Goal: Task Accomplishment & Management: Complete application form

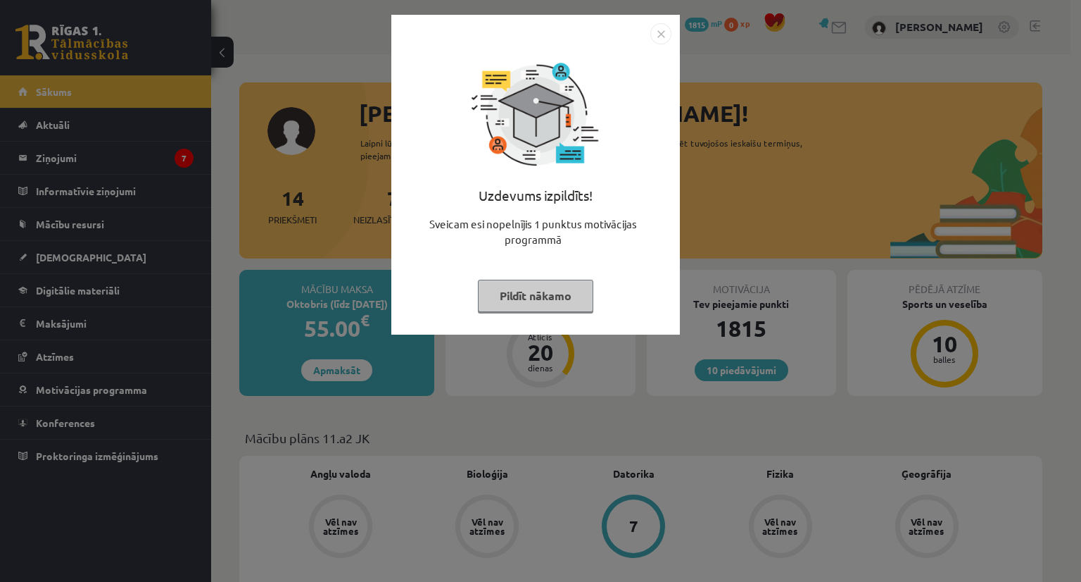
click at [665, 30] on img "Close" at bounding box center [661, 33] width 21 height 21
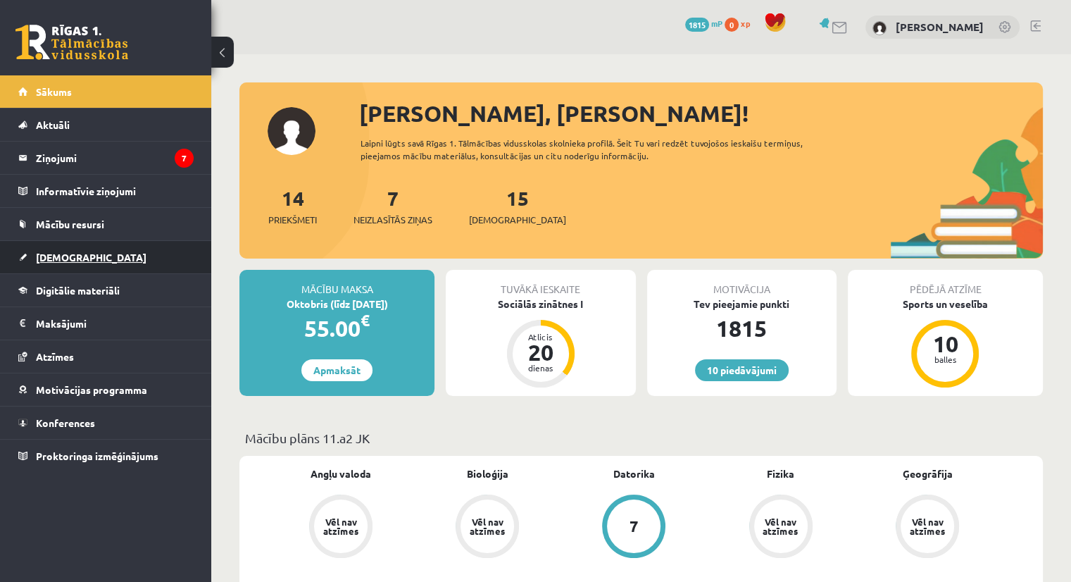
click at [58, 251] on span "[DEMOGRAPHIC_DATA]" at bounding box center [91, 257] width 111 height 13
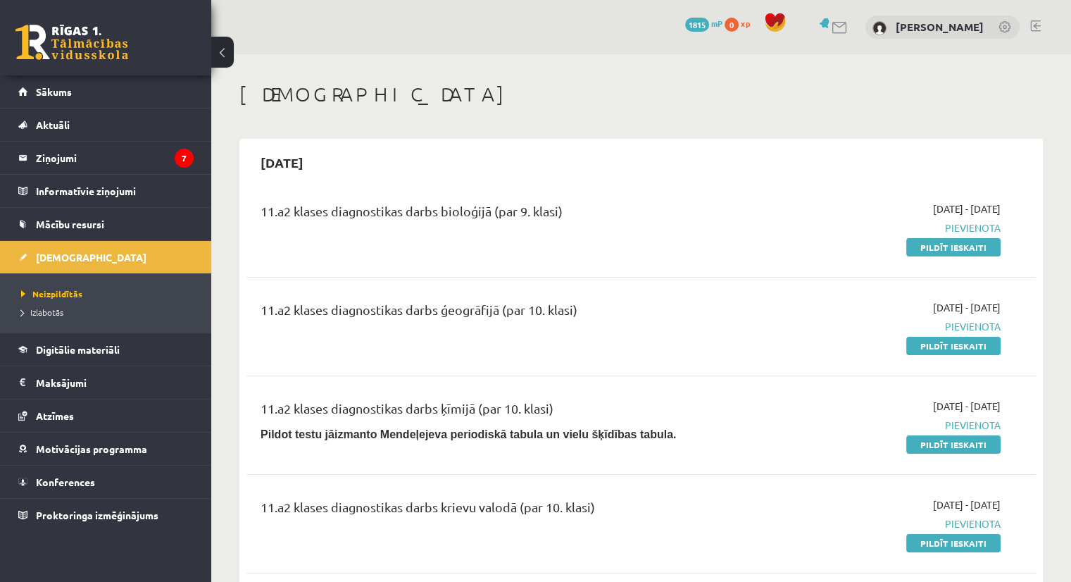
drag, startPoint x: 940, startPoint y: 246, endPoint x: 592, endPoint y: 71, distance: 389.5
click at [940, 246] on link "Pildīt ieskaiti" at bounding box center [953, 247] width 94 height 18
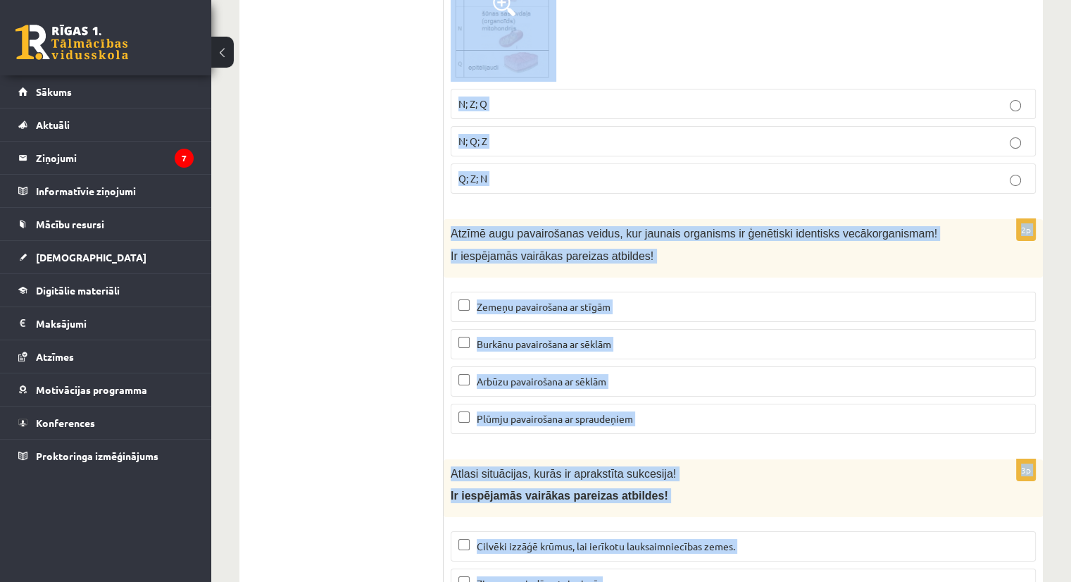
scroll to position [5876, 0]
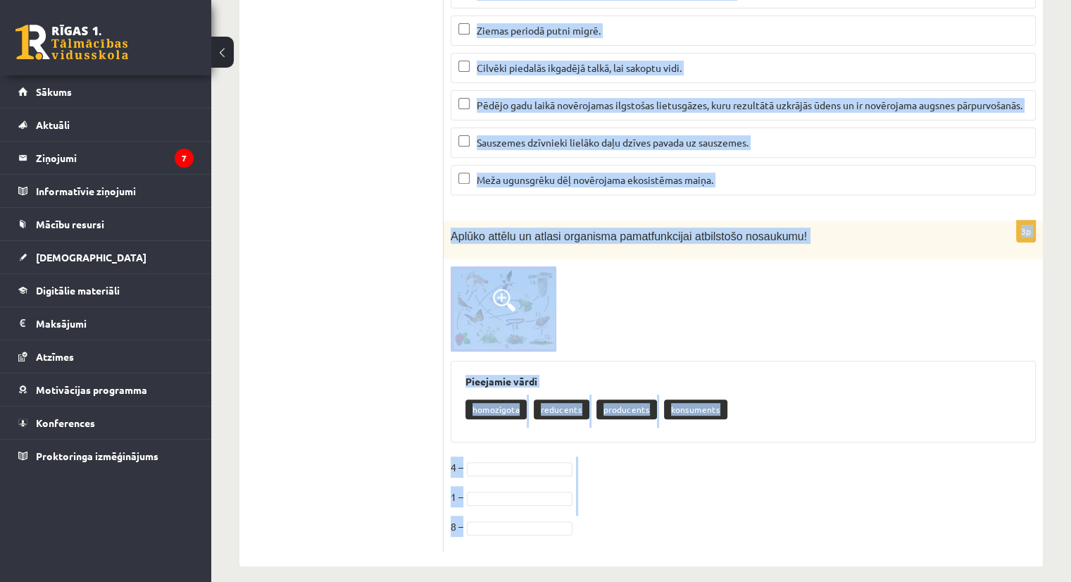
drag, startPoint x: 451, startPoint y: 140, endPoint x: 699, endPoint y: 506, distance: 441.9
copy form "Kura no šīm struktūrām ir atrodama gan augu, gan dzīvnieku šūnās? Hloroplasti M…"
click at [755, 394] on div "homozigota reducents producents konsuments" at bounding box center [743, 410] width 556 height 33
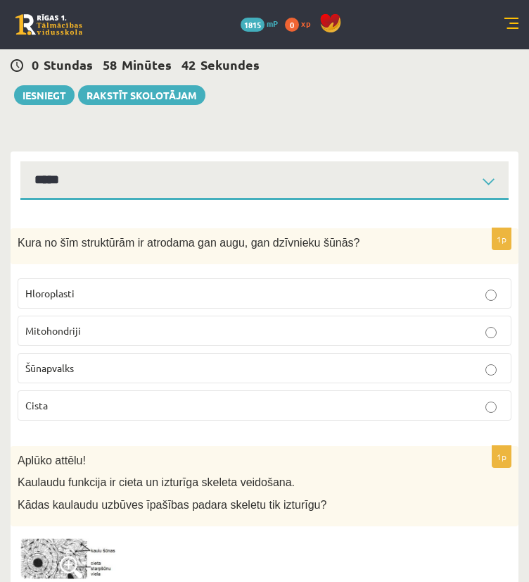
scroll to position [70, 0]
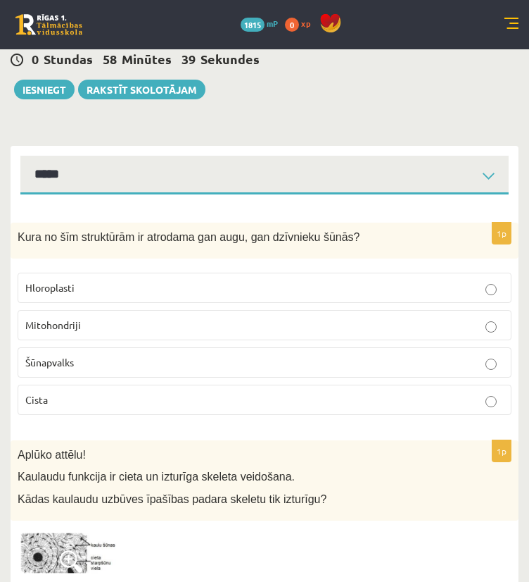
click at [82, 327] on p "Mitohondriji" at bounding box center [264, 325] width 479 height 15
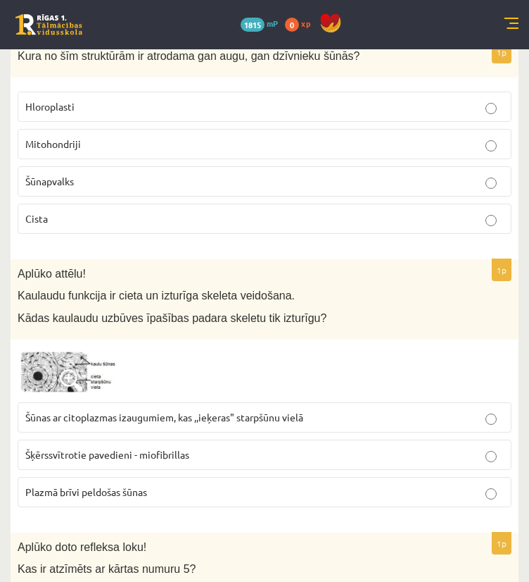
scroll to position [282, 0]
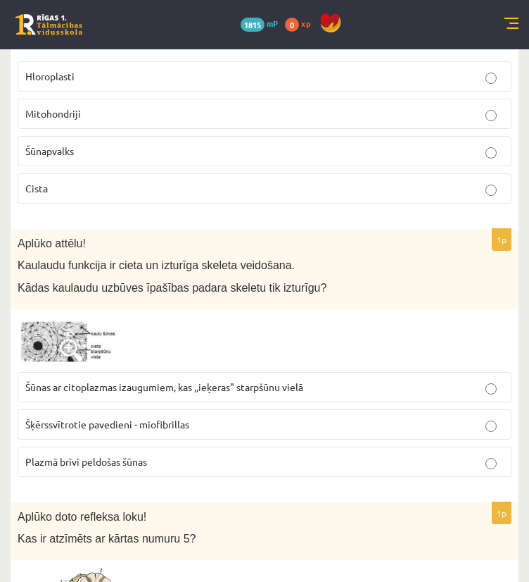
click at [104, 381] on span "Šūnas ar citoplazmas izaugumiem, kas ,,ieķeras" starpšūnu vielā" at bounding box center [164, 386] width 278 height 13
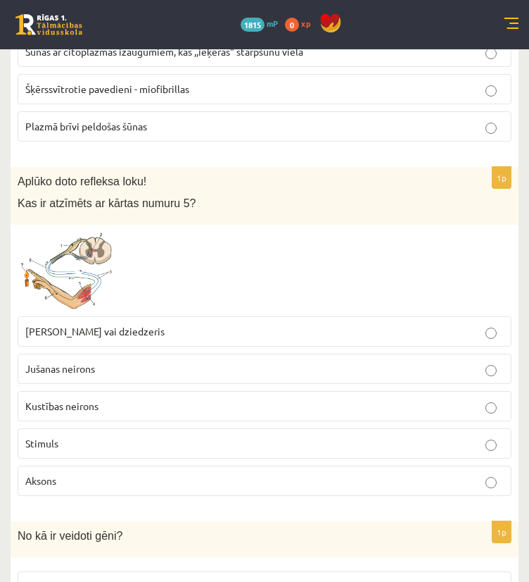
scroll to position [634, 0]
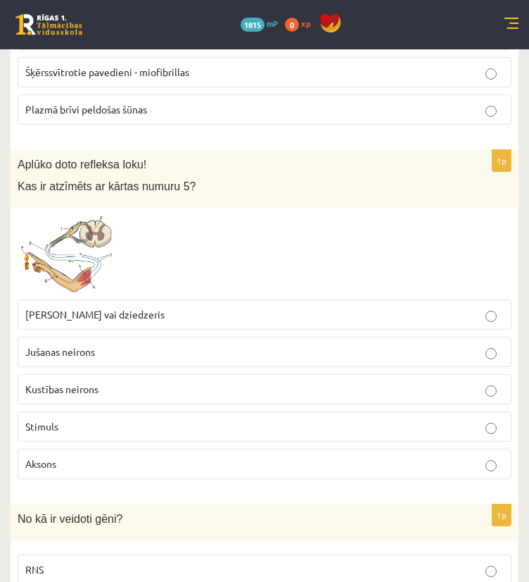
click at [77, 314] on span "Muskulis vai dziedzeris" at bounding box center [94, 314] width 139 height 13
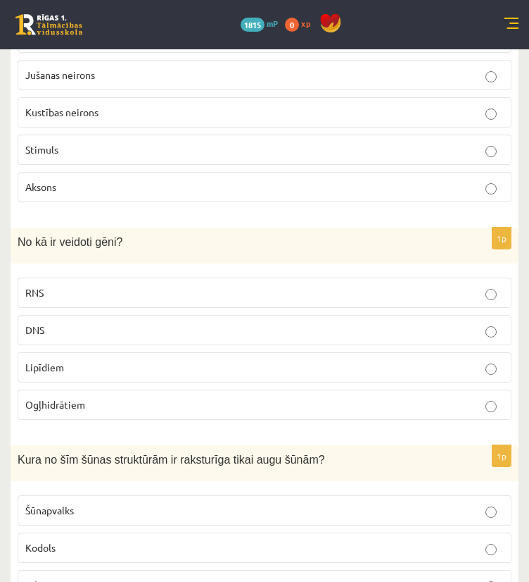
scroll to position [986, 0]
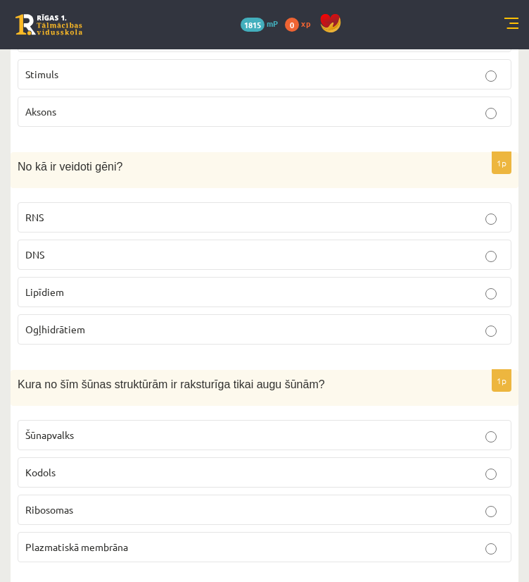
click at [61, 256] on p "DNS" at bounding box center [264, 254] width 479 height 15
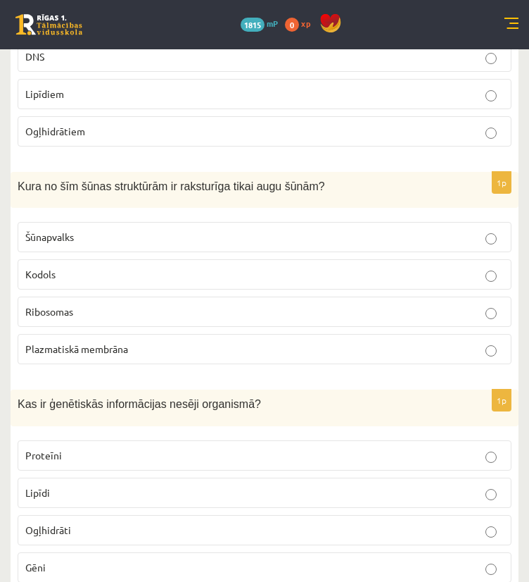
scroll to position [1197, 0]
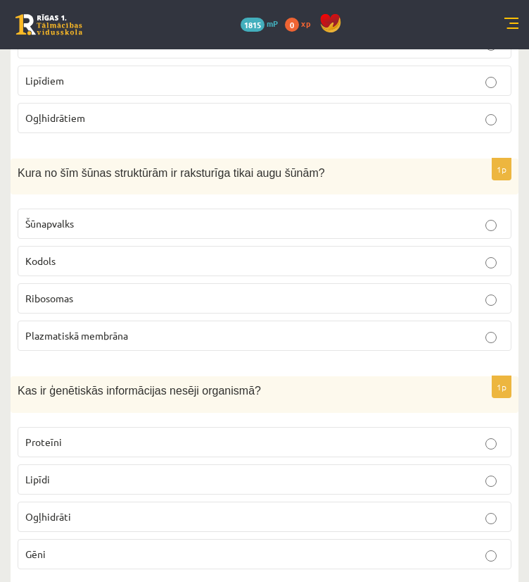
click at [67, 218] on span "Šūnapvalks" at bounding box center [49, 223] width 49 height 13
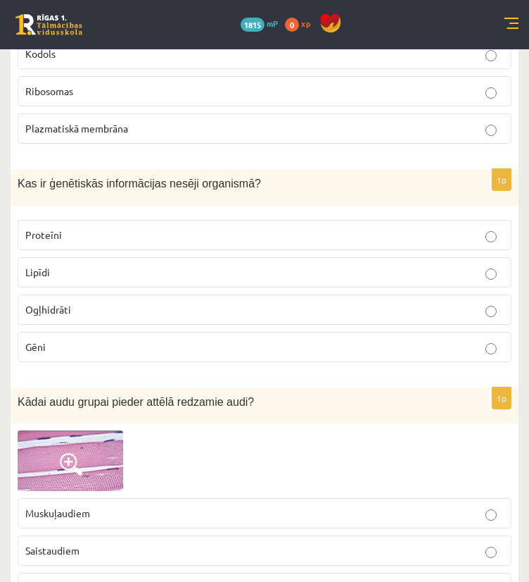
scroll to position [1408, 0]
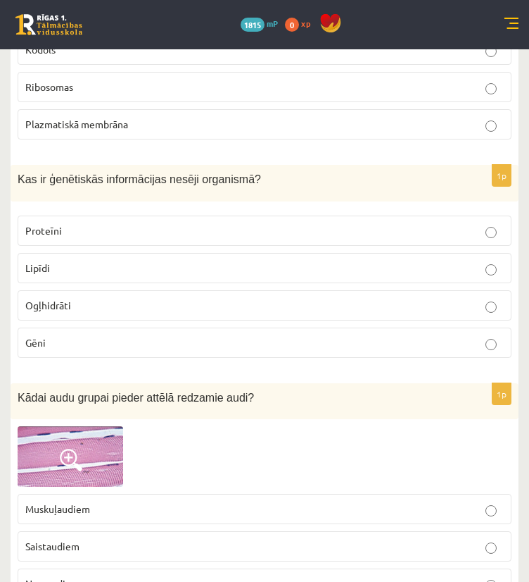
click at [66, 327] on label "Gēni" at bounding box center [265, 342] width 494 height 30
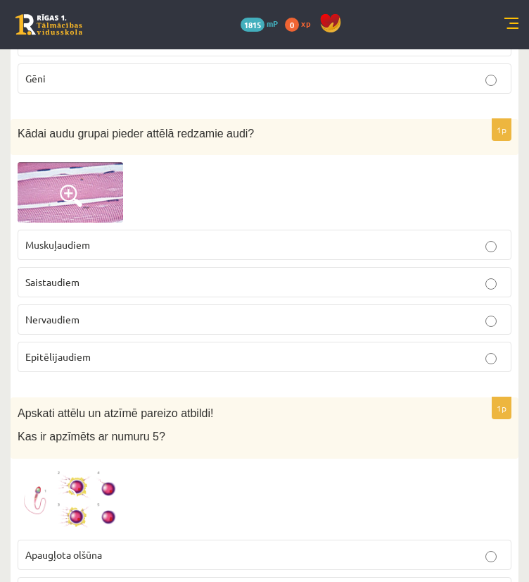
scroll to position [1690, 0]
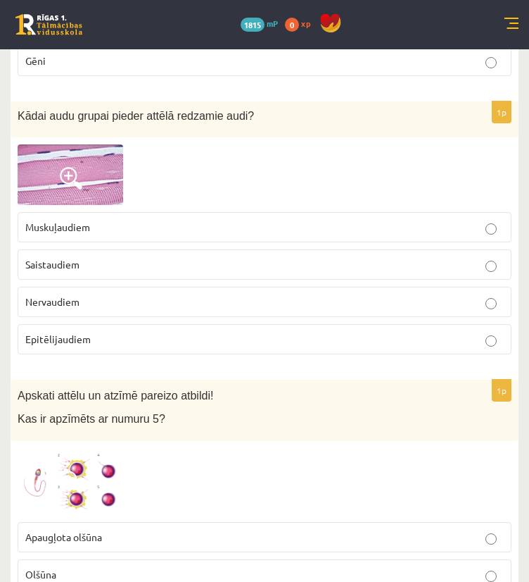
click at [82, 257] on p "Saistaudiem" at bounding box center [264, 264] width 479 height 15
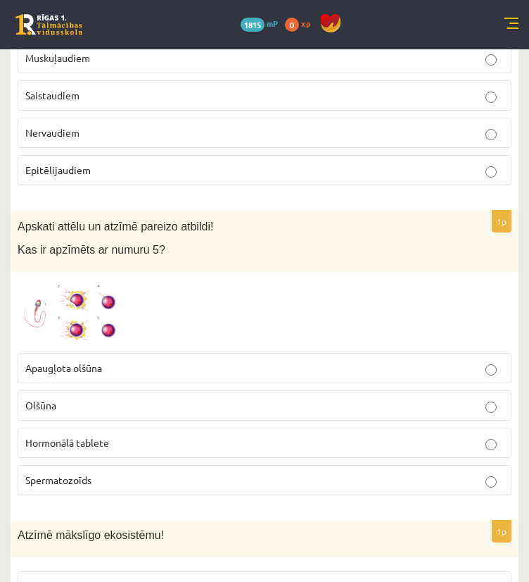
scroll to position [1971, 0]
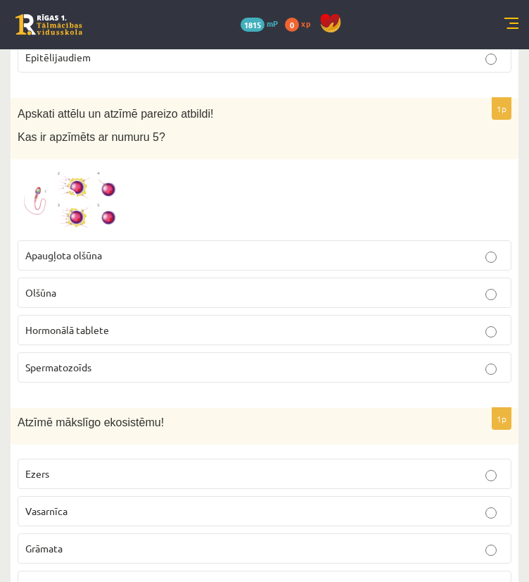
click at [68, 360] on span "Spermatozoīds" at bounding box center [58, 366] width 66 height 13
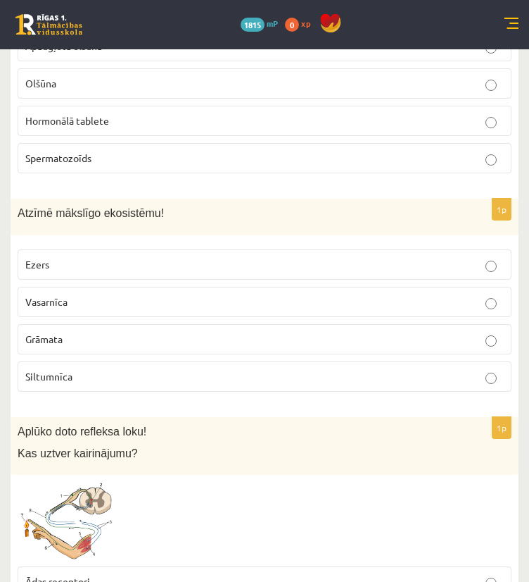
scroll to position [2183, 0]
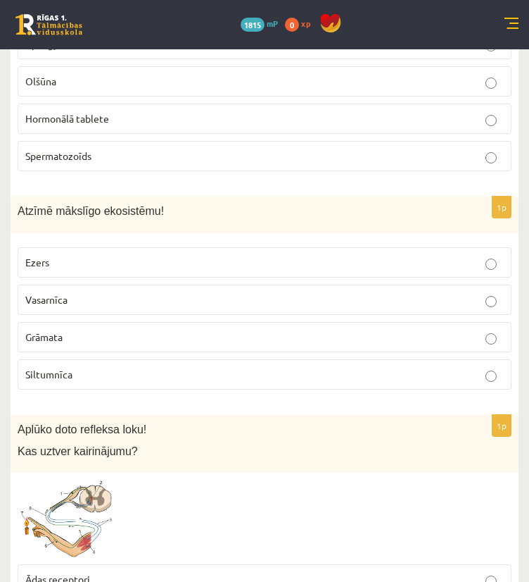
click at [59, 368] on span "Siltumnīca" at bounding box center [48, 374] width 47 height 13
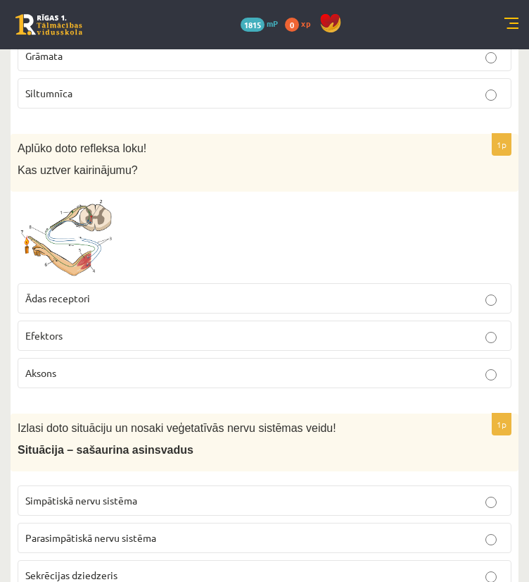
scroll to position [2464, 0]
click at [87, 291] on span "Ādas receptori" at bounding box center [57, 297] width 65 height 13
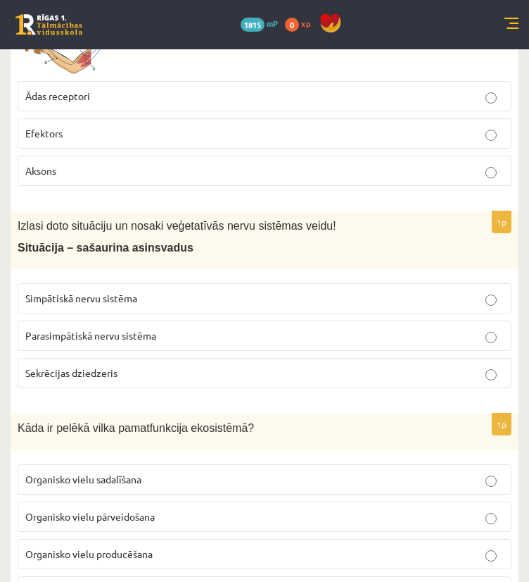
scroll to position [2676, 0]
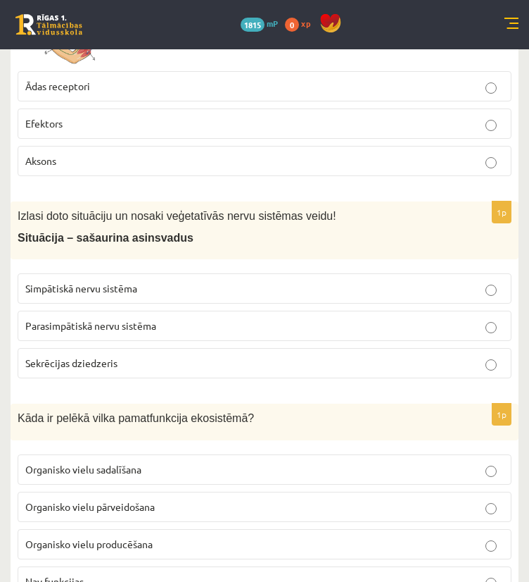
click at [89, 287] on label "Simpātiskā nervu sistēma" at bounding box center [265, 288] width 494 height 30
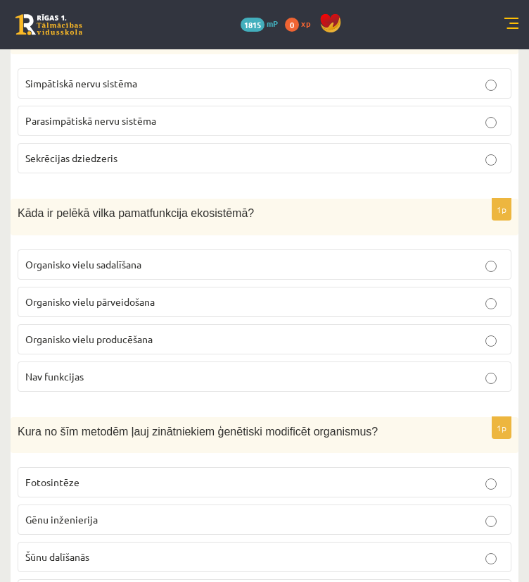
scroll to position [2887, 0]
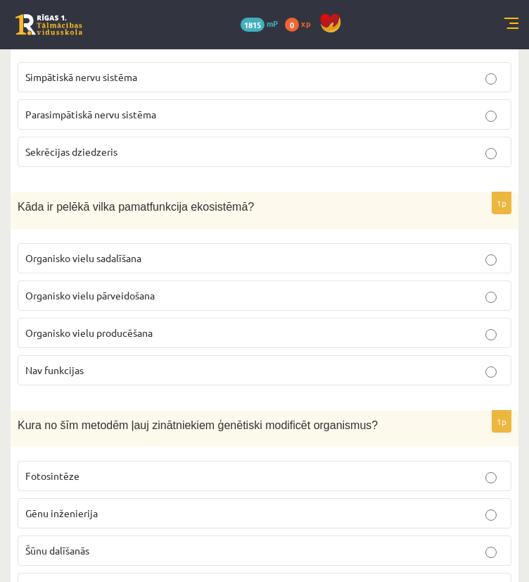
click at [95, 288] on p "Organisko vielu pārveidošana" at bounding box center [264, 295] width 479 height 15
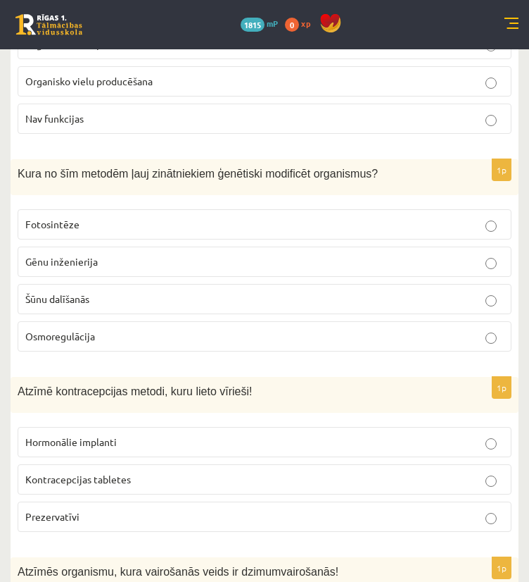
scroll to position [3168, 0]
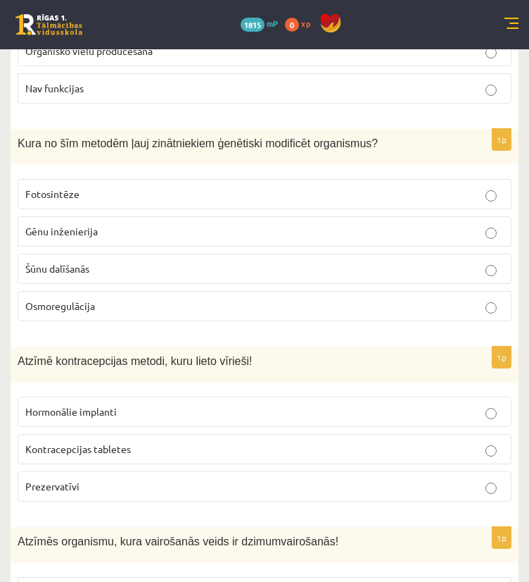
click at [79, 225] on span "Gēnu inženierija" at bounding box center [61, 231] width 73 height 13
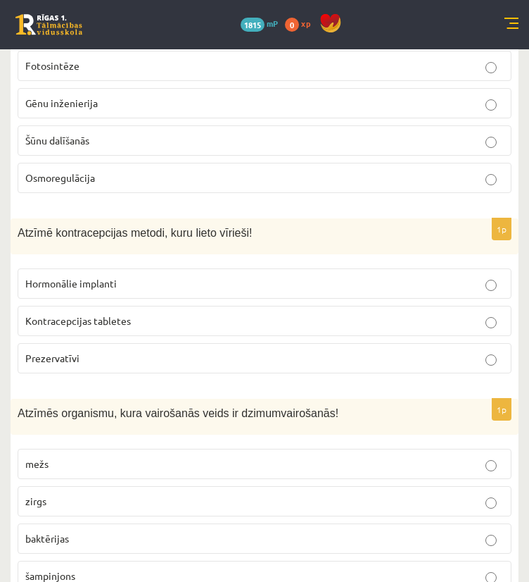
scroll to position [3309, 0]
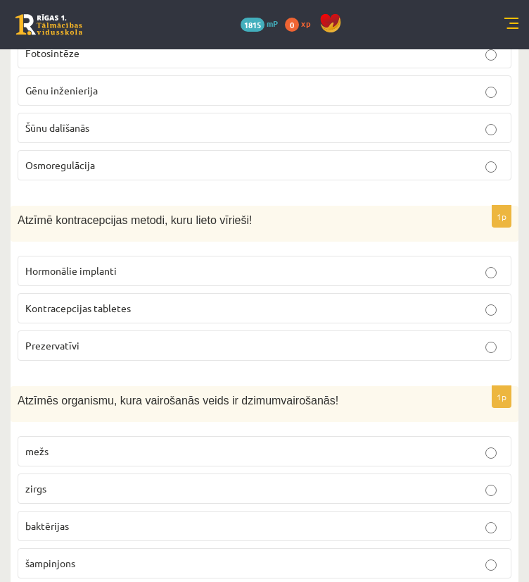
click at [96, 338] on p "Prezervatīvi" at bounding box center [264, 345] width 479 height 15
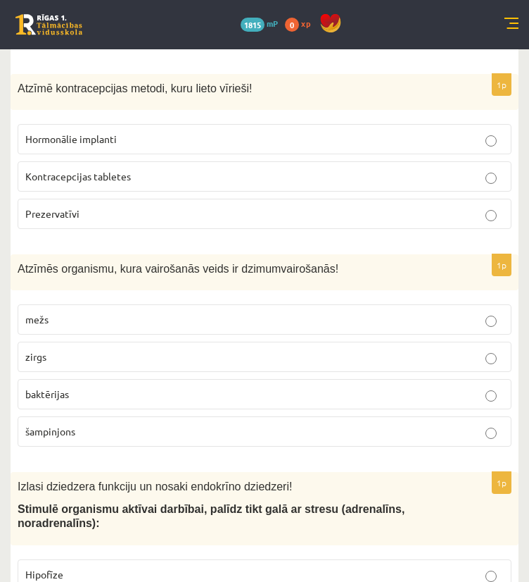
scroll to position [3520, 0]
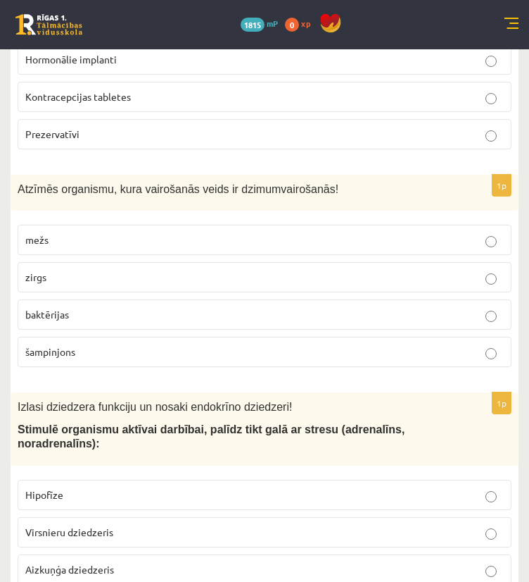
click at [97, 270] on p "zirgs" at bounding box center [264, 277] width 479 height 15
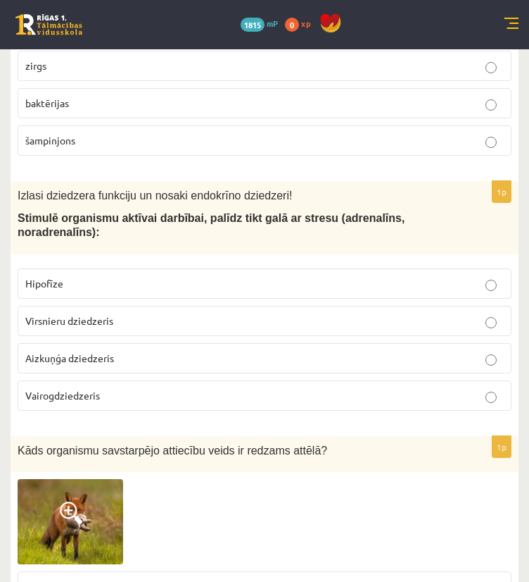
click at [81, 314] on span "Virsnieru dziedzeris" at bounding box center [69, 320] width 88 height 13
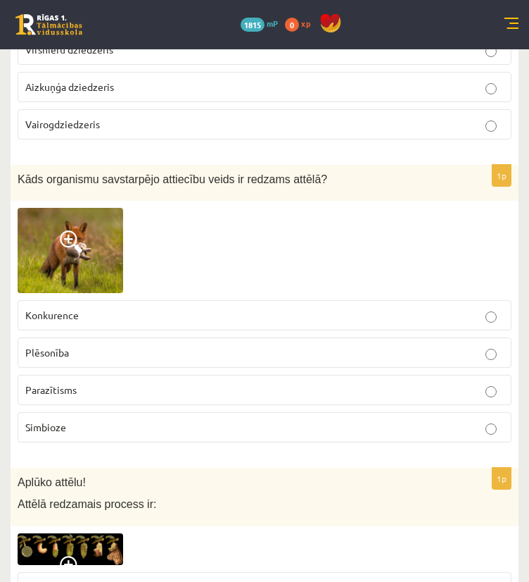
scroll to position [4013, 0]
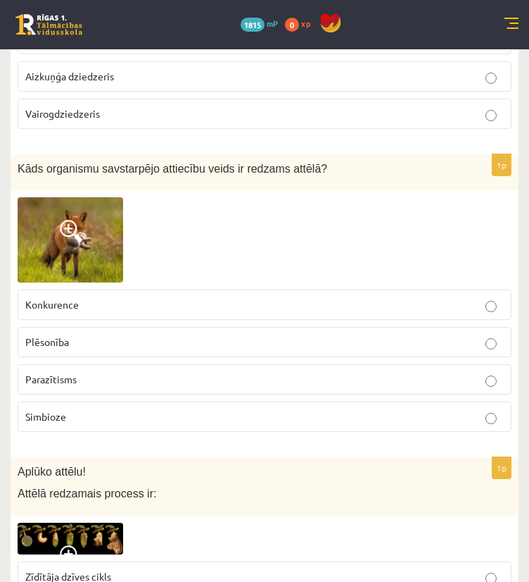
click at [96, 334] on p "Plēsonība" at bounding box center [264, 341] width 479 height 15
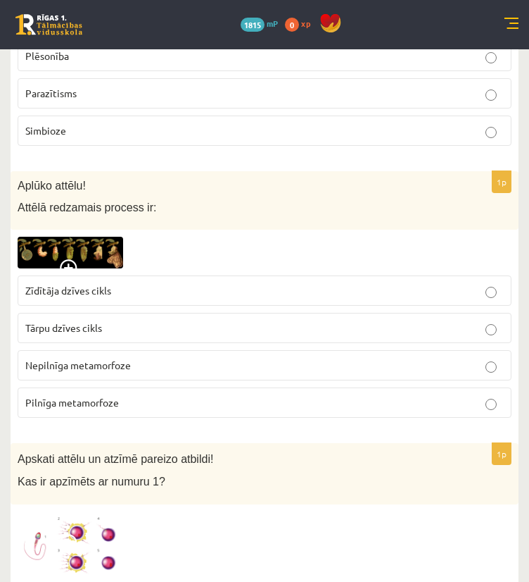
scroll to position [4295, 0]
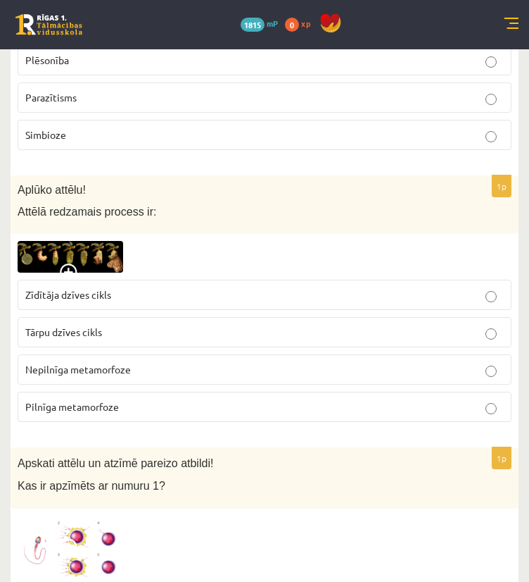
click at [94, 400] on span "Pilnīga metamorfoze" at bounding box center [72, 406] width 94 height 13
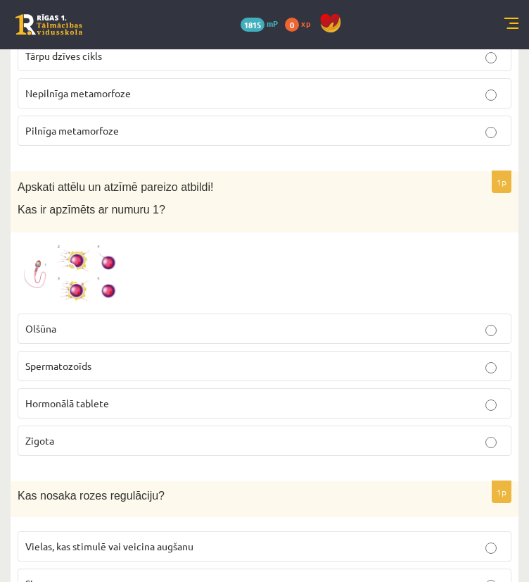
scroll to position [4577, 0]
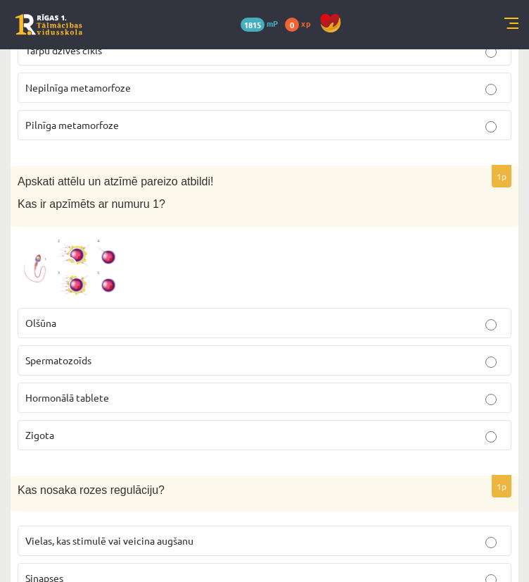
click at [91, 315] on p "Olšūna" at bounding box center [264, 322] width 479 height 15
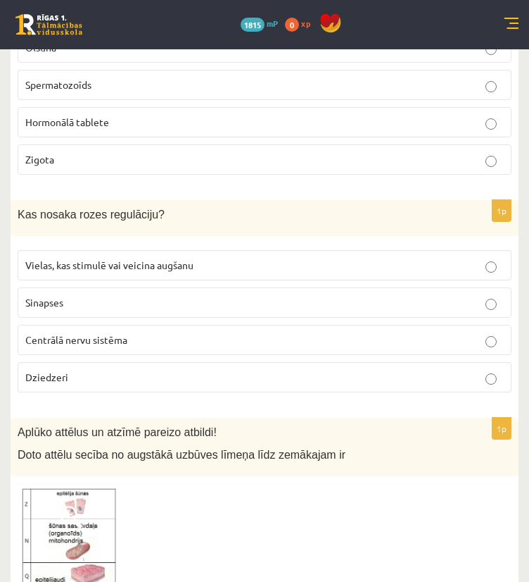
scroll to position [4858, 0]
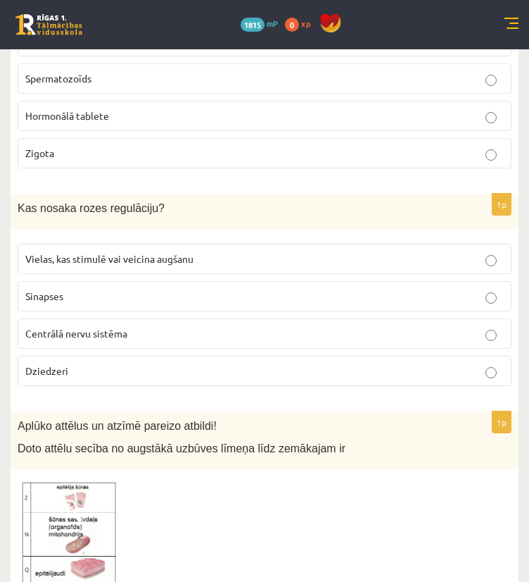
click at [99, 244] on label "Vielas, kas stimulē vai veicina augšanu" at bounding box center [265, 259] width 494 height 30
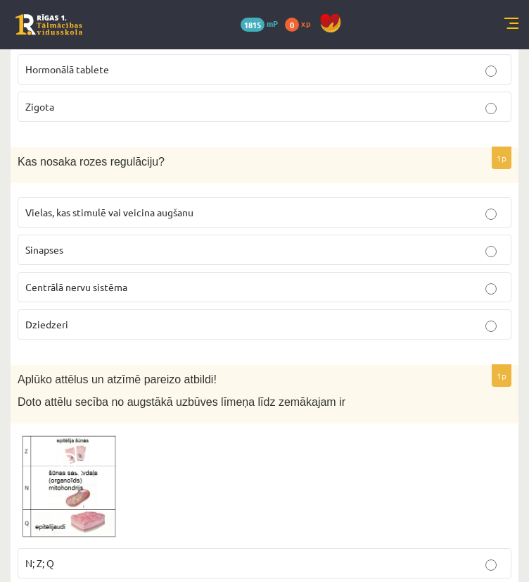
scroll to position [5069, 0]
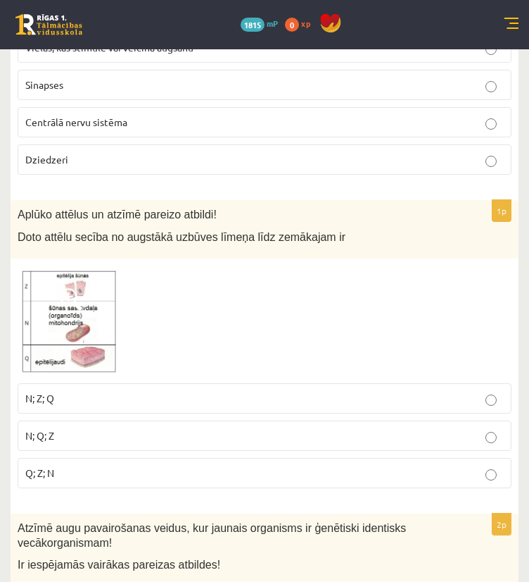
click at [81, 428] on p "N; Q; Z" at bounding box center [264, 435] width 479 height 15
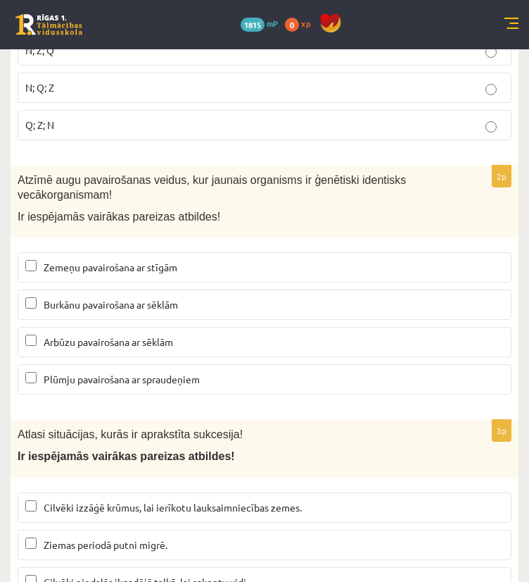
scroll to position [5421, 0]
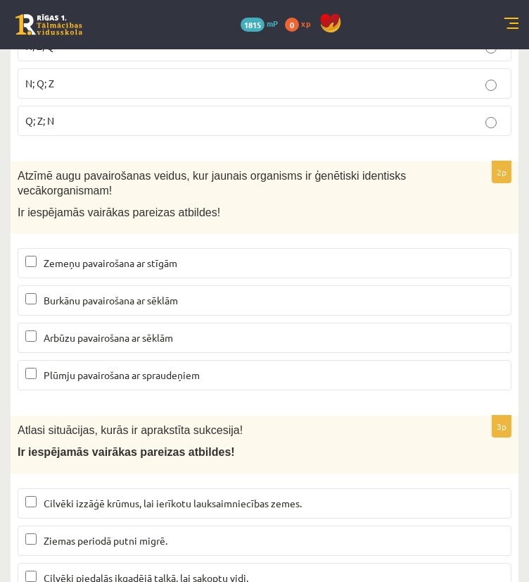
click at [142, 256] on span "Zemeņu pavairošana ar stīgām" at bounding box center [111, 262] width 134 height 13
click at [119, 368] on span "Plūmju pavairošana ar spraudeņiem" at bounding box center [122, 374] width 156 height 13
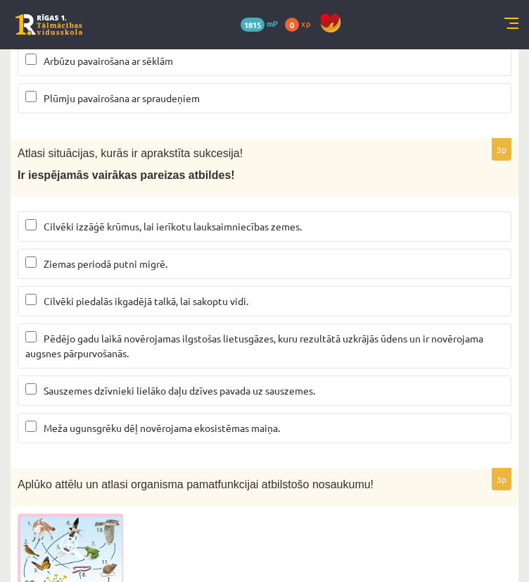
scroll to position [5703, 0]
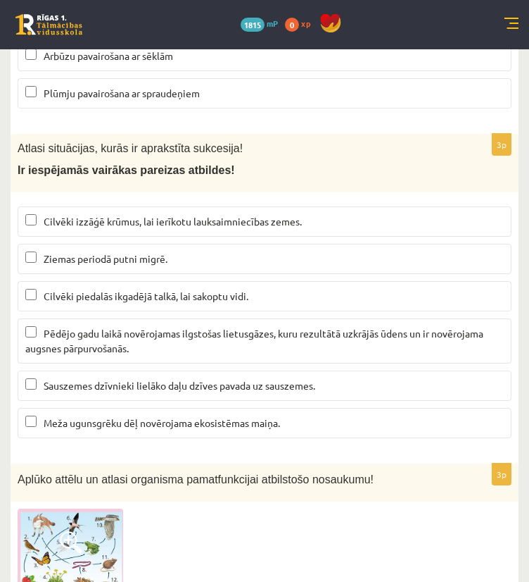
click at [108, 327] on span "Pēdējo gadu laikā novērojamas ilgstošas lietusgāzes, kuru rezultātā uzkrājās ūd…" at bounding box center [254, 340] width 458 height 27
click at [100, 416] on span "Meža ugunsgrēku dēļ novērojama ekosistēmas maiņa." at bounding box center [162, 422] width 237 height 13
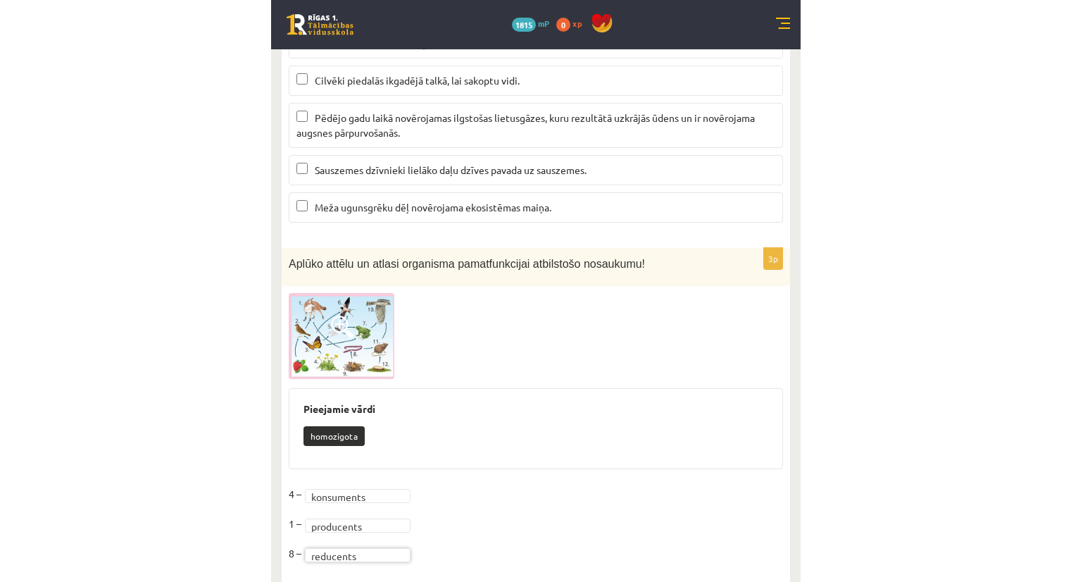
scroll to position [5876, 0]
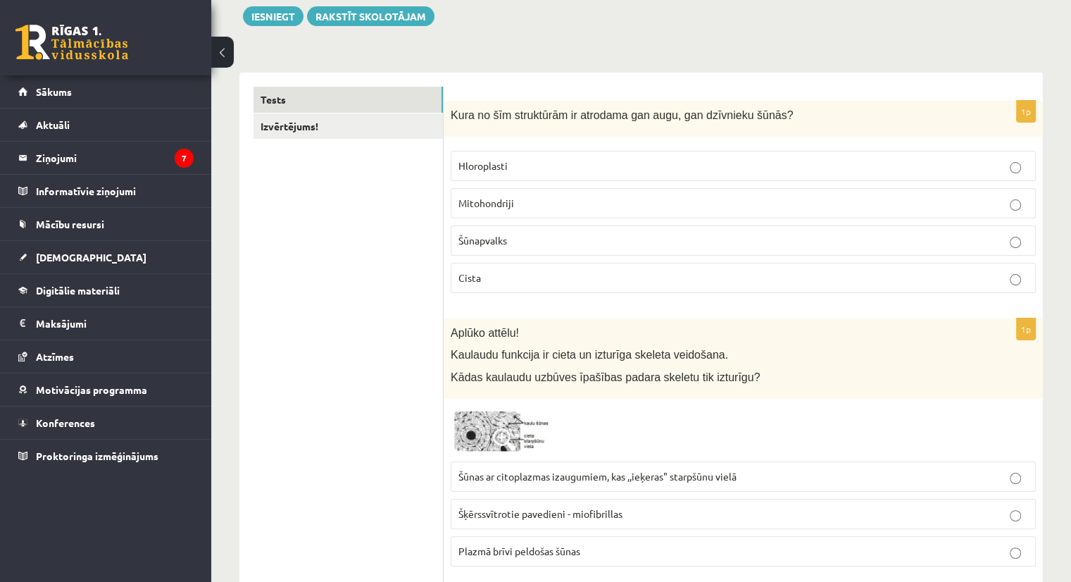
scroll to position [211, 0]
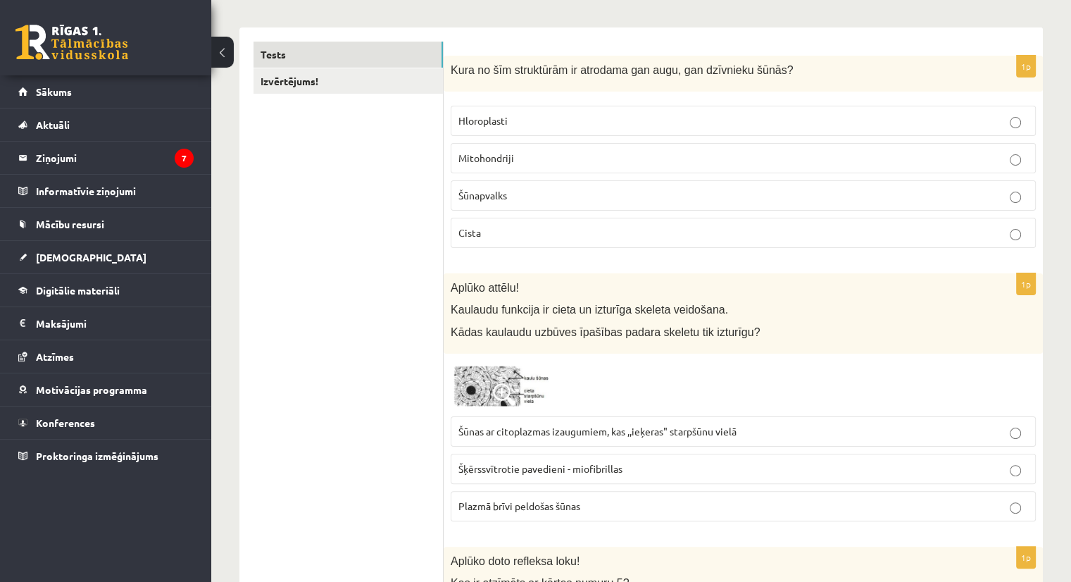
click at [587, 234] on p "Cista" at bounding box center [743, 232] width 570 height 15
click at [615, 157] on p "Mitohondriji" at bounding box center [743, 158] width 570 height 15
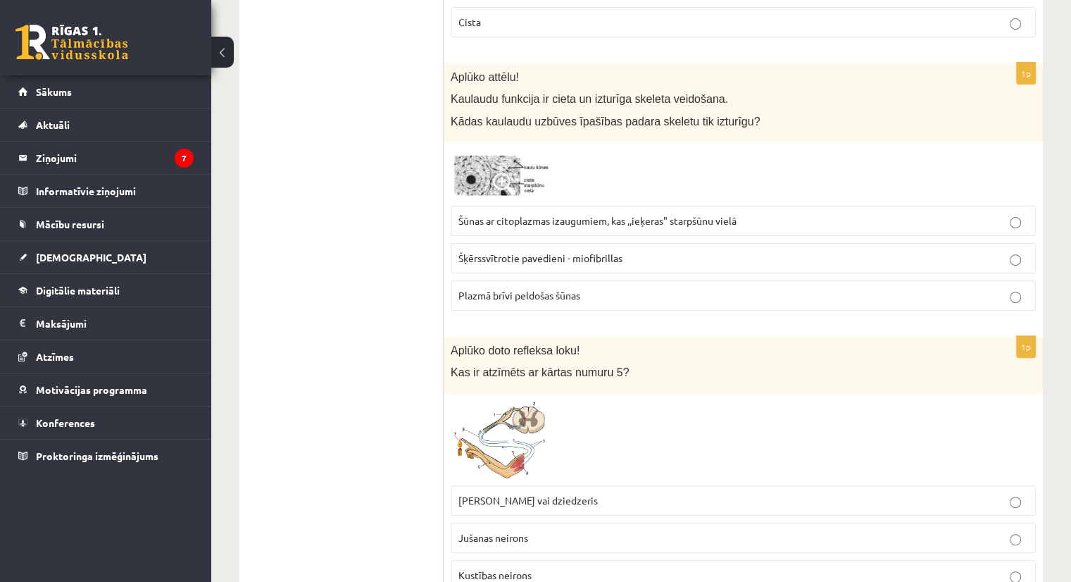
scroll to position [422, 0]
click at [558, 263] on p "Šķērssvītrotie pavedieni - miofibrillas" at bounding box center [743, 257] width 570 height 15
click at [570, 221] on span "Šūnas ar citoplazmas izaugumiem, kas ,,ieķeras" starpšūnu vielā" at bounding box center [597, 219] width 278 height 13
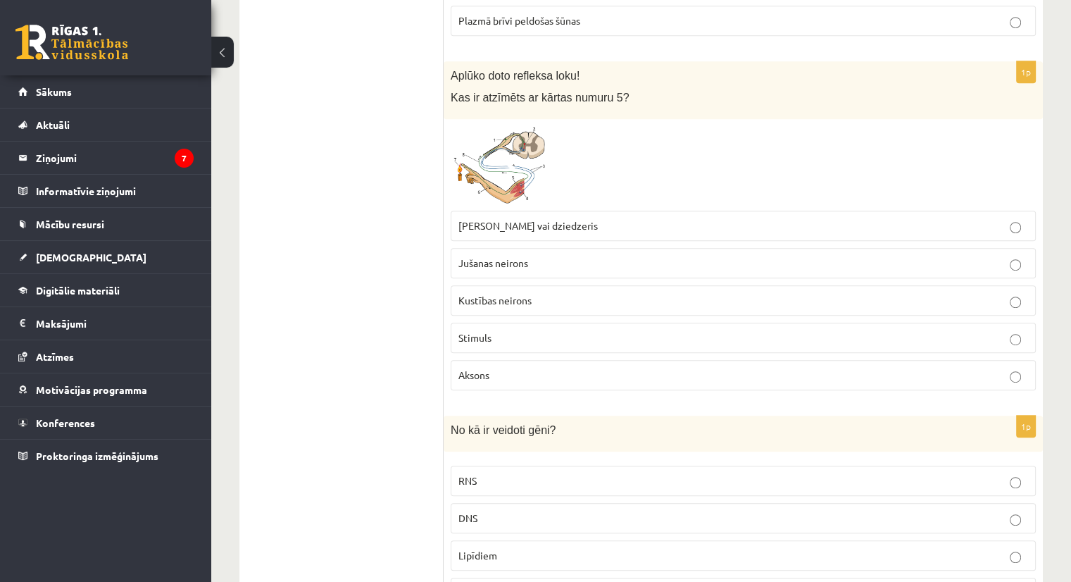
scroll to position [704, 0]
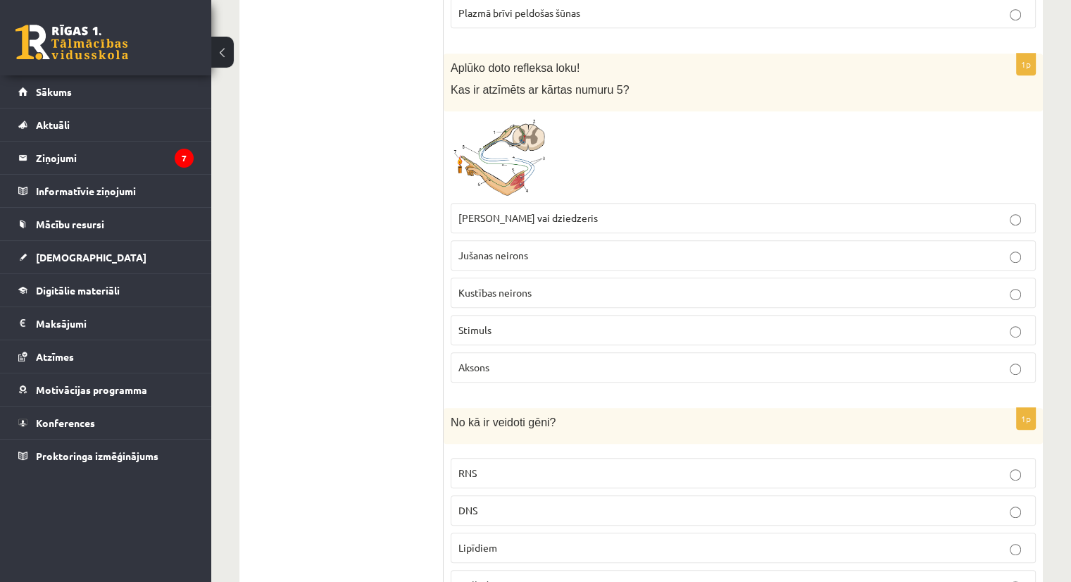
click at [510, 260] on label "Jušanas neirons" at bounding box center [743, 255] width 585 height 30
click at [520, 216] on span "Muskulis vai dziedzeris" at bounding box center [527, 217] width 139 height 13
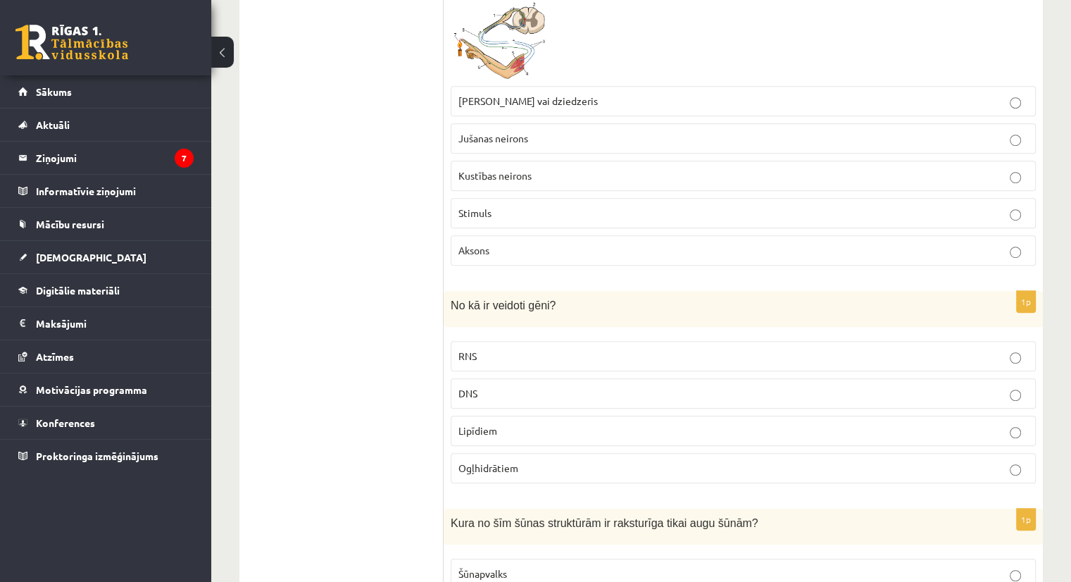
scroll to position [915, 0]
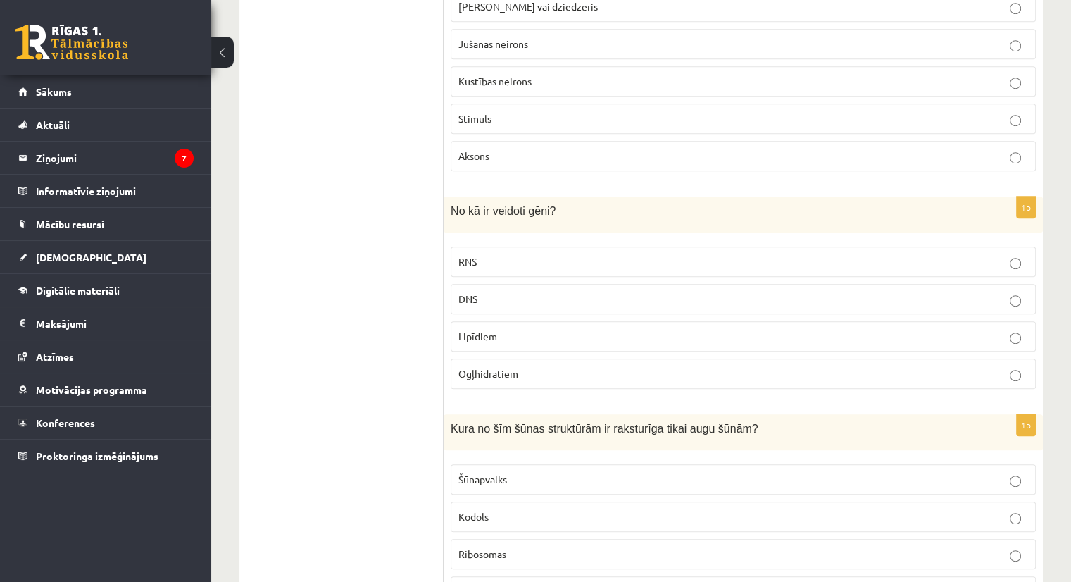
click at [507, 270] on label "RNS" at bounding box center [743, 261] width 585 height 30
click at [507, 285] on label "DNS" at bounding box center [743, 299] width 585 height 30
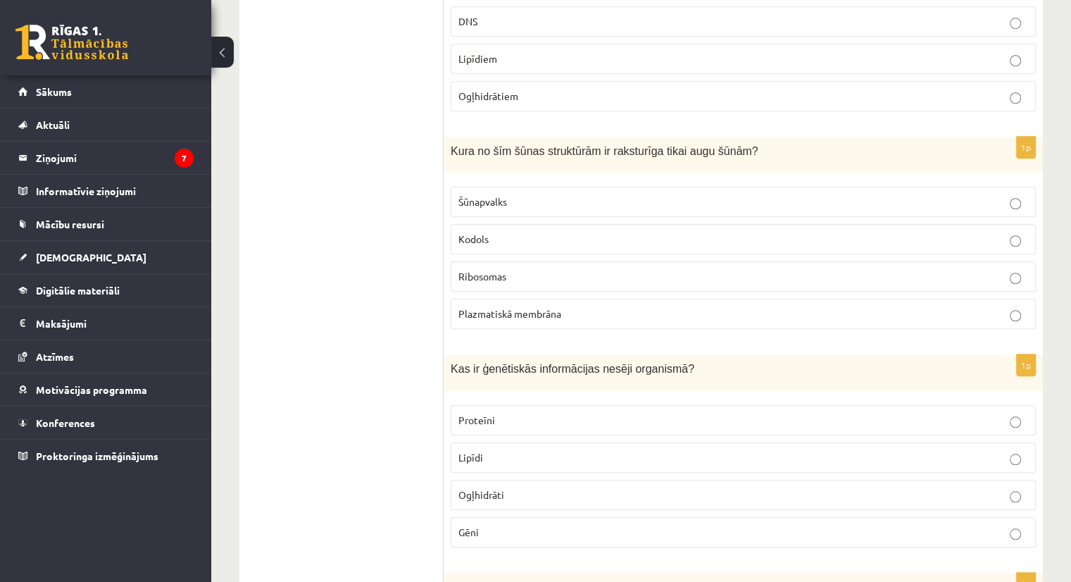
scroll to position [1197, 0]
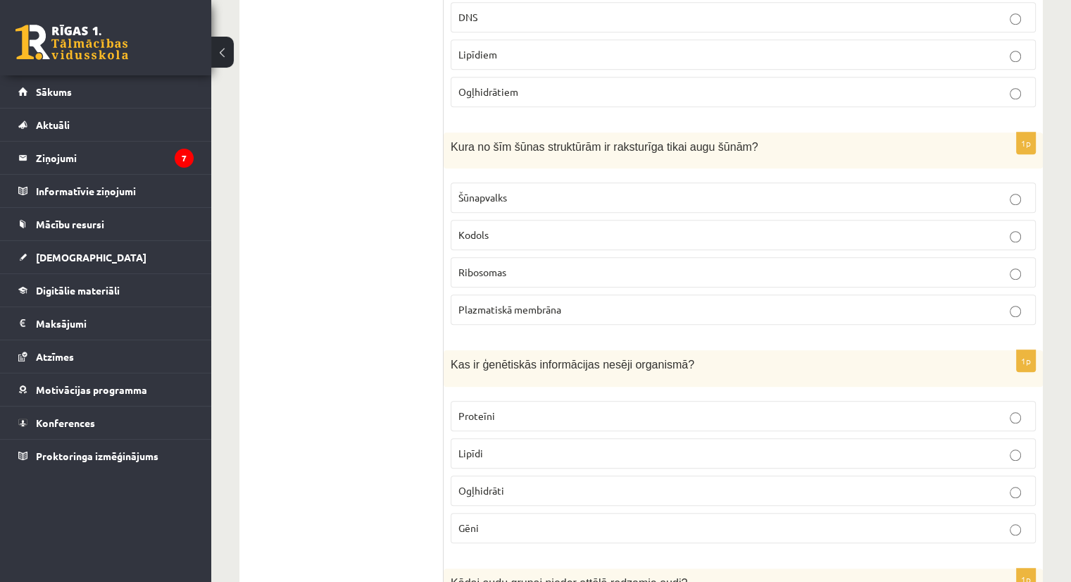
click at [508, 234] on p "Kodols" at bounding box center [743, 234] width 570 height 15
click at [509, 196] on p "Šūnapvalks" at bounding box center [743, 197] width 570 height 15
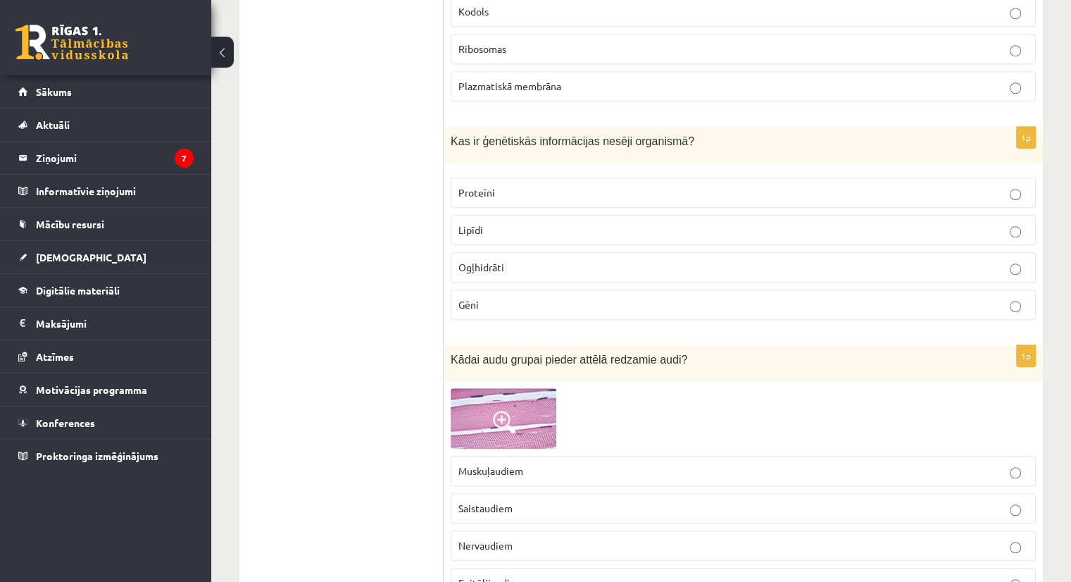
scroll to position [1479, 0]
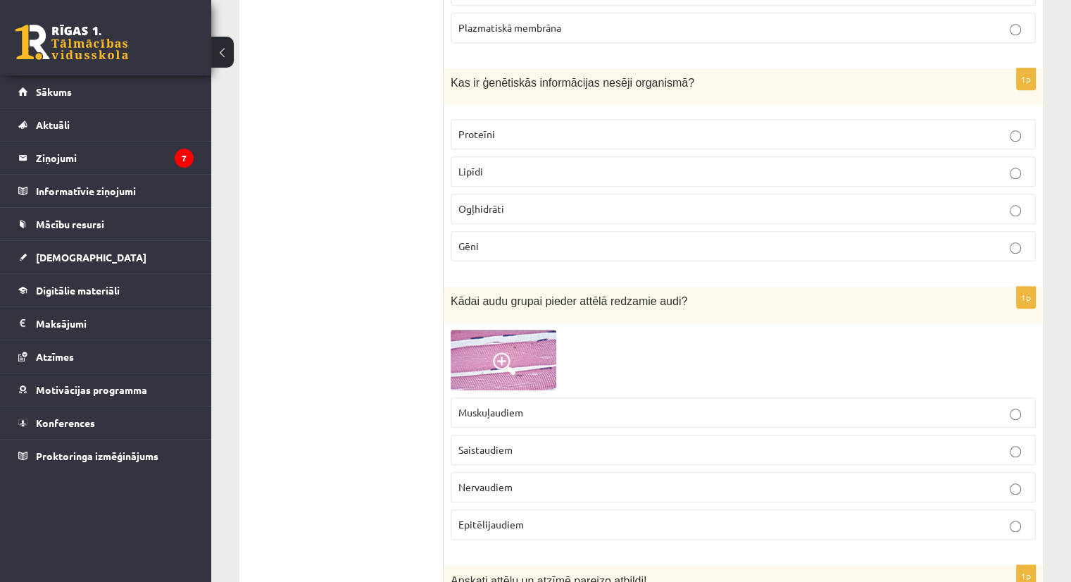
click at [524, 203] on p "Ogļhidrāti" at bounding box center [743, 208] width 570 height 15
click at [521, 239] on p "Gēni" at bounding box center [743, 246] width 570 height 15
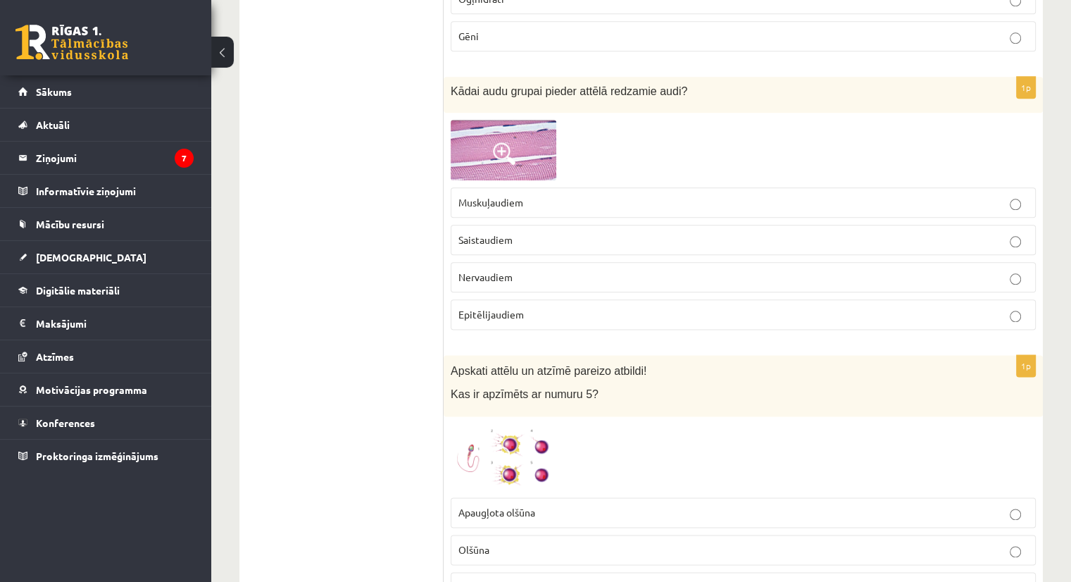
scroll to position [1690, 0]
click at [515, 196] on span "Muskuļaudiem" at bounding box center [490, 200] width 65 height 13
click at [519, 232] on p "Saistaudiem" at bounding box center [743, 238] width 570 height 15
click at [498, 158] on img at bounding box center [504, 148] width 106 height 61
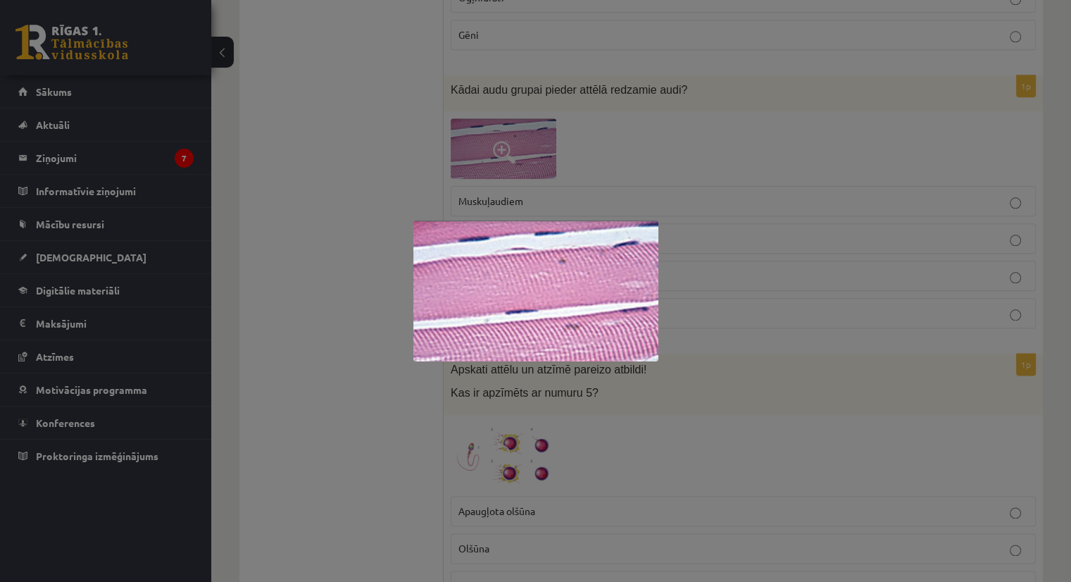
click at [682, 141] on div at bounding box center [535, 291] width 1071 height 582
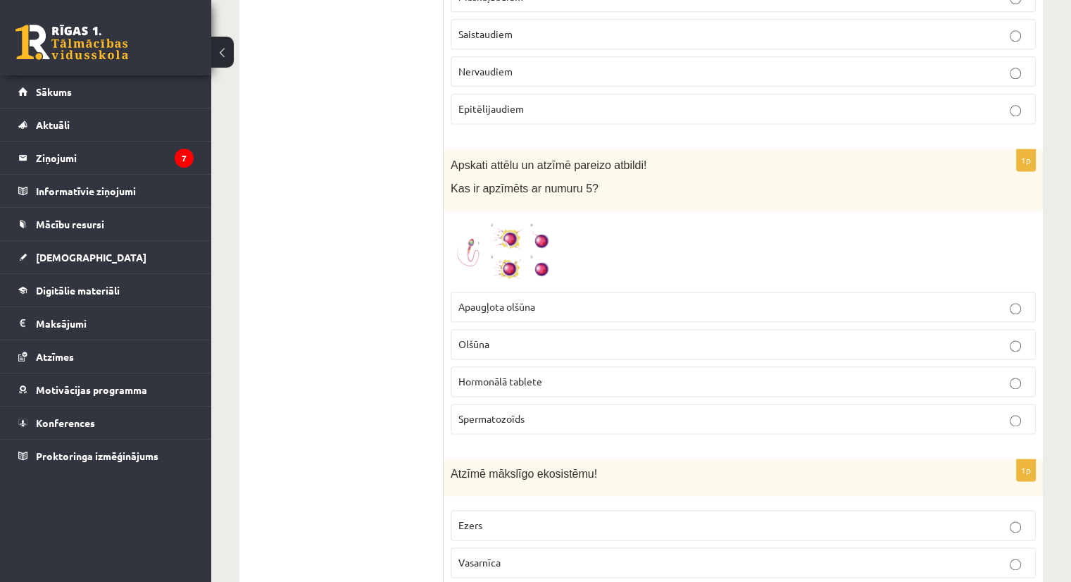
scroll to position [1901, 0]
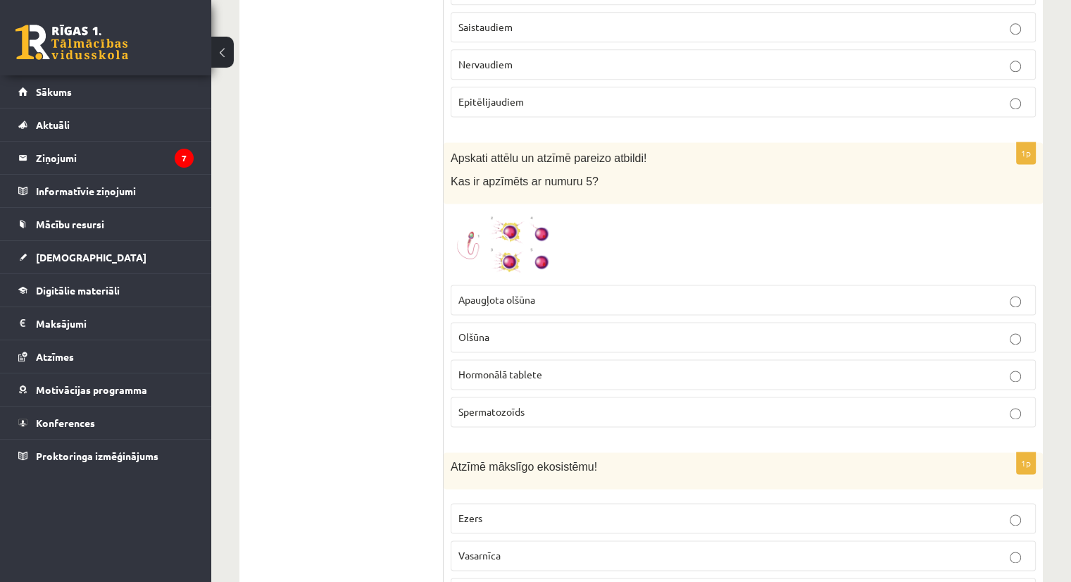
click at [531, 251] on img at bounding box center [504, 244] width 106 height 67
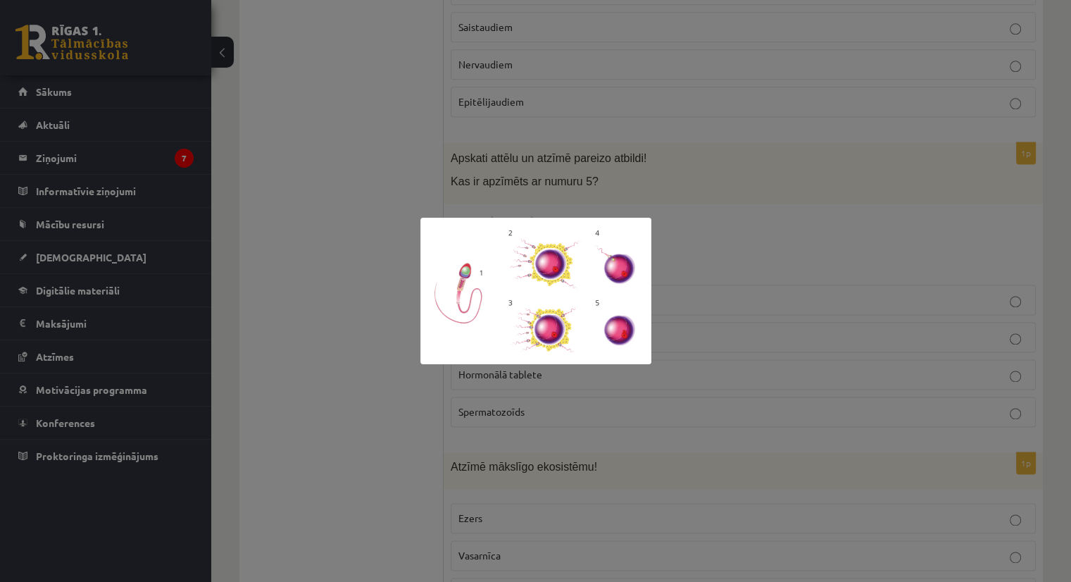
click at [383, 263] on div at bounding box center [535, 291] width 1071 height 582
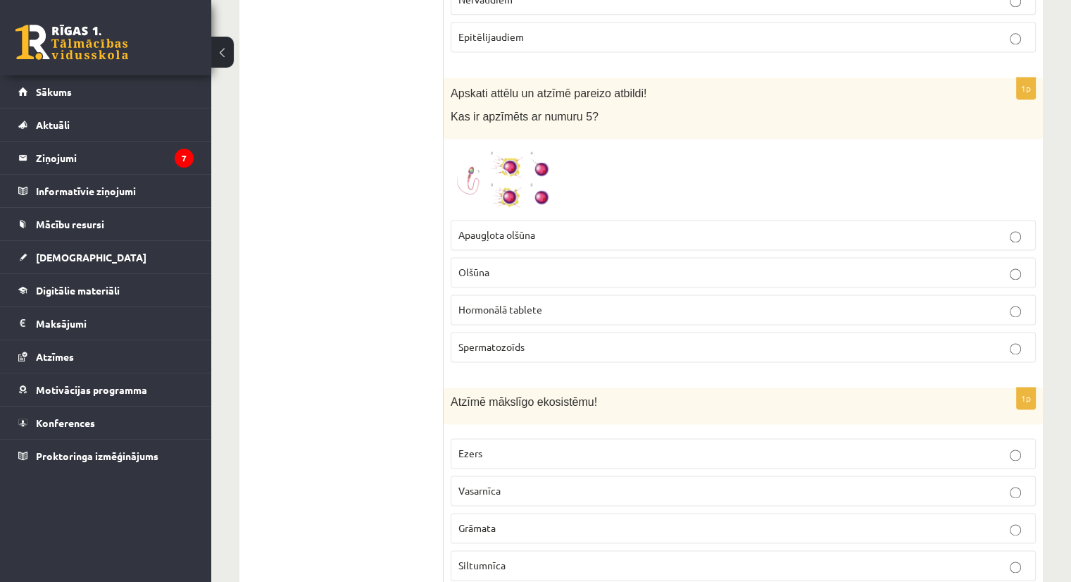
scroll to position [1971, 0]
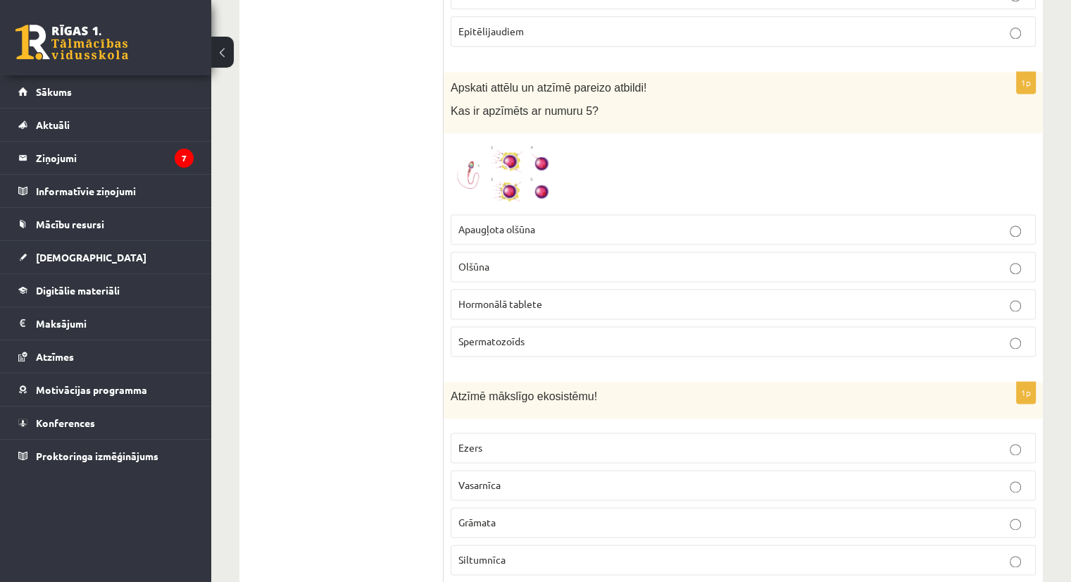
click at [497, 297] on span "Hormonālā tablete" at bounding box center [500, 303] width 84 height 13
click at [498, 326] on label "Spermatozoīds" at bounding box center [743, 341] width 585 height 30
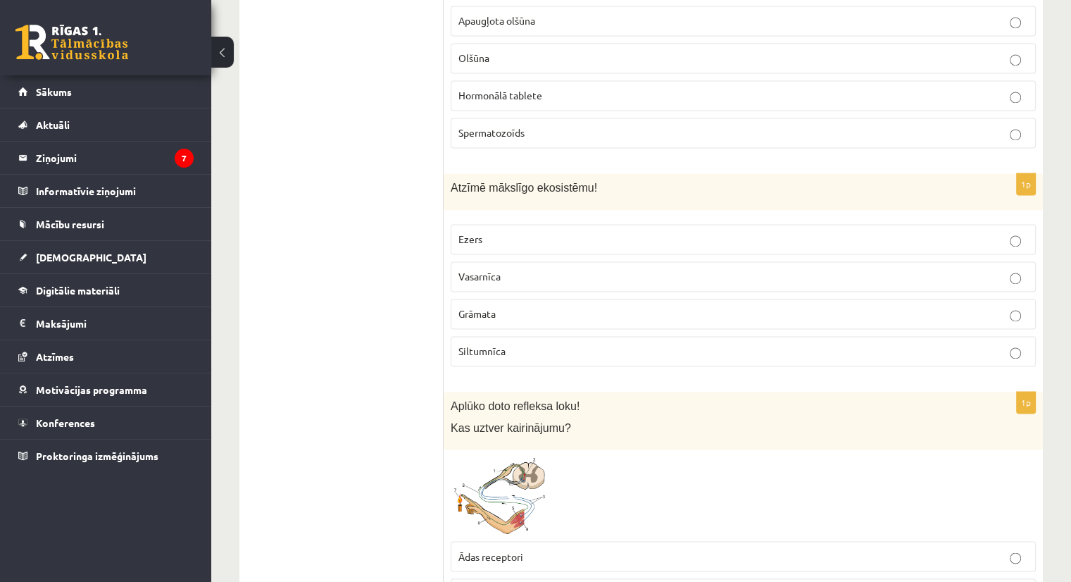
scroll to position [2183, 0]
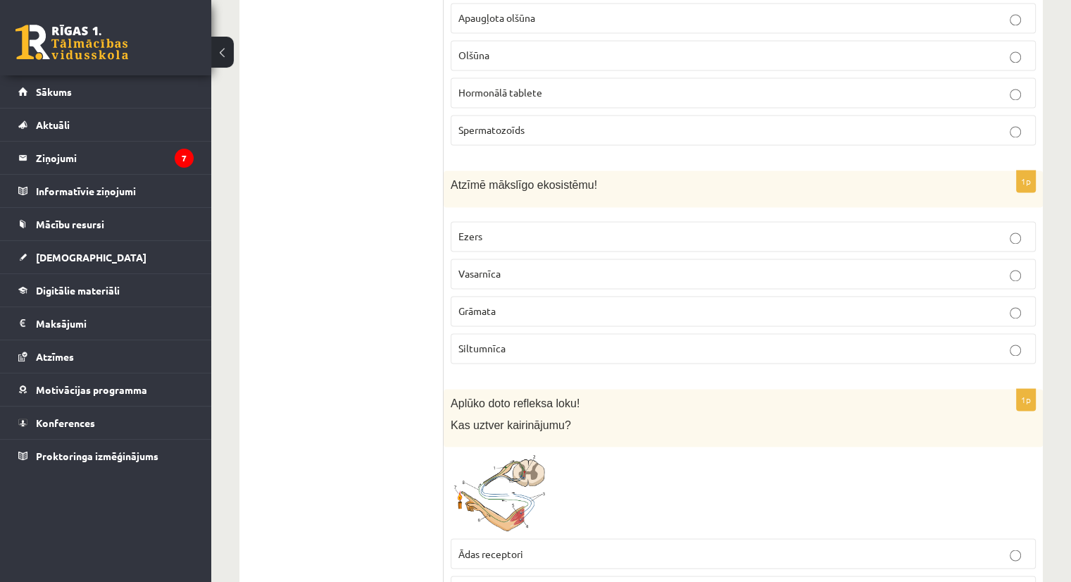
click at [503, 303] on p "Grāmata" at bounding box center [743, 310] width 570 height 15
click at [501, 341] on span "Siltumnīca" at bounding box center [481, 347] width 47 height 13
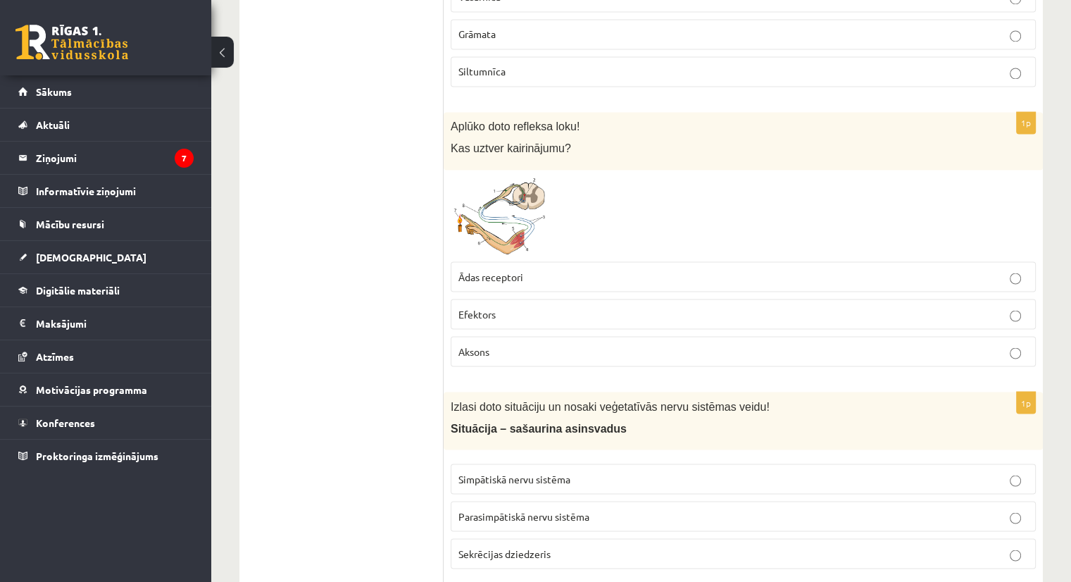
scroll to position [2464, 0]
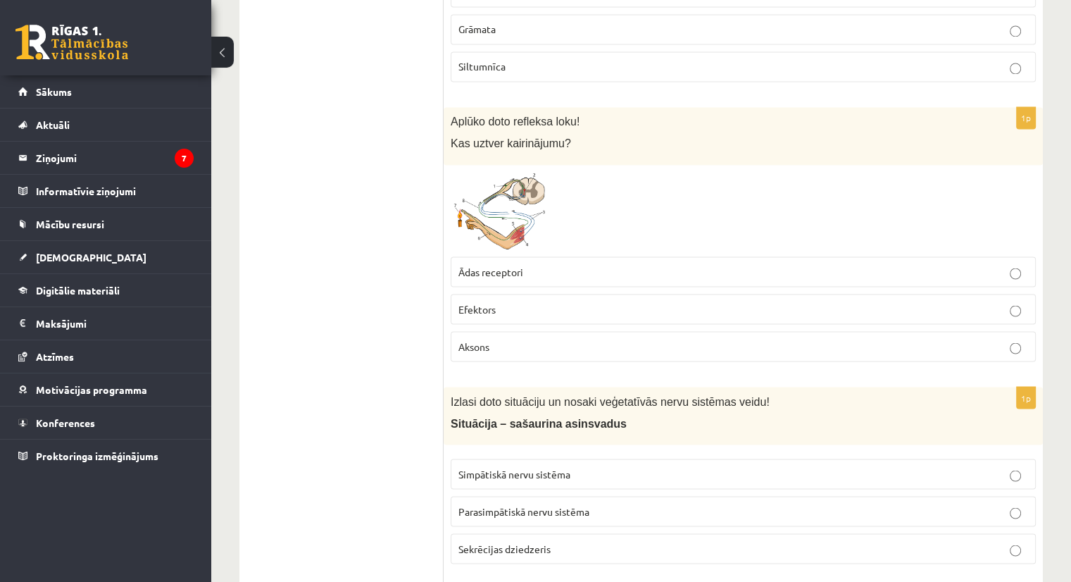
click at [502, 201] on span at bounding box center [504, 205] width 23 height 23
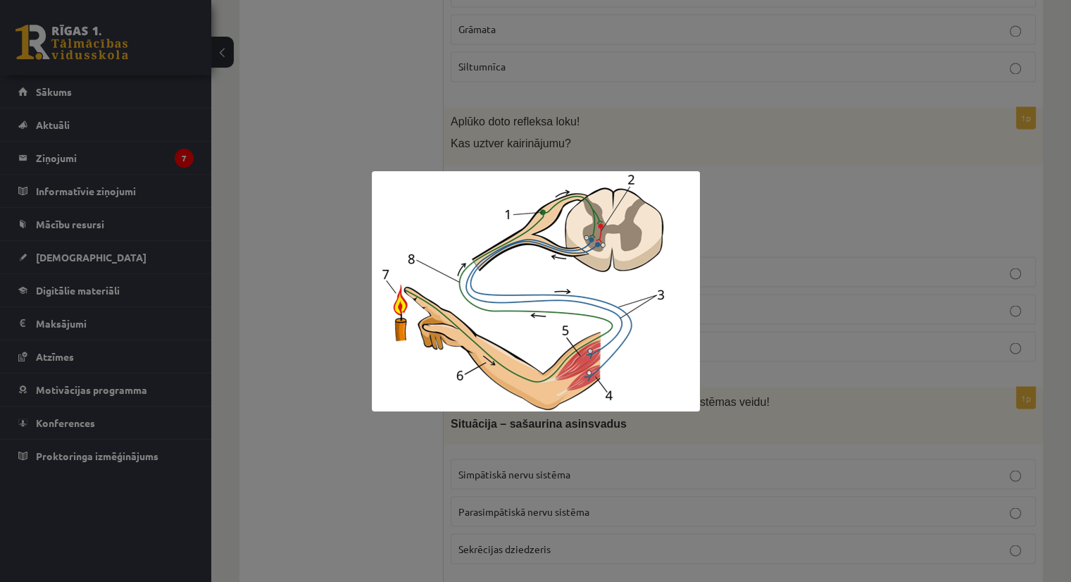
click at [356, 254] on div at bounding box center [535, 291] width 1071 height 582
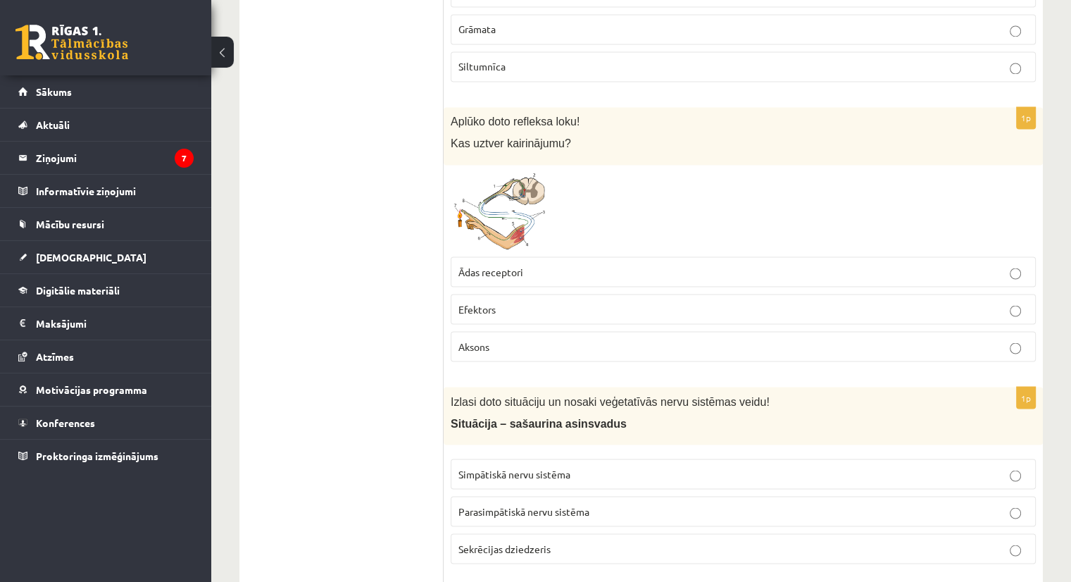
click at [491, 302] on span "Efektors" at bounding box center [476, 308] width 37 height 13
click at [494, 268] on p "Ādas receptori" at bounding box center [743, 271] width 570 height 15
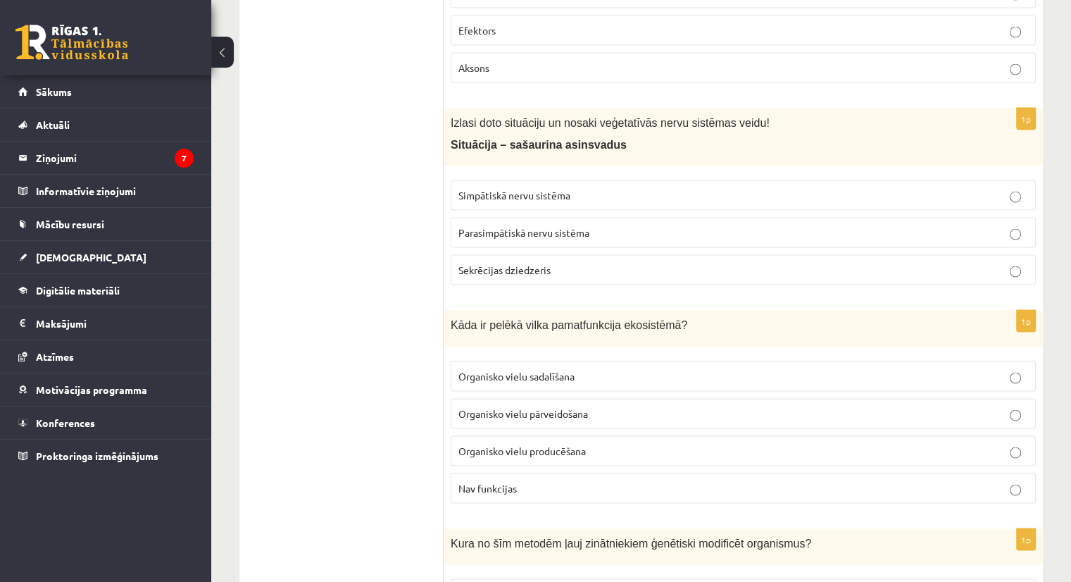
scroll to position [2746, 0]
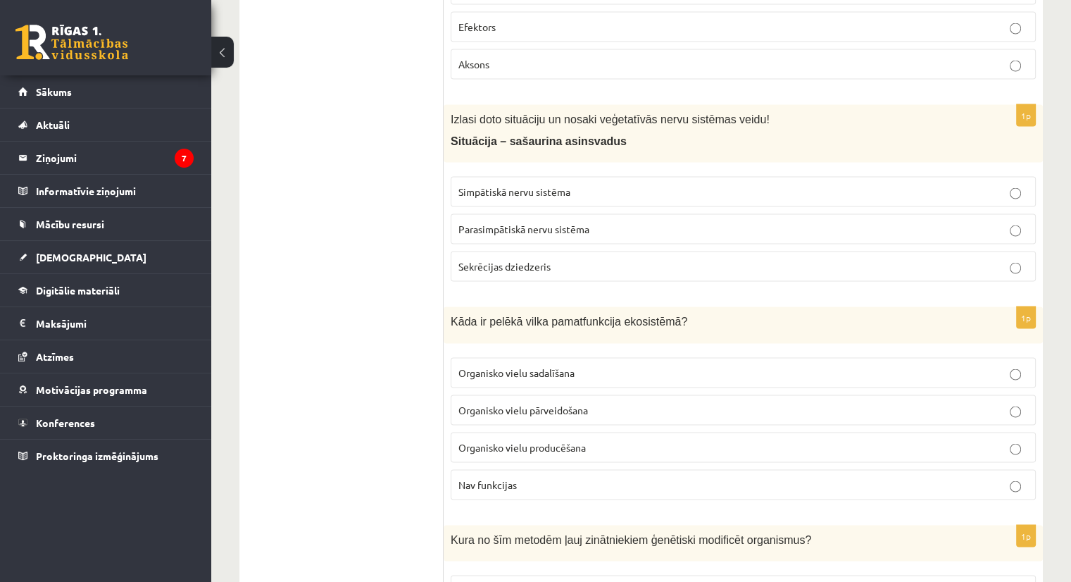
click at [491, 222] on span "Parasimpātiskā nervu sistēma" at bounding box center [523, 228] width 131 height 13
click at [496, 189] on label "Simpātiskā nervu sistēma" at bounding box center [743, 192] width 585 height 30
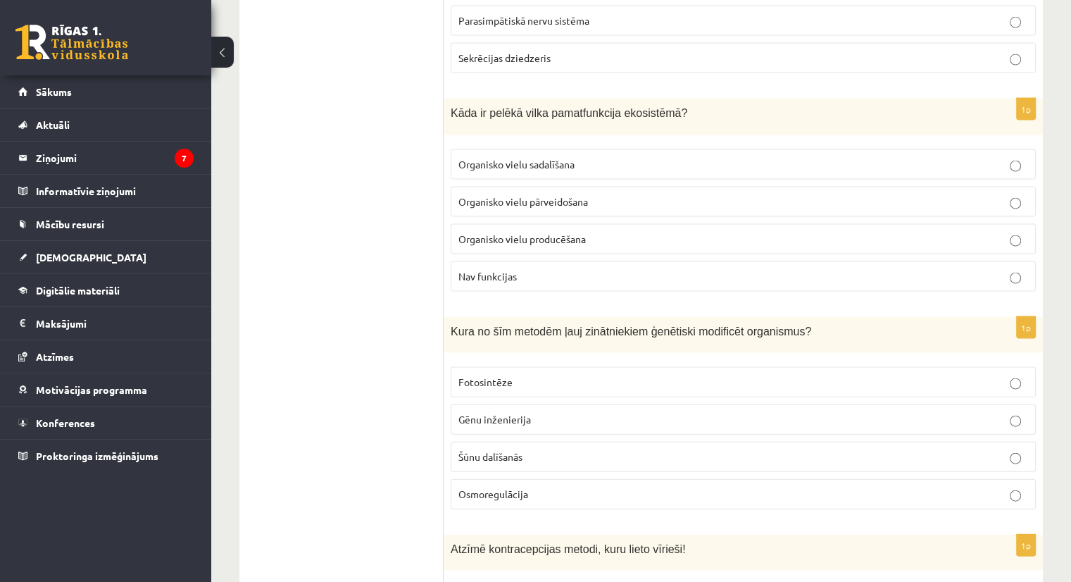
scroll to position [2957, 0]
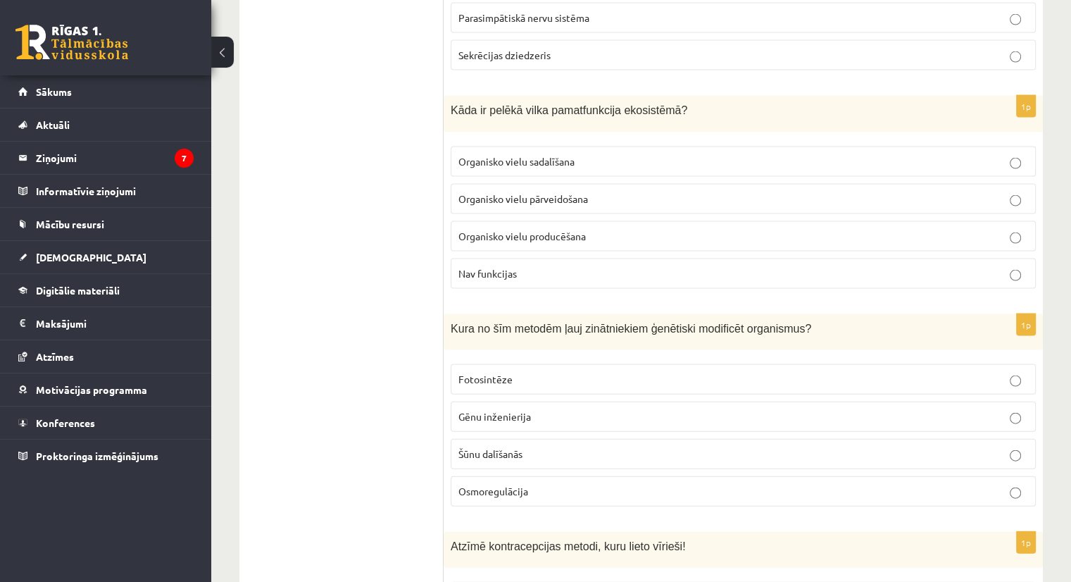
click at [490, 155] on span "Organisko vielu sadalīšana" at bounding box center [516, 161] width 116 height 13
click at [491, 192] on p "Organisko vielu pārveidošana" at bounding box center [743, 199] width 570 height 15
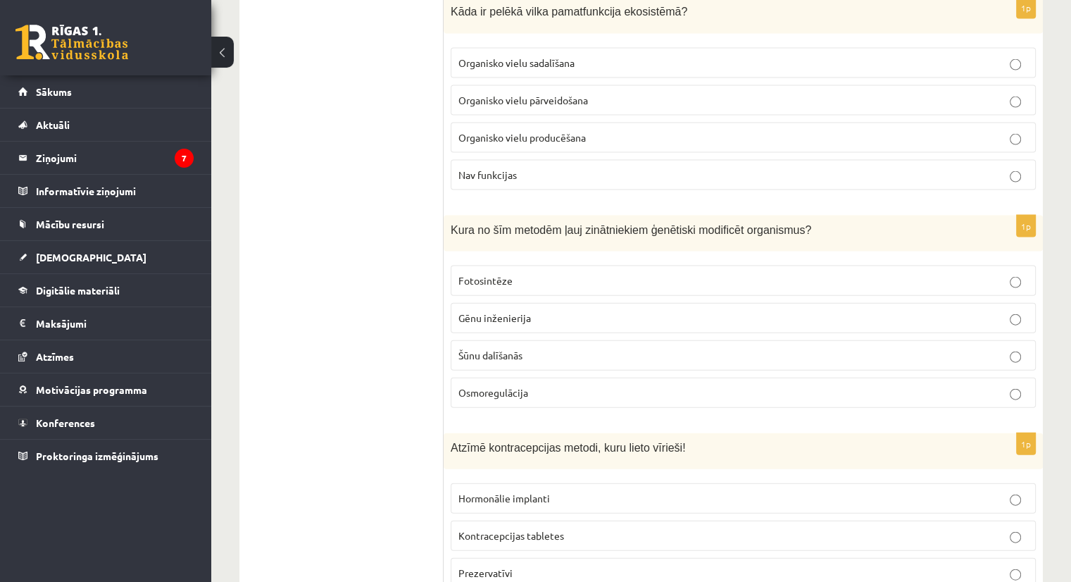
scroll to position [3168, 0]
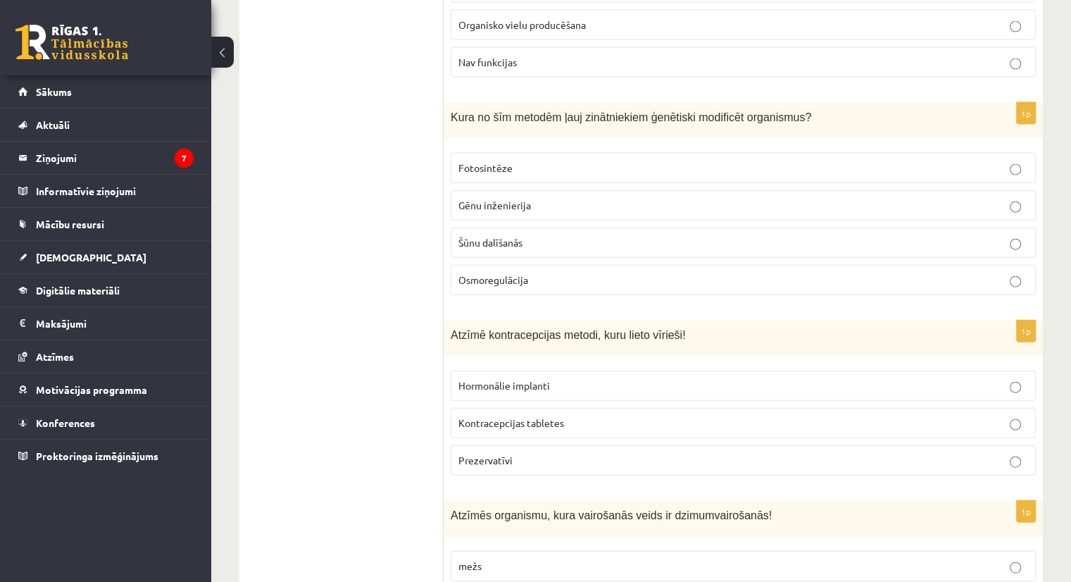
click at [482, 161] on span "Fotosintēze" at bounding box center [485, 167] width 54 height 13
click at [481, 199] on span "Gēnu inženierija" at bounding box center [494, 205] width 73 height 13
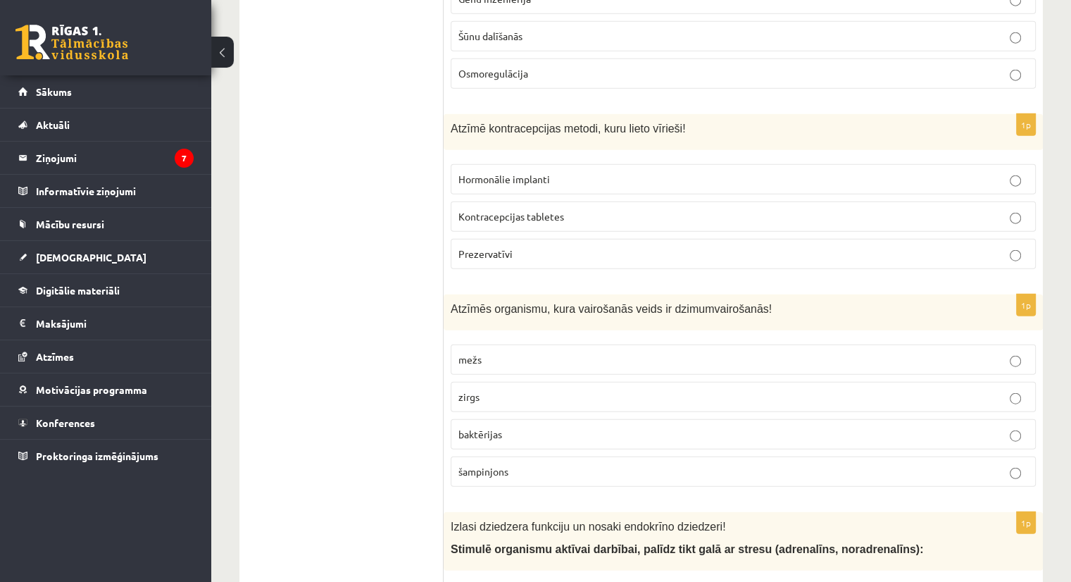
scroll to position [3380, 0]
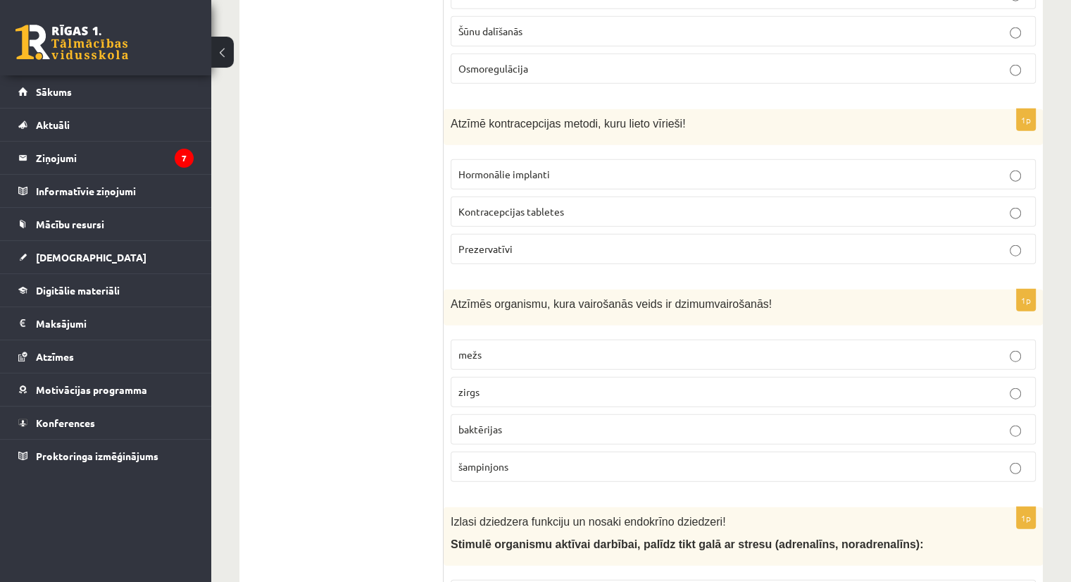
click at [470, 205] on span "Kontracepcijas tabletes" at bounding box center [511, 211] width 106 height 13
click at [477, 234] on label "Prezervatīvi" at bounding box center [743, 249] width 585 height 30
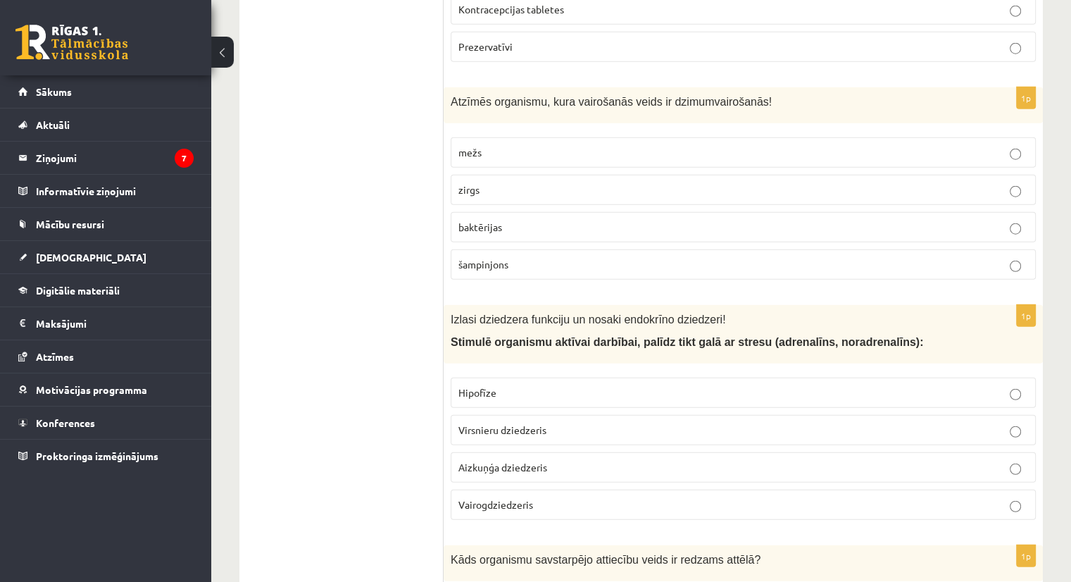
scroll to position [3591, 0]
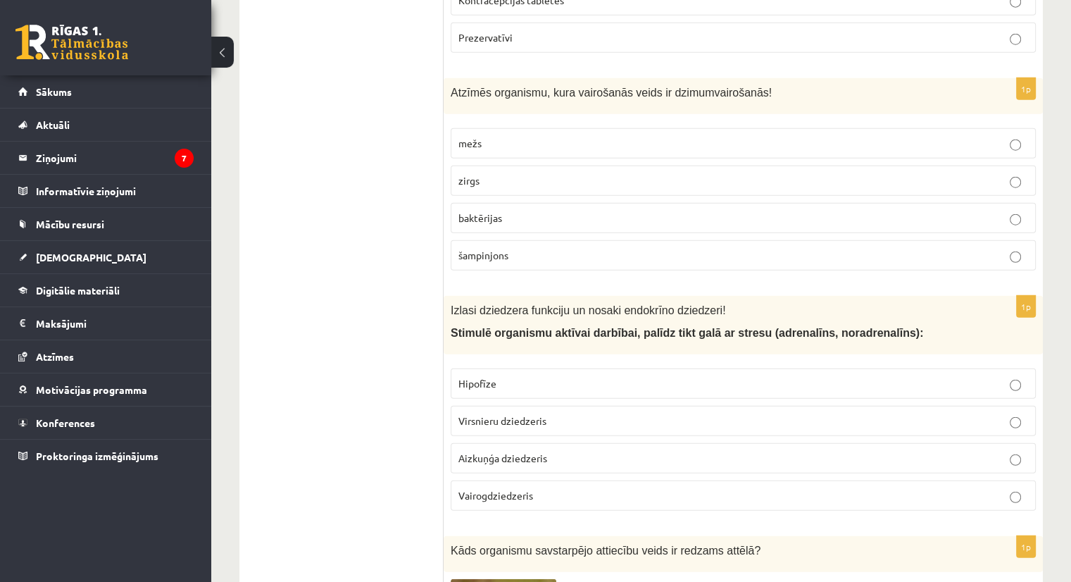
click at [468, 135] on label "mežs" at bounding box center [743, 143] width 585 height 30
click at [477, 174] on span "zirgs" at bounding box center [468, 180] width 21 height 13
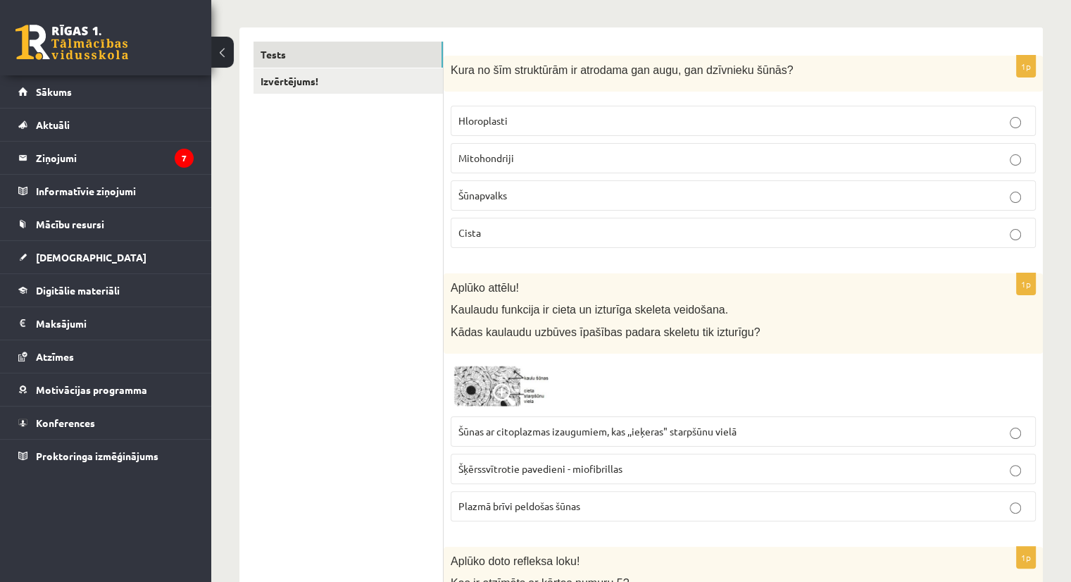
scroll to position [0, 0]
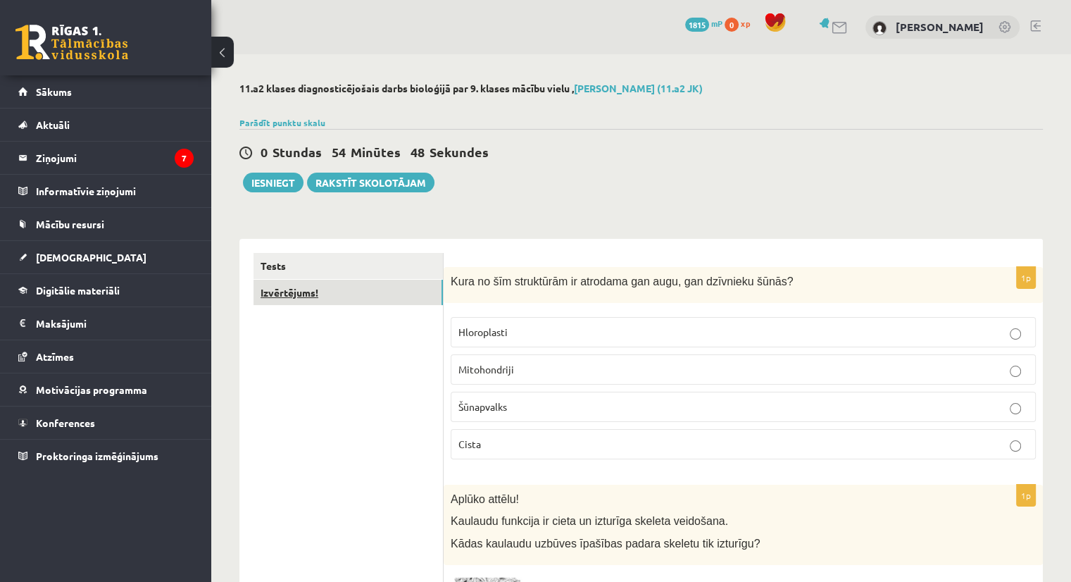
click at [389, 294] on link "Izvērtējums!" at bounding box center [347, 293] width 189 height 26
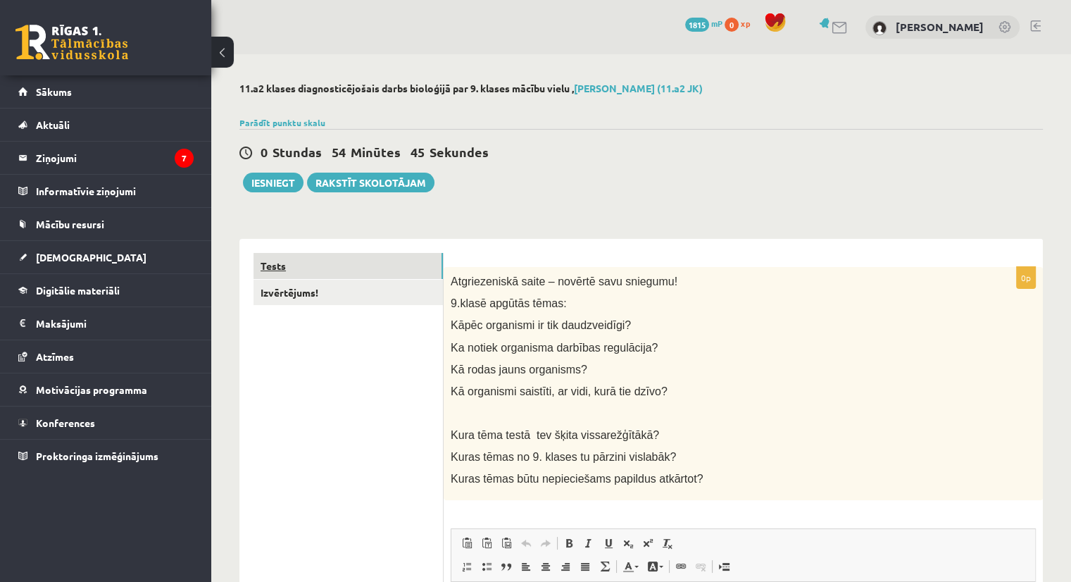
click at [380, 258] on link "Tests" at bounding box center [347, 266] width 189 height 26
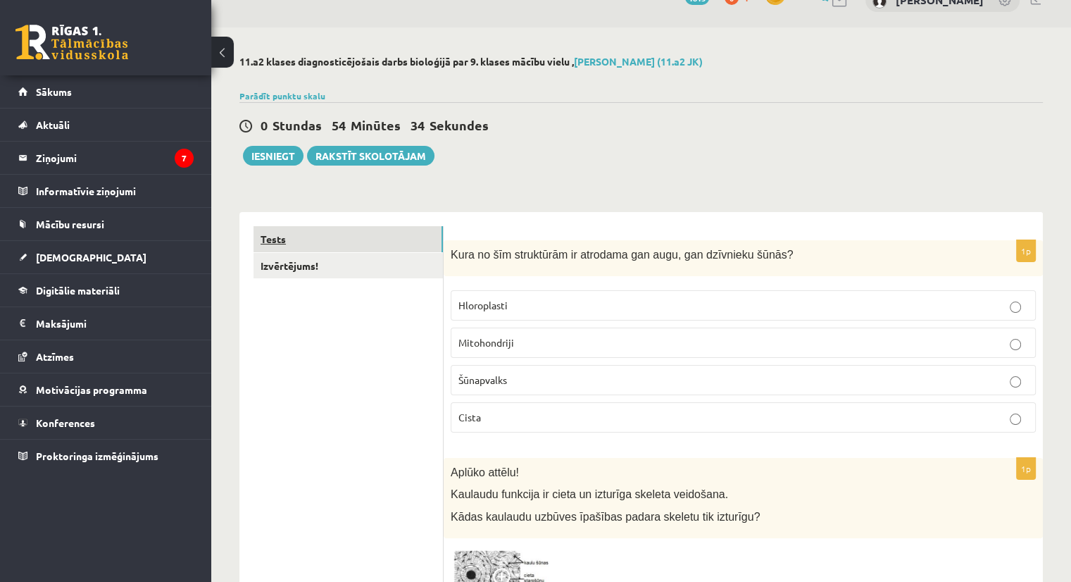
scroll to position [70, 0]
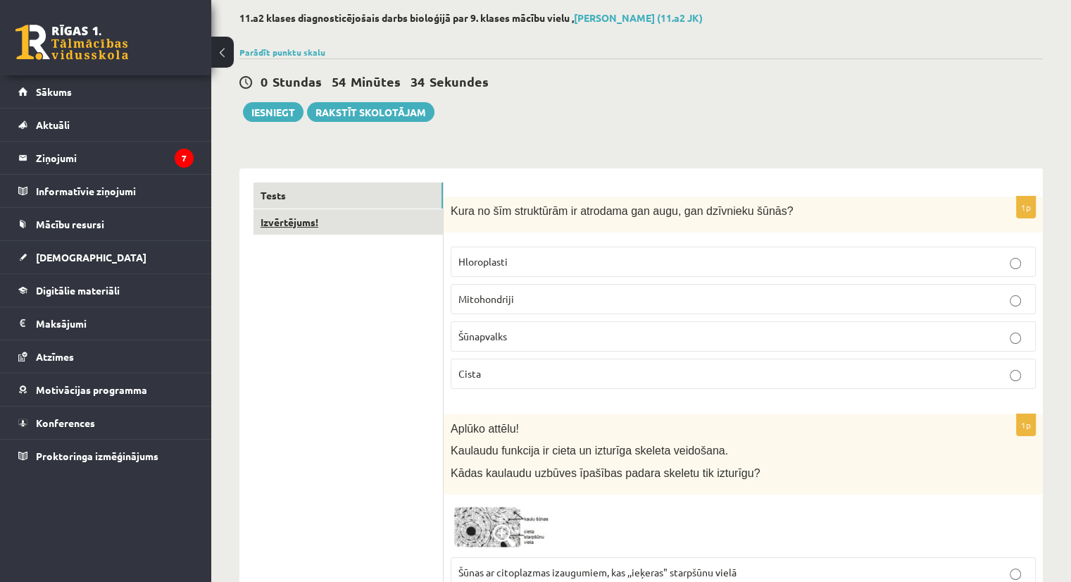
click at [375, 228] on link "Izvērtējums!" at bounding box center [347, 222] width 189 height 26
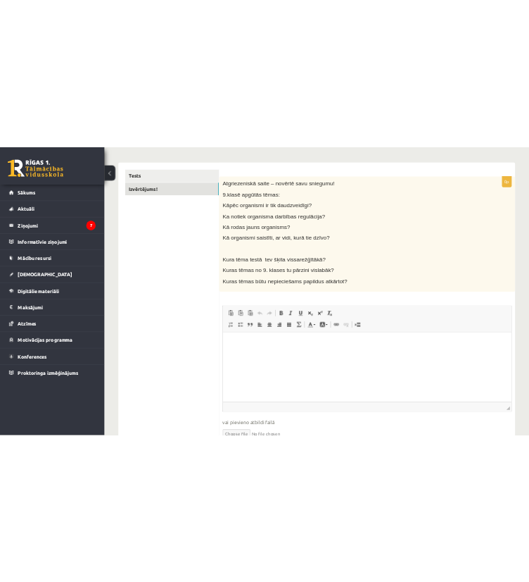
scroll to position [211, 0]
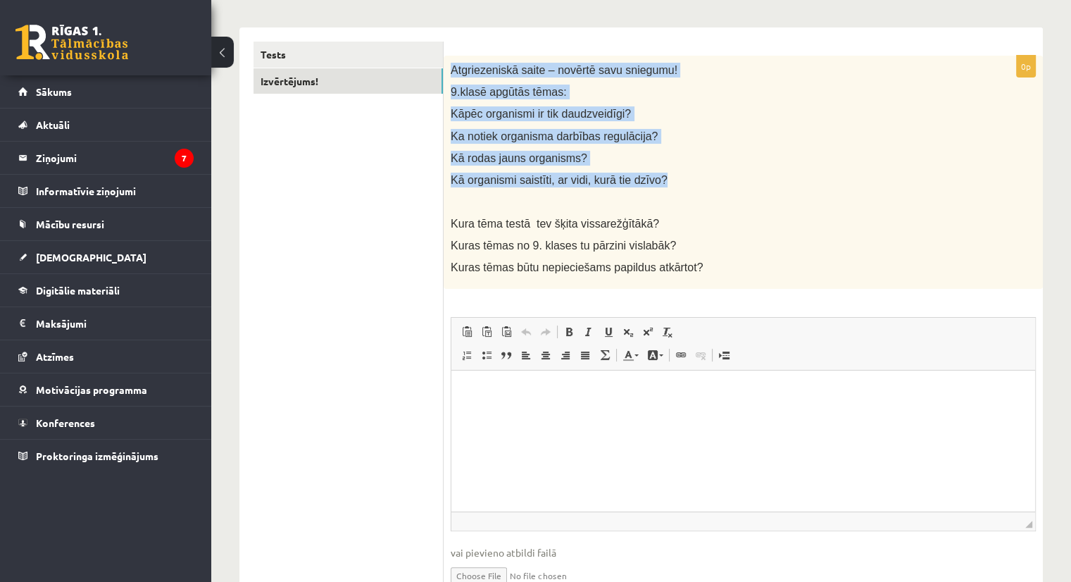
drag, startPoint x: 452, startPoint y: 68, endPoint x: 664, endPoint y: 184, distance: 241.3
click at [664, 184] on div "Atgriezeniskā saite – novērtē savu sniegumu! 9.klasē apgūtās tēmas: Kāpēc organ…" at bounding box center [743, 173] width 599 height 234
copy div "Atgriezeniskā saite – novērtē savu sniegumu! 9.klasē apgūtās tēmas: Kāpēc organ…"
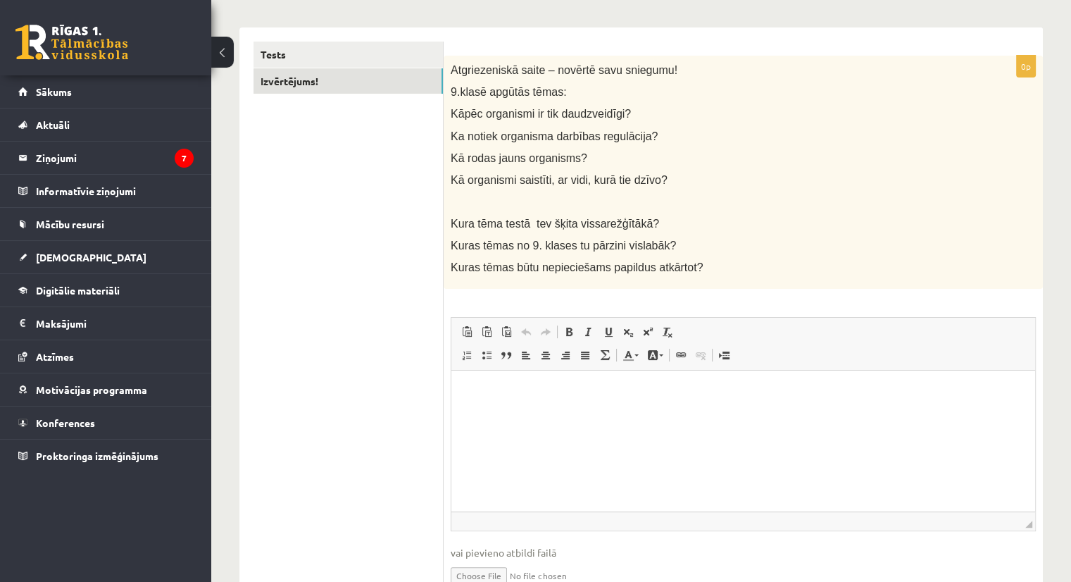
click at [659, 220] on p "Kura tēma testā tev šķita vissarežģītākā?" at bounding box center [708, 223] width 515 height 15
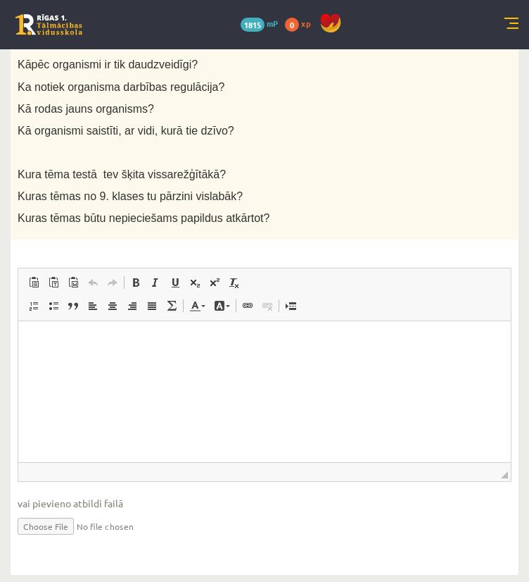
scroll to position [290, 0]
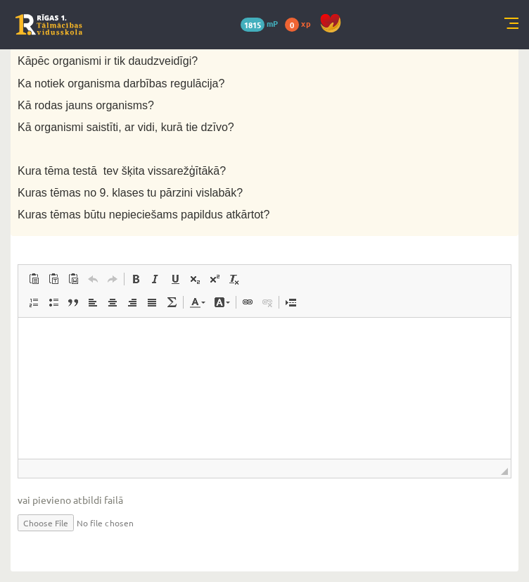
click at [203, 515] on input "file" at bounding box center [265, 521] width 494 height 29
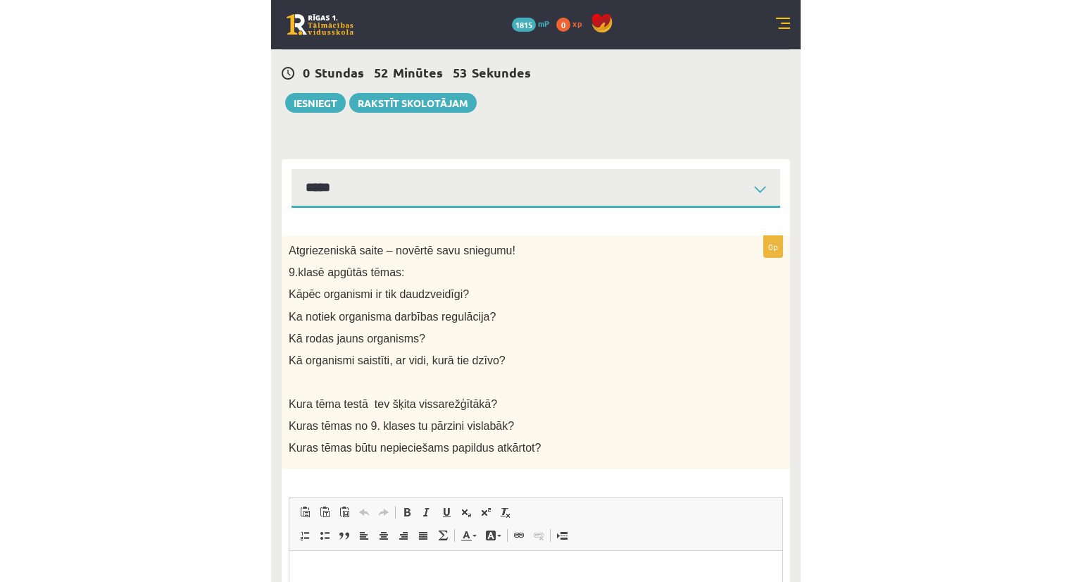
scroll to position [0, 0]
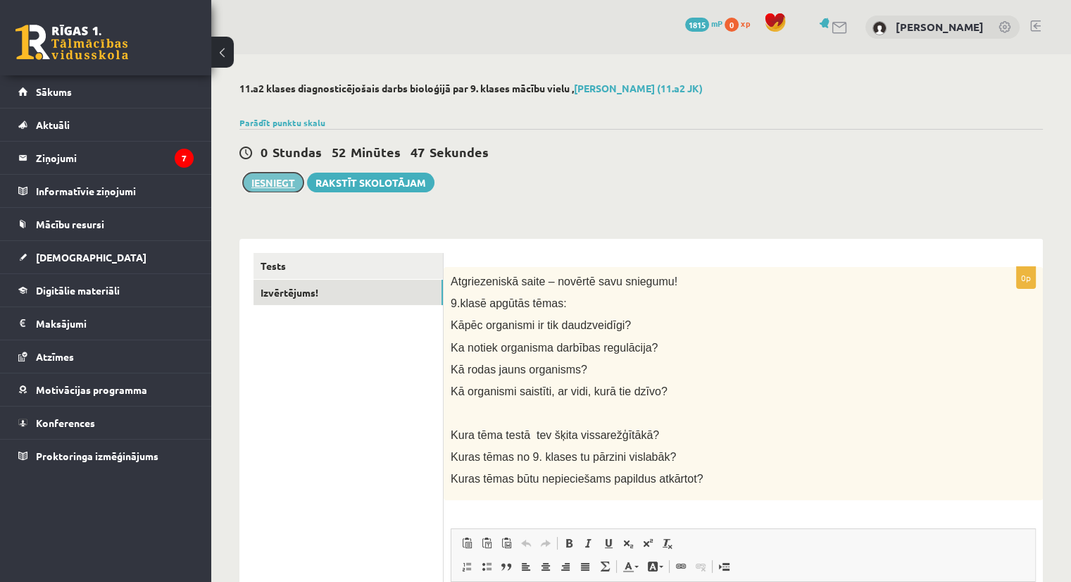
click at [287, 179] on button "Iesniegt" at bounding box center [273, 182] width 61 height 20
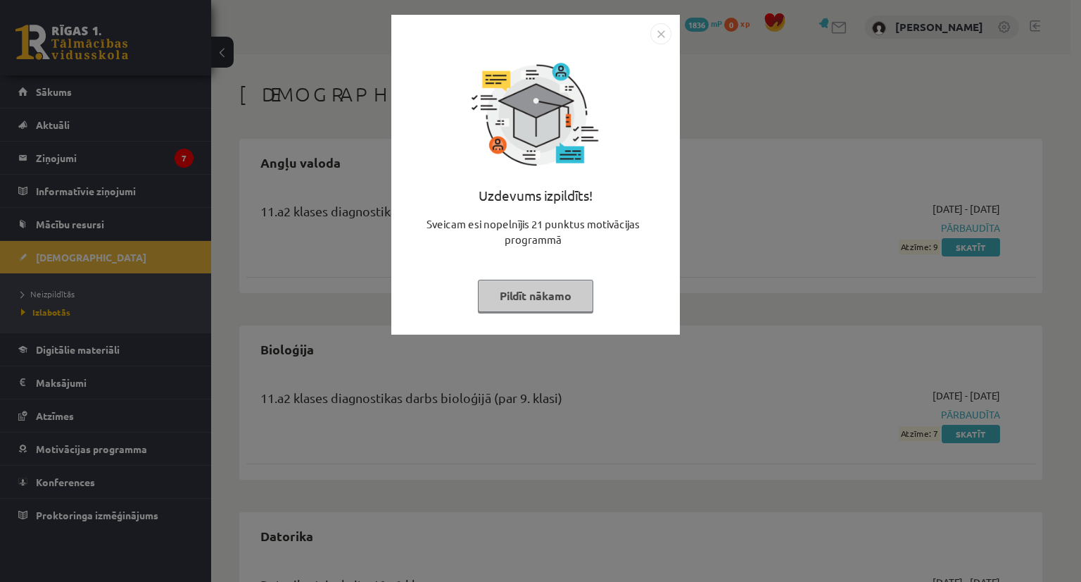
click at [654, 30] on img "Close" at bounding box center [661, 33] width 21 height 21
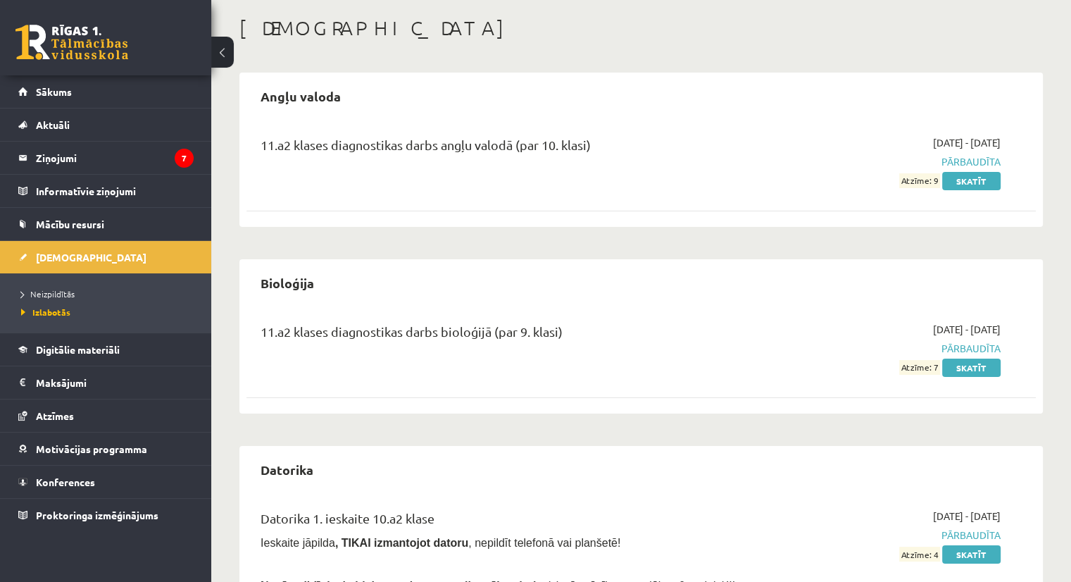
scroll to position [70, 0]
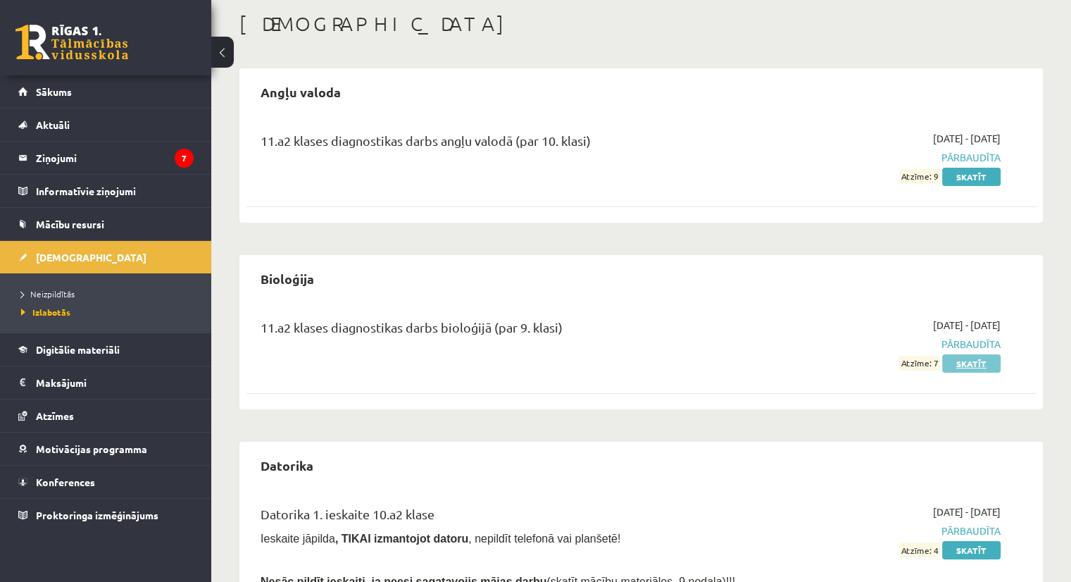
click at [972, 367] on link "Skatīt" at bounding box center [971, 363] width 58 height 18
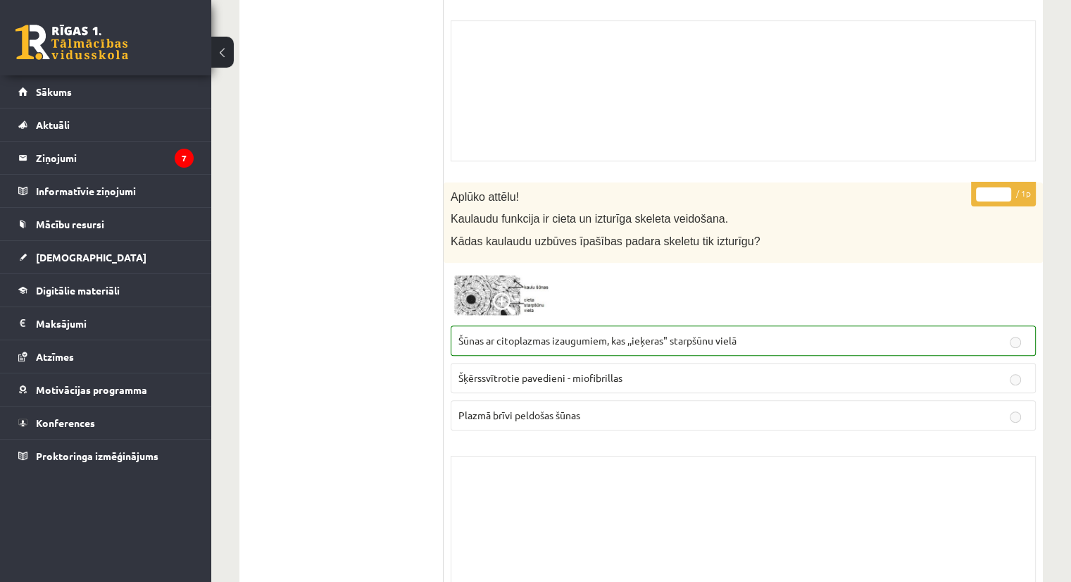
scroll to position [422, 0]
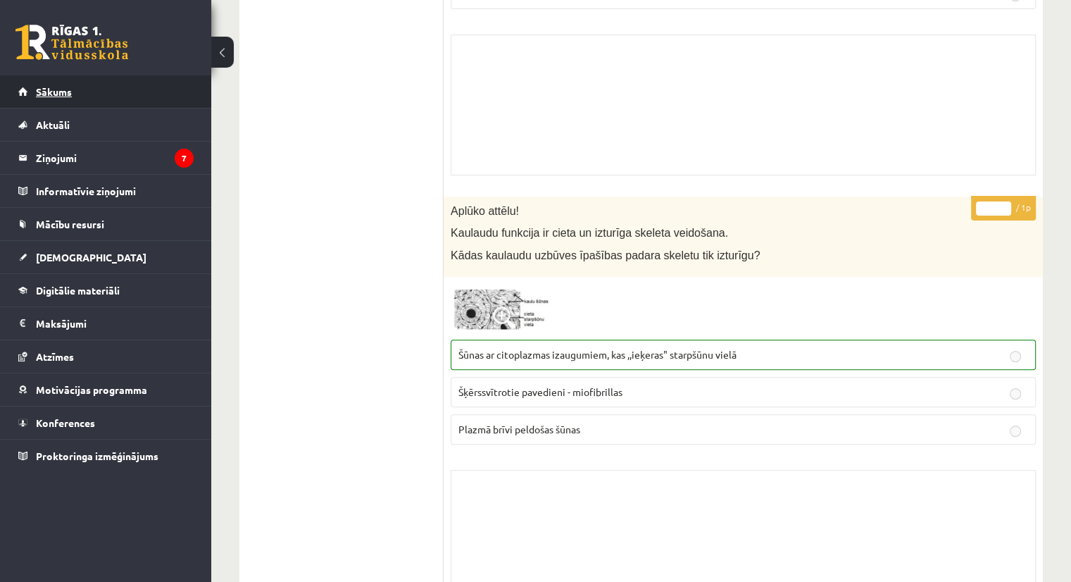
click at [126, 83] on link "Sākums" at bounding box center [105, 91] width 175 height 32
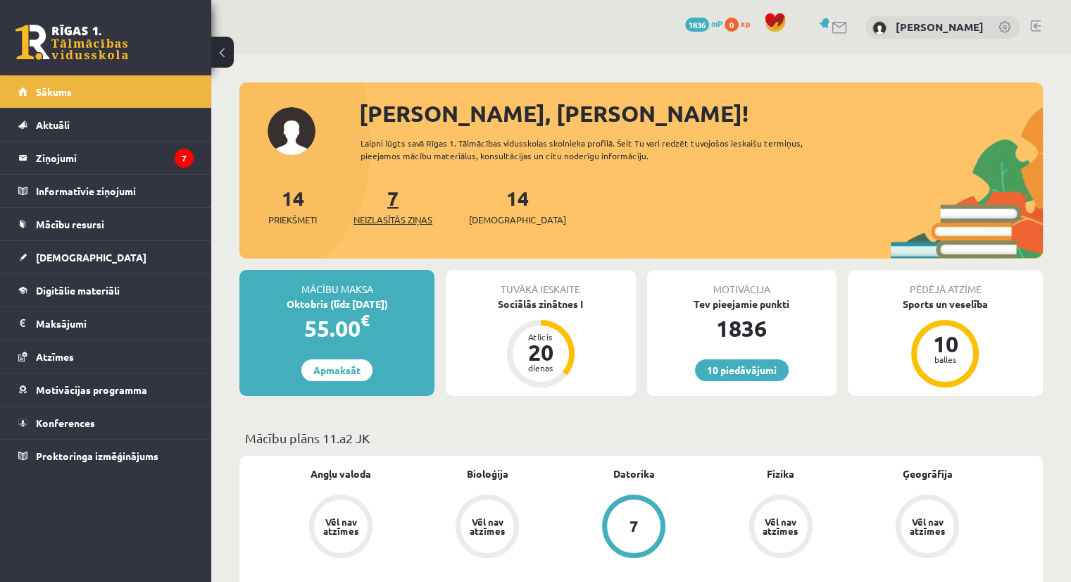
click at [394, 207] on link "7 Neizlasītās ziņas" at bounding box center [392, 206] width 79 height 42
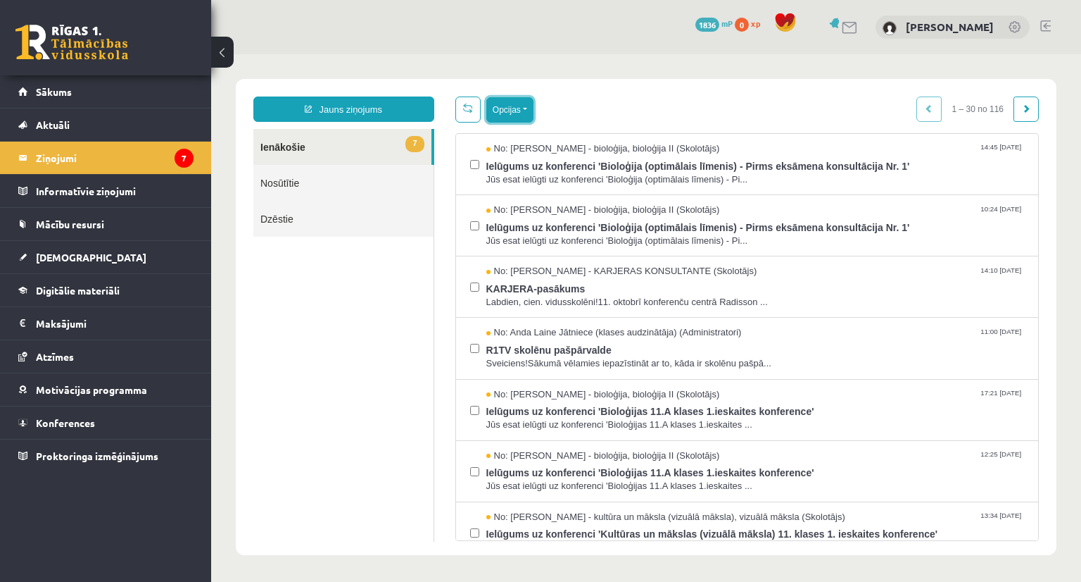
click at [530, 105] on button "Opcijas" at bounding box center [510, 109] width 47 height 25
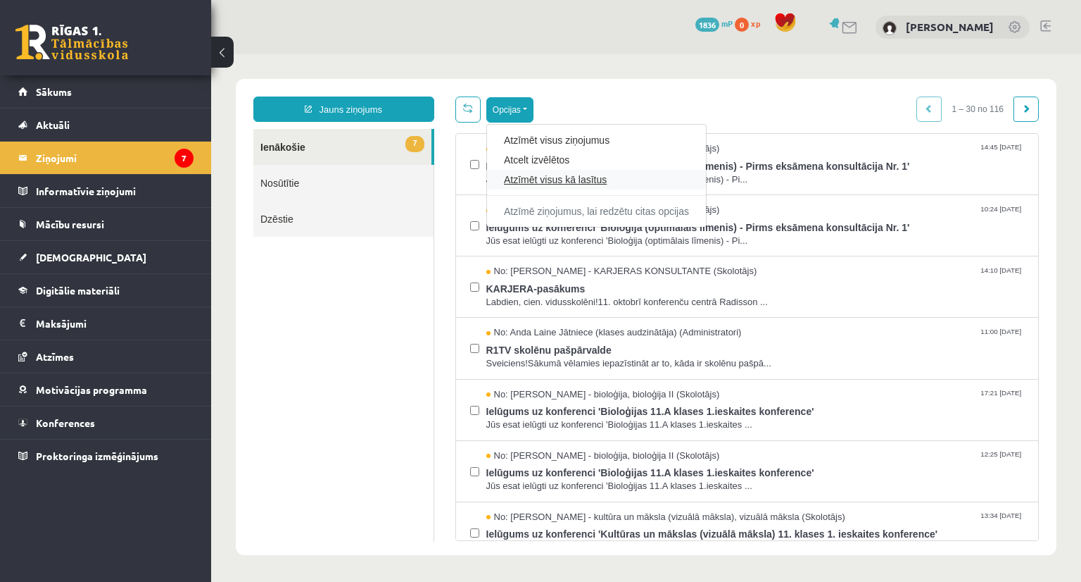
click at [572, 184] on link "Atzīmēt visus kā lasītus" at bounding box center [596, 179] width 185 height 14
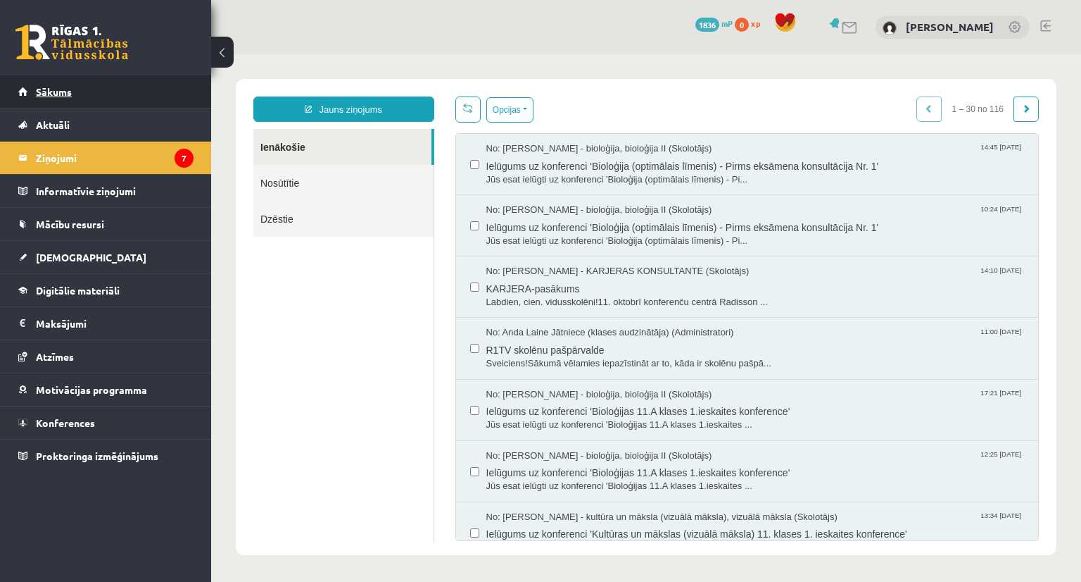
click at [68, 101] on link "Sākums" at bounding box center [105, 91] width 175 height 32
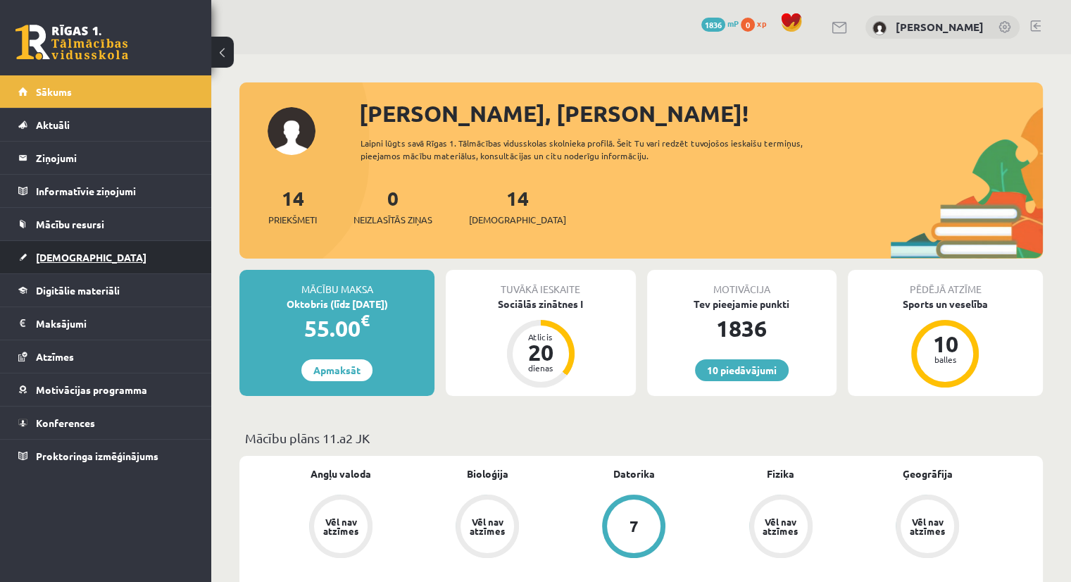
click at [70, 254] on span "[DEMOGRAPHIC_DATA]" at bounding box center [91, 257] width 111 height 13
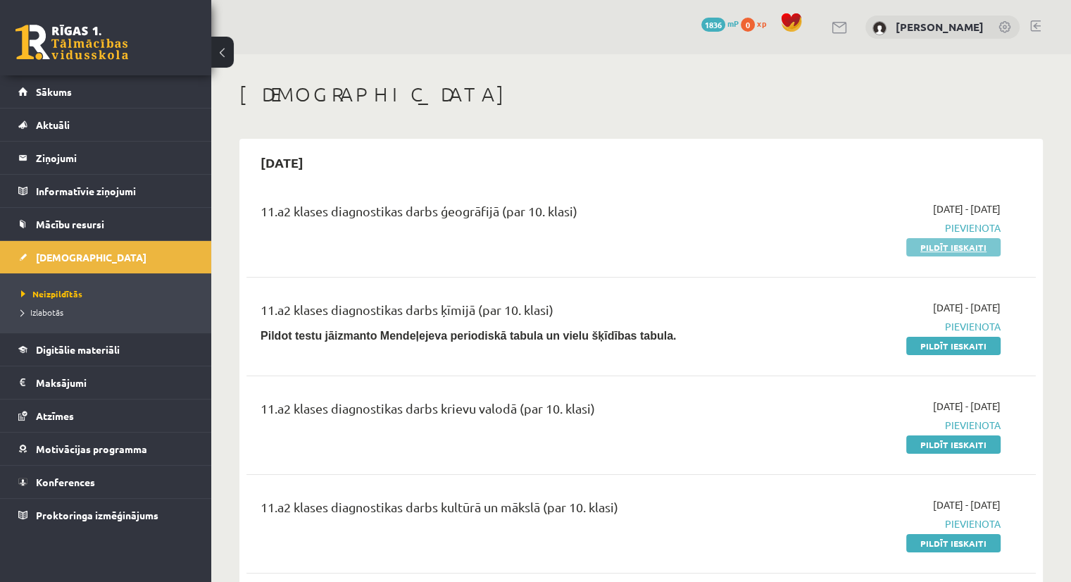
click at [915, 252] on link "Pildīt ieskaiti" at bounding box center [953, 247] width 94 height 18
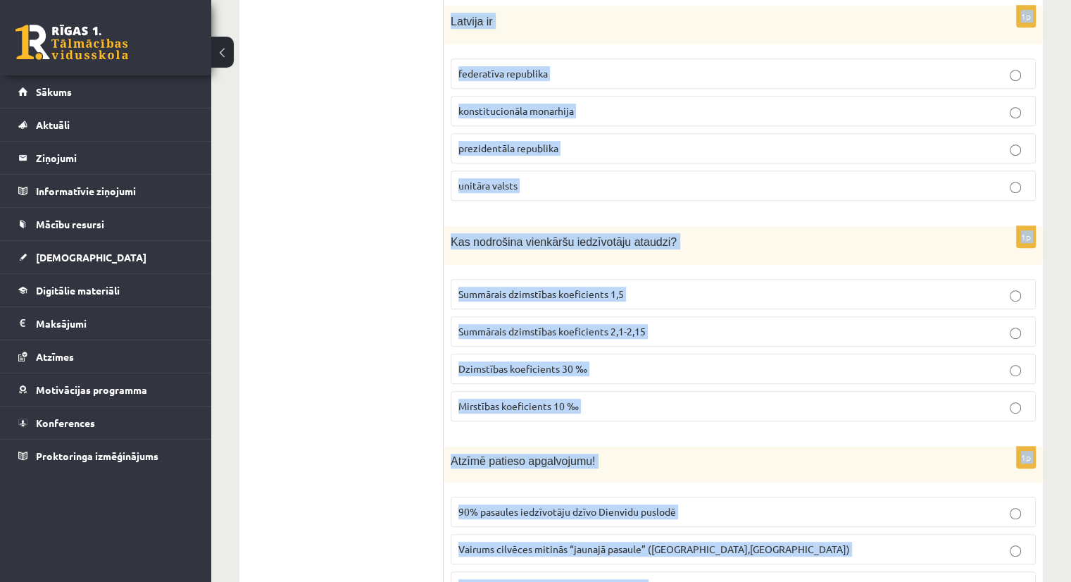
scroll to position [6571, 0]
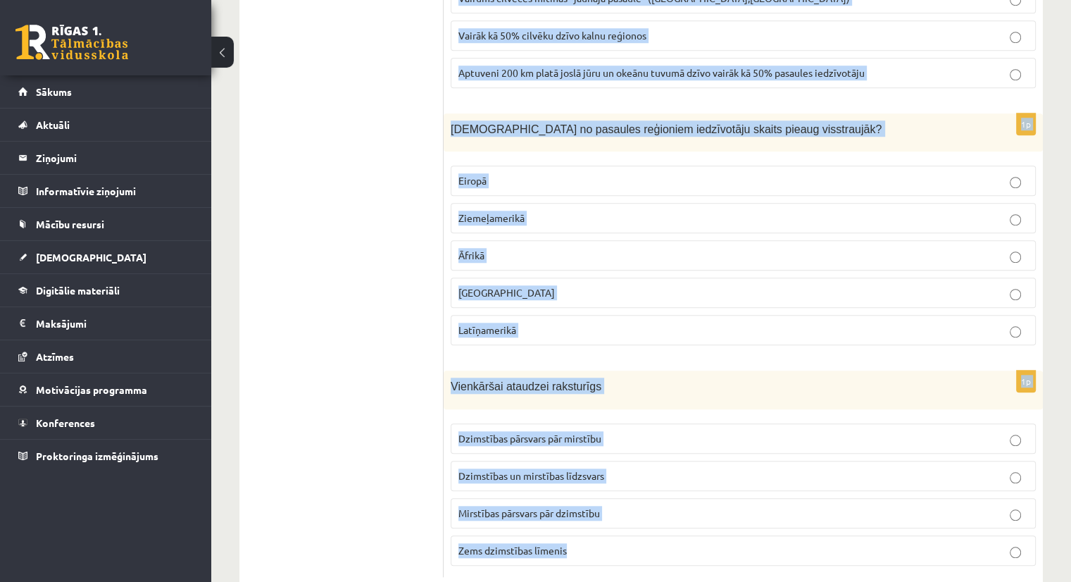
drag, startPoint x: 451, startPoint y: 212, endPoint x: 739, endPoint y: 542, distance: 438.1
copy form "Kurā no pasaules reģioniem ir vismazākais iedzīvotāju blīvums? Austrālijā Āzijā…"
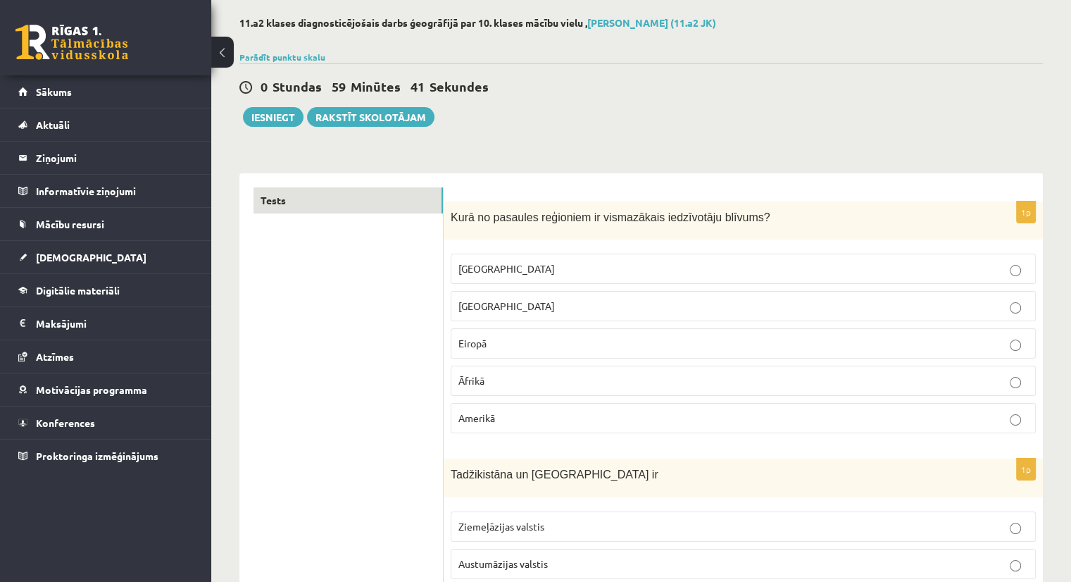
scroll to position [70, 0]
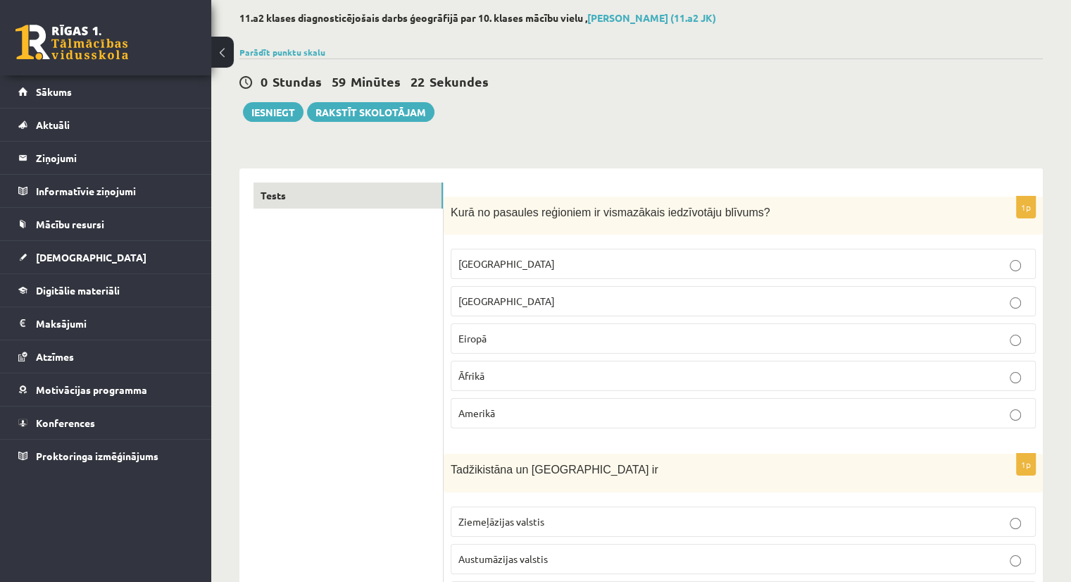
click at [475, 261] on span "Austrālijā" at bounding box center [506, 263] width 96 height 13
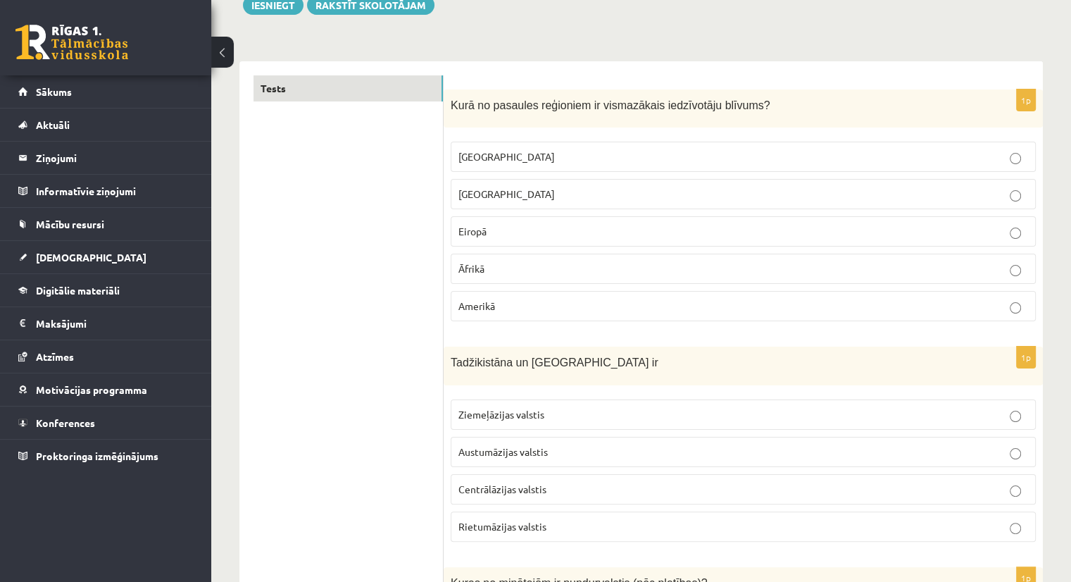
scroll to position [211, 0]
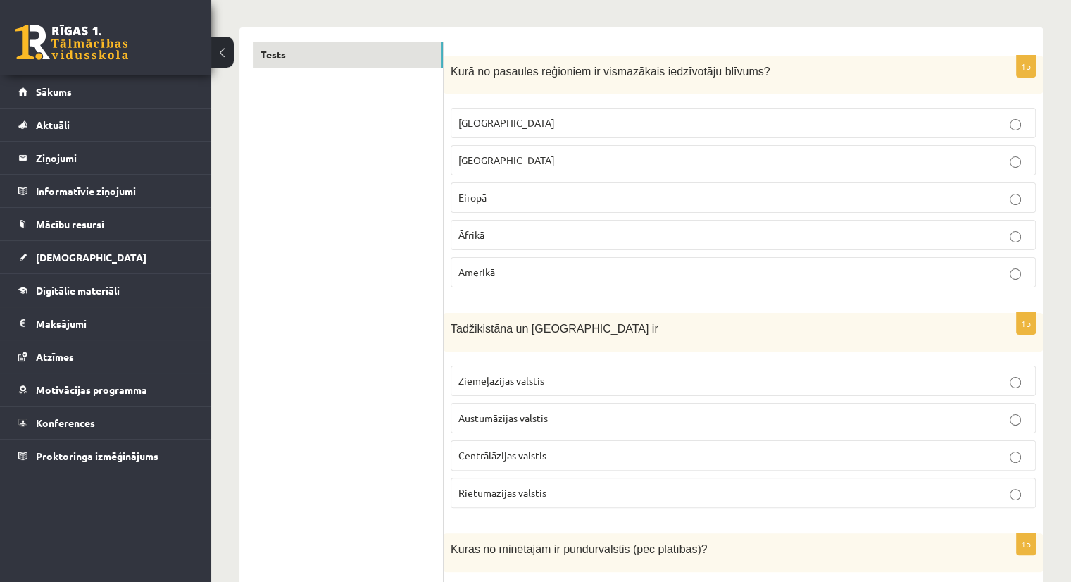
click at [515, 455] on span "Centrālāzijas valstis" at bounding box center [502, 454] width 88 height 13
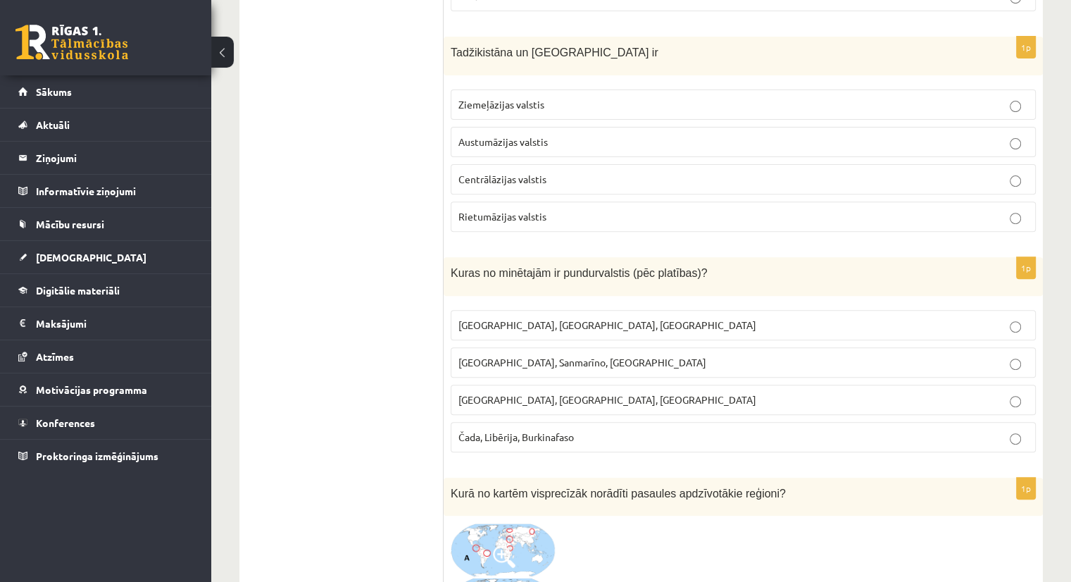
scroll to position [493, 0]
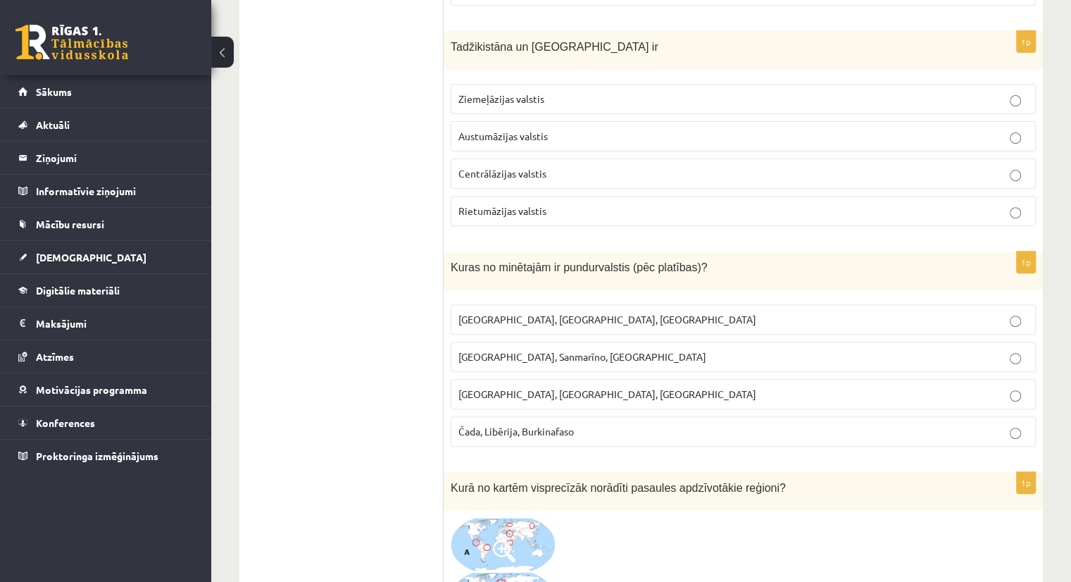
click at [570, 357] on span "Monako, Sanmarīno, Luksemburga" at bounding box center [582, 356] width 248 height 13
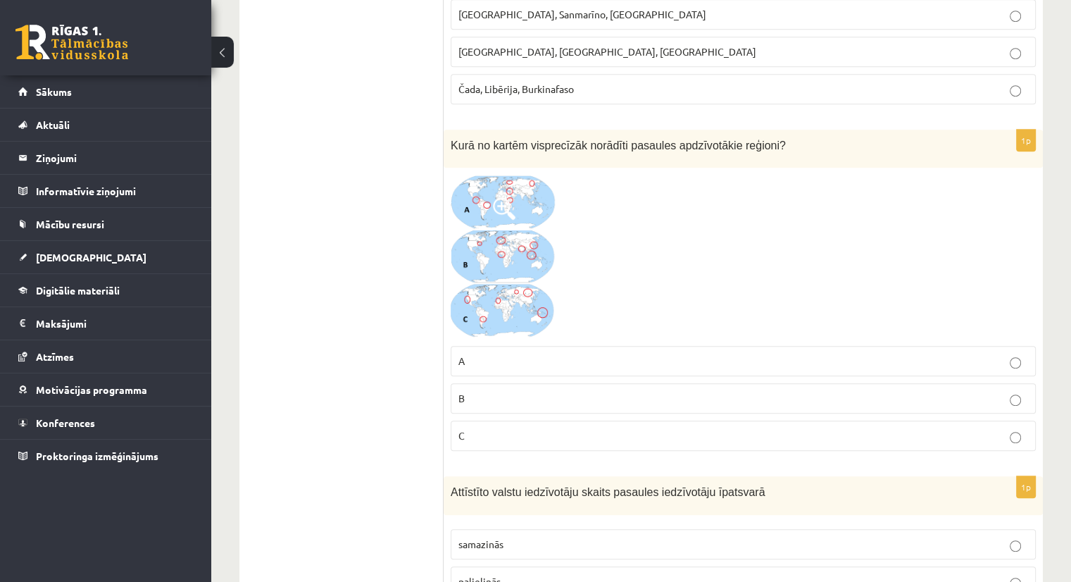
scroll to position [845, 0]
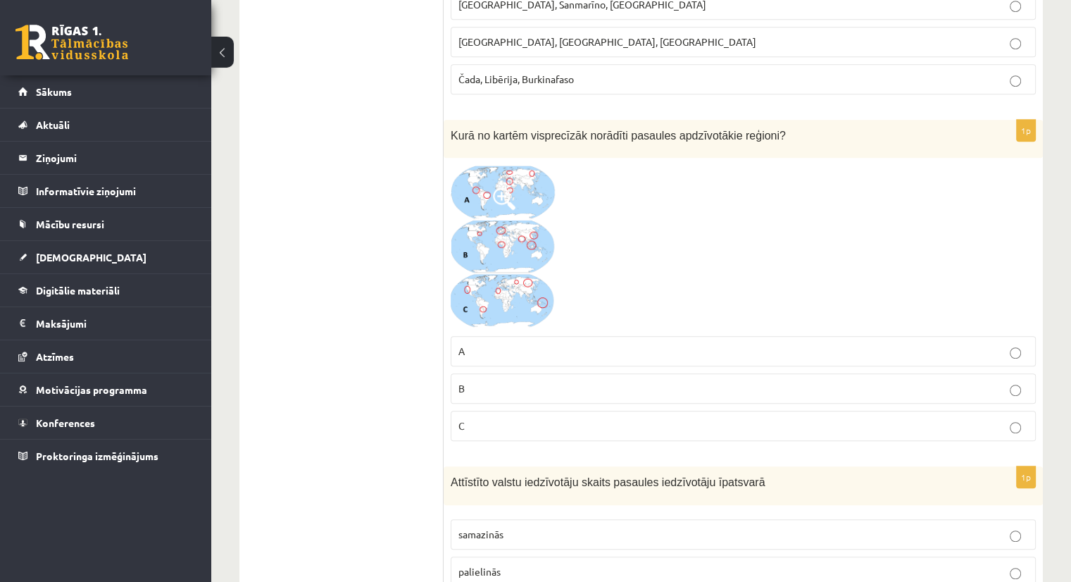
click at [502, 430] on label "C" at bounding box center [743, 425] width 585 height 30
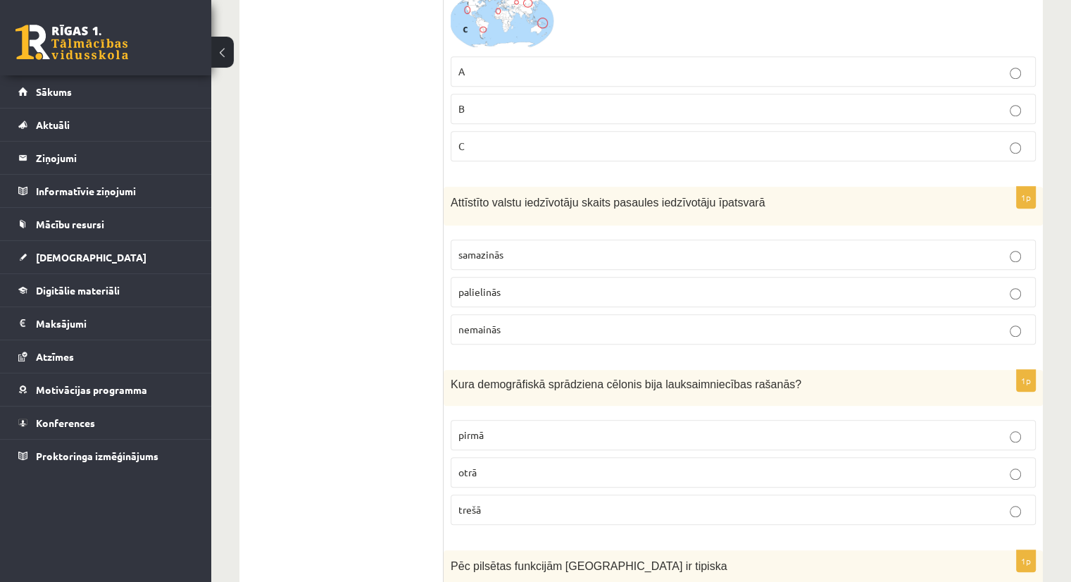
scroll to position [1127, 0]
click at [495, 247] on span "samazinās" at bounding box center [480, 252] width 45 height 13
click at [513, 425] on p "pirmā" at bounding box center [743, 432] width 570 height 15
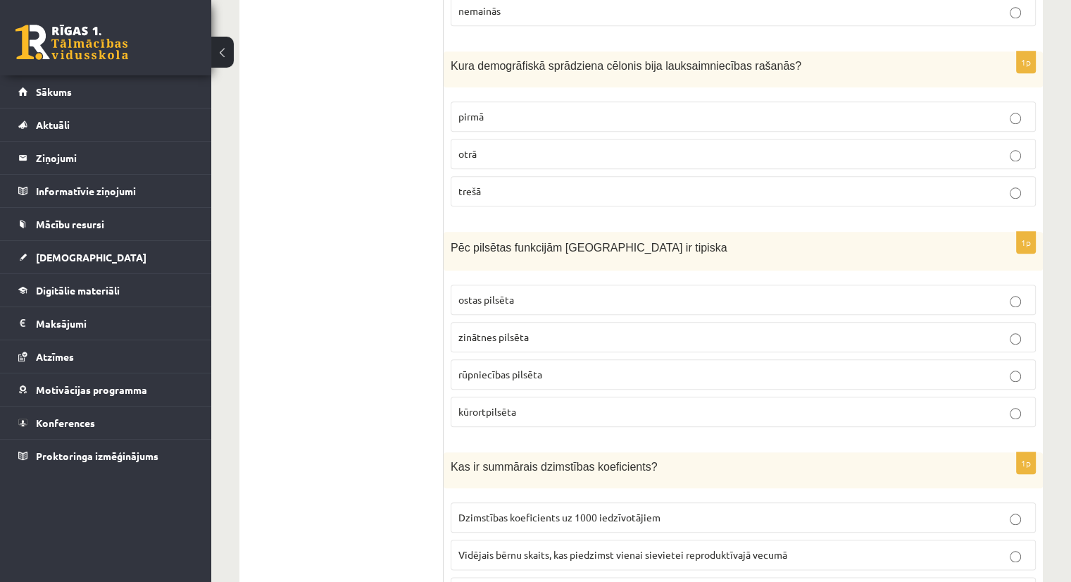
scroll to position [1549, 0]
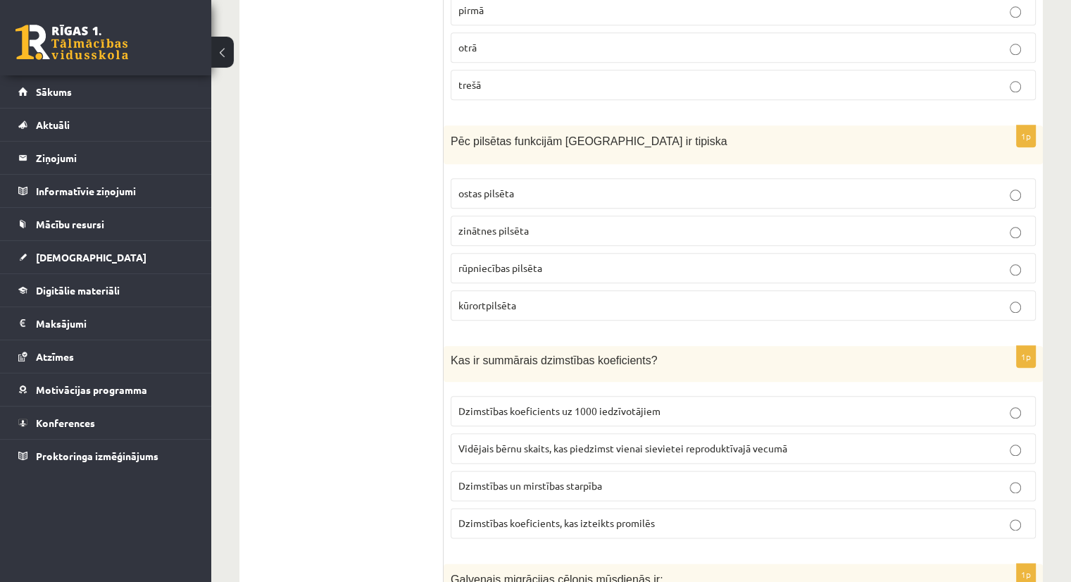
click at [524, 299] on p "kūrortpilsēta" at bounding box center [743, 305] width 570 height 15
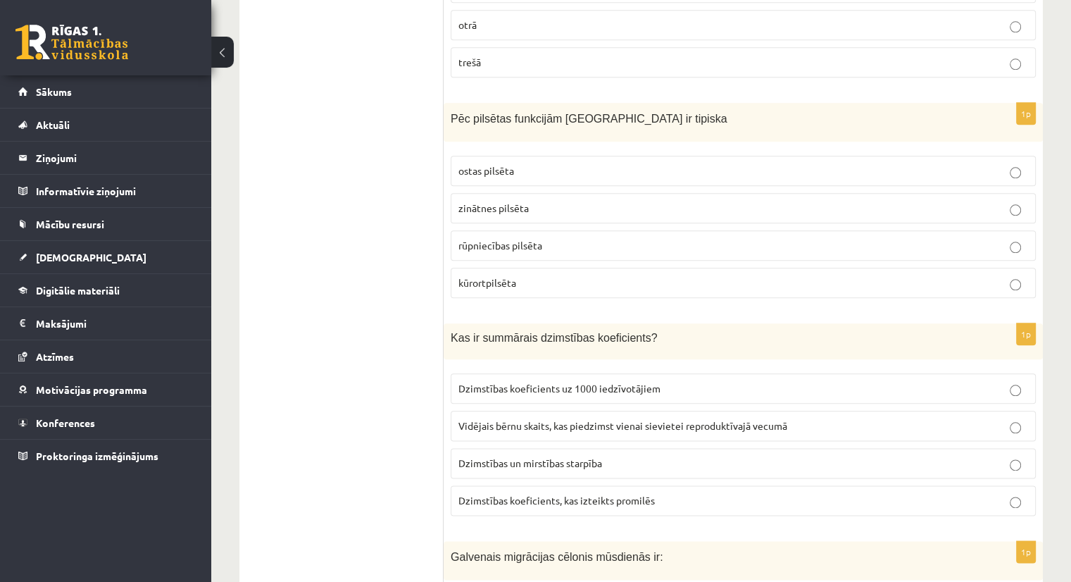
scroll to position [1619, 0]
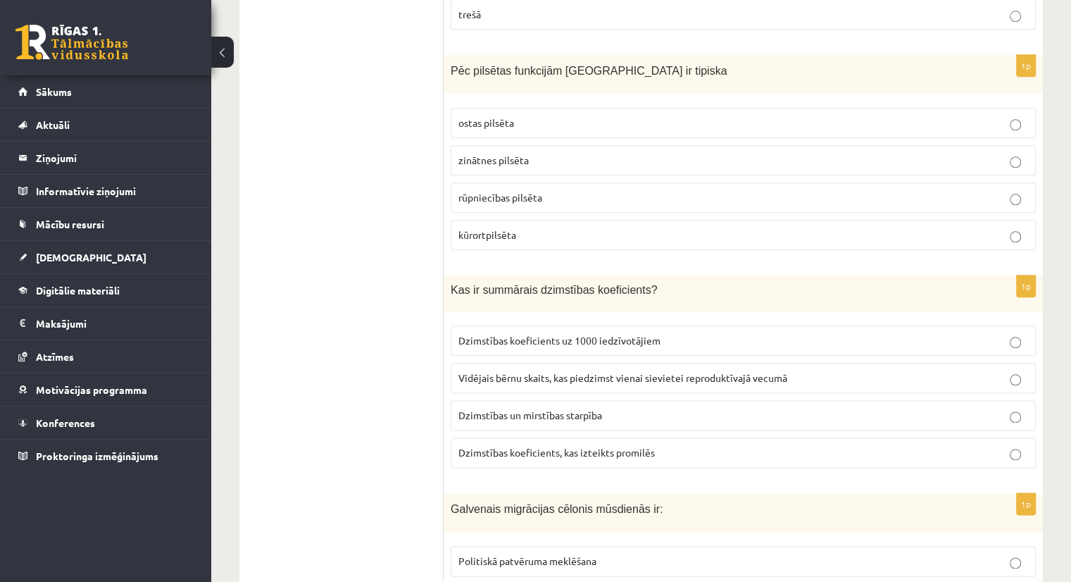
click at [532, 373] on span "Vidējais bērnu skaits, kas piedzimst vienai sievietei reproduktīvajā vecumā" at bounding box center [622, 377] width 329 height 13
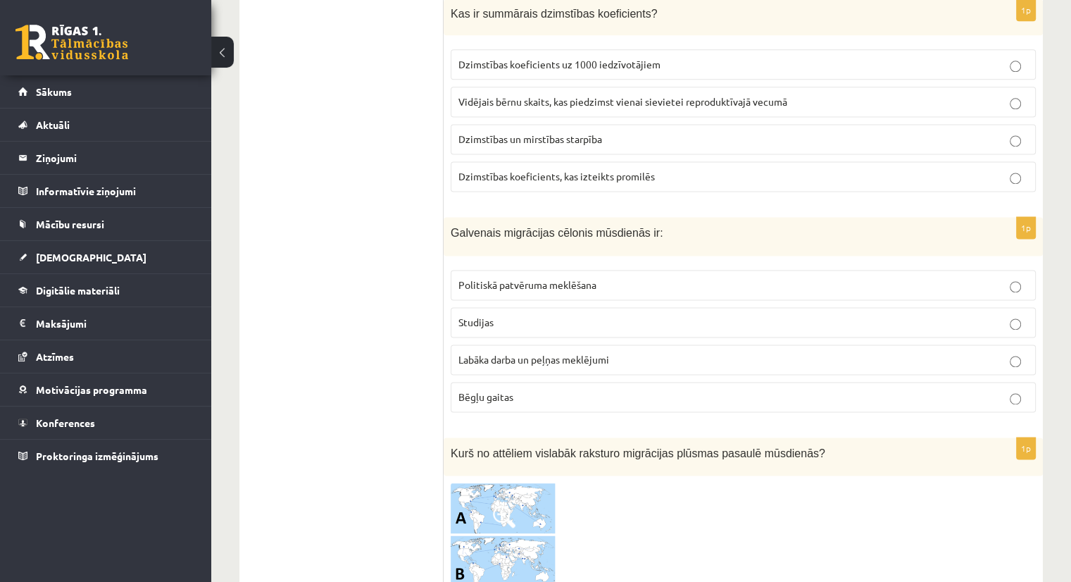
scroll to position [1901, 0]
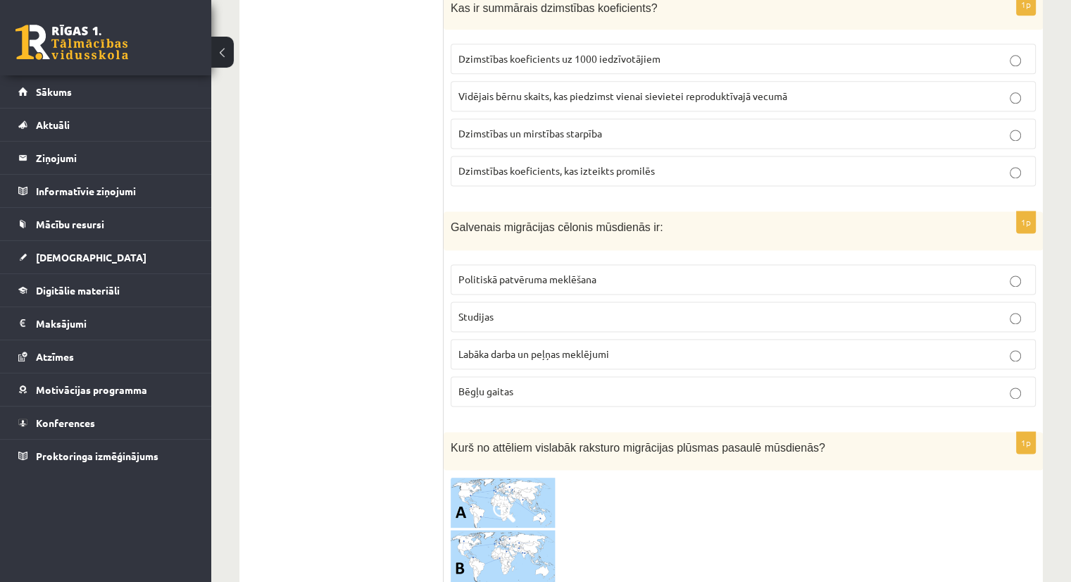
click at [521, 347] on span "Labāka darba un peļņas meklējumi" at bounding box center [533, 353] width 151 height 13
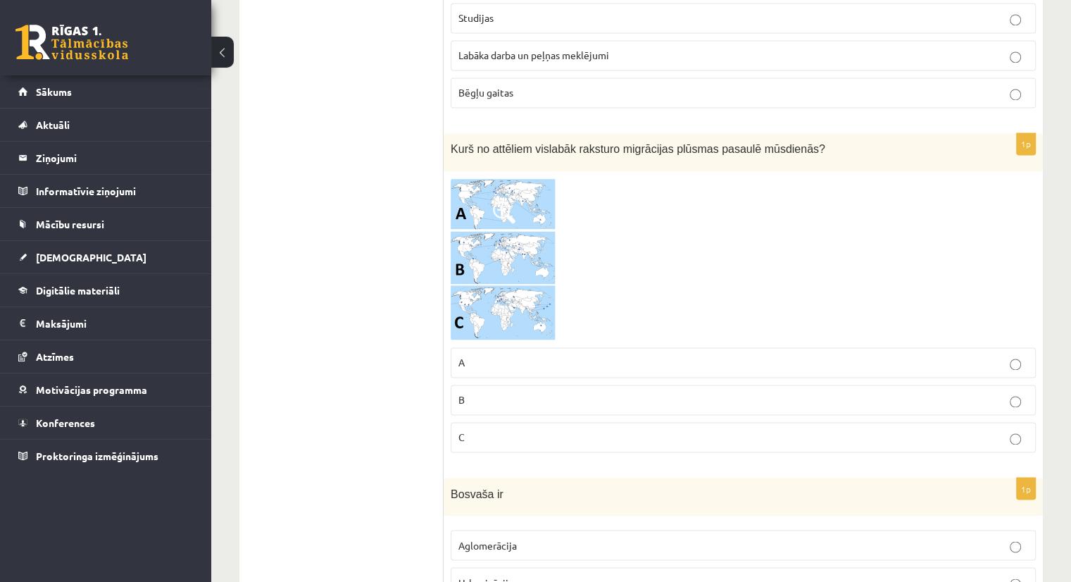
scroll to position [2253, 0]
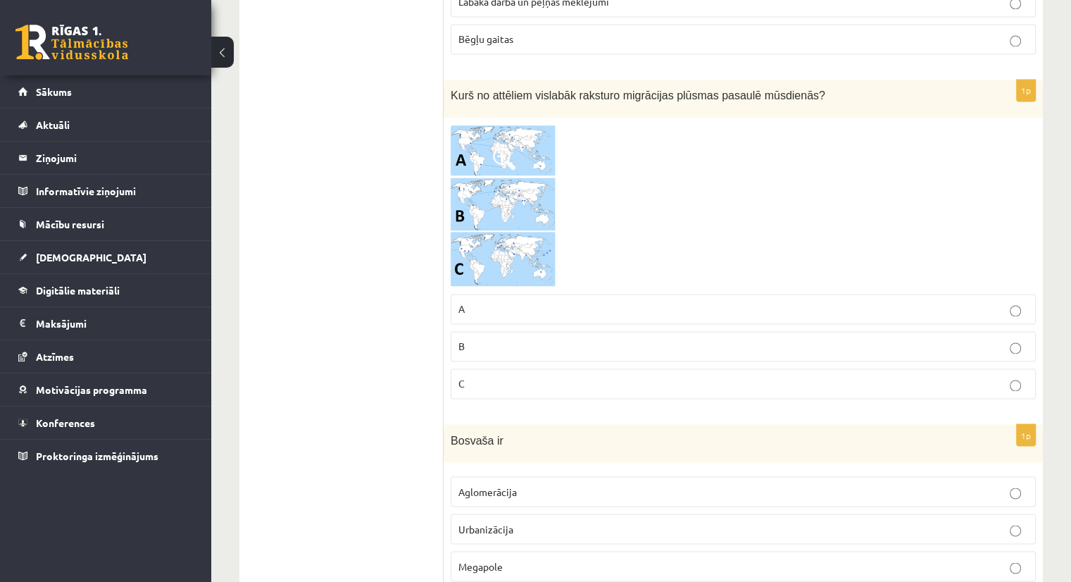
click at [482, 339] on p "B" at bounding box center [743, 346] width 570 height 15
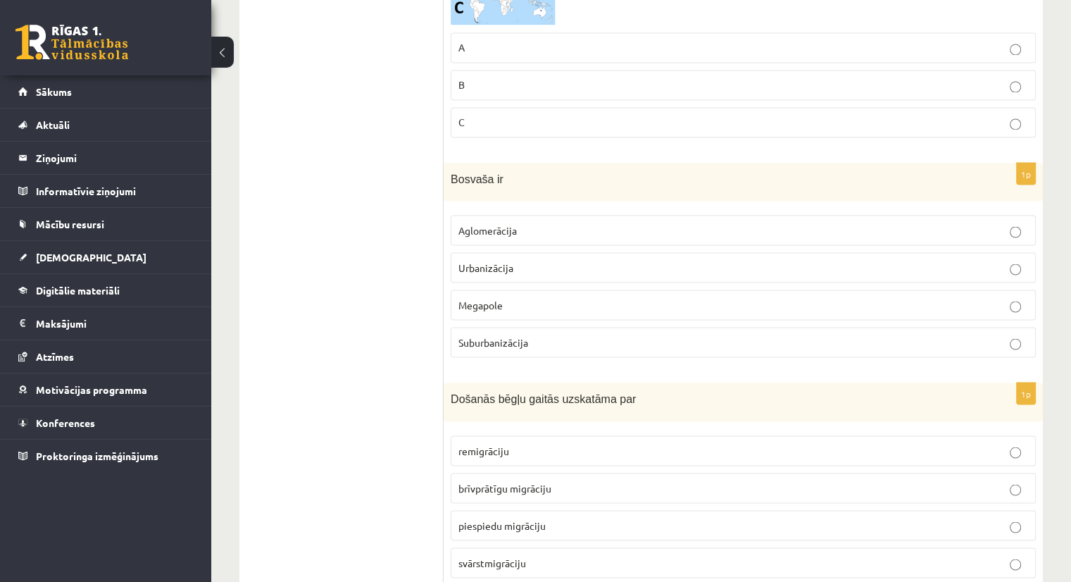
scroll to position [2535, 0]
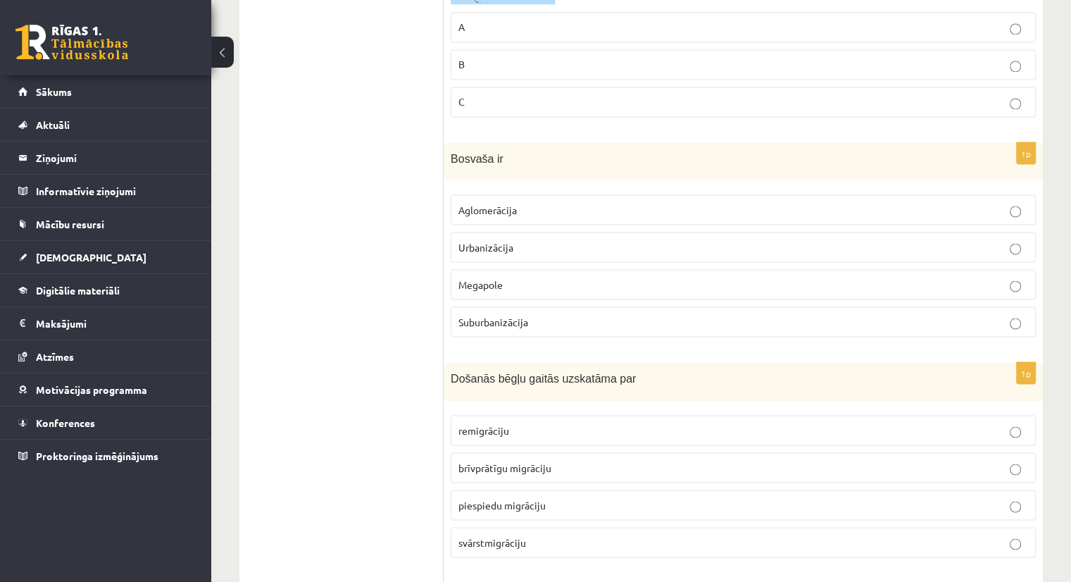
click at [507, 277] on p "Megapole" at bounding box center [743, 284] width 570 height 15
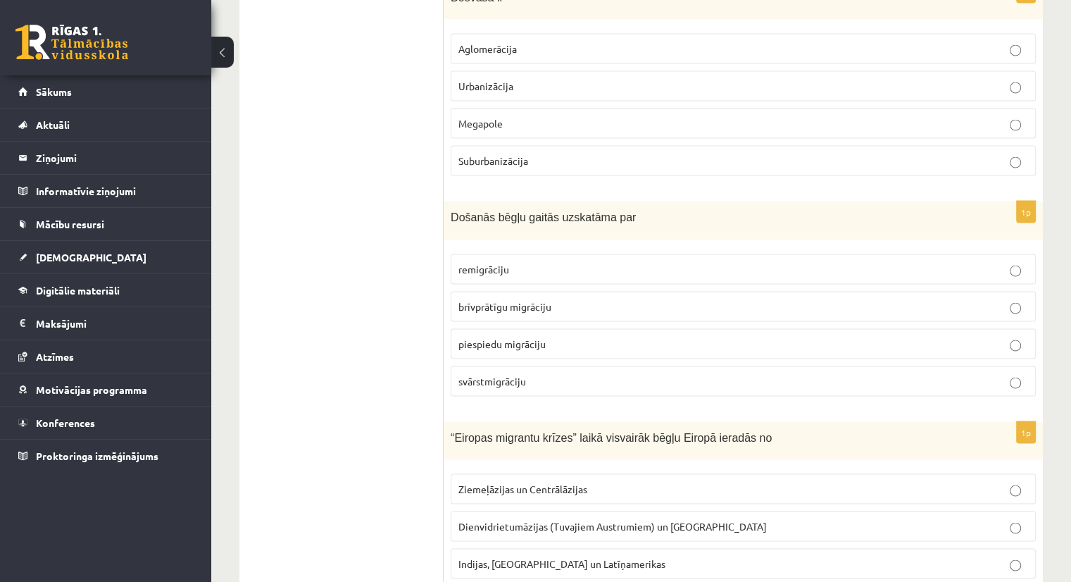
scroll to position [2746, 0]
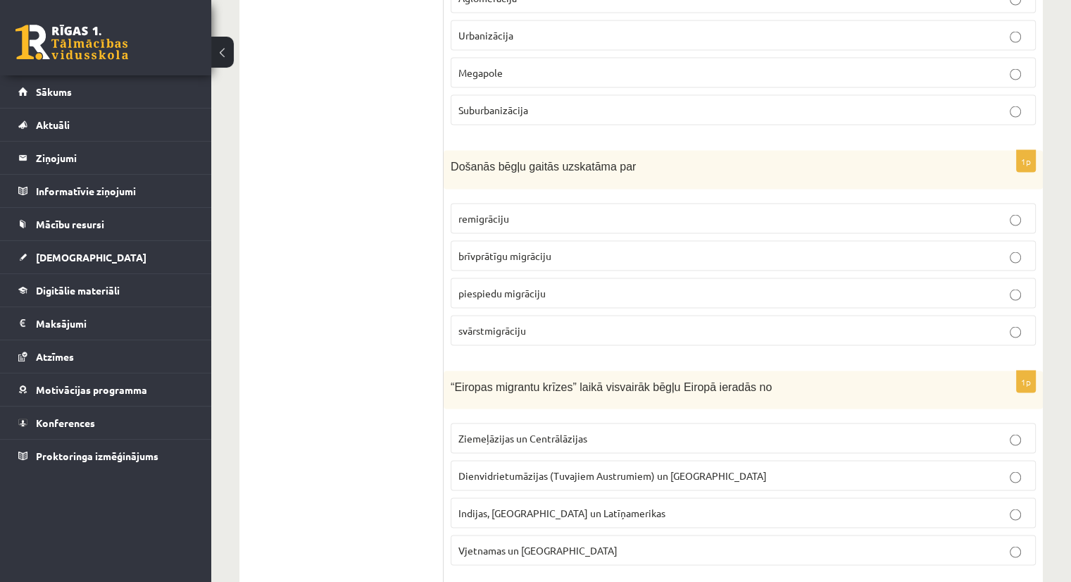
click at [506, 287] on span "piespiedu migrāciju" at bounding box center [501, 293] width 87 height 13
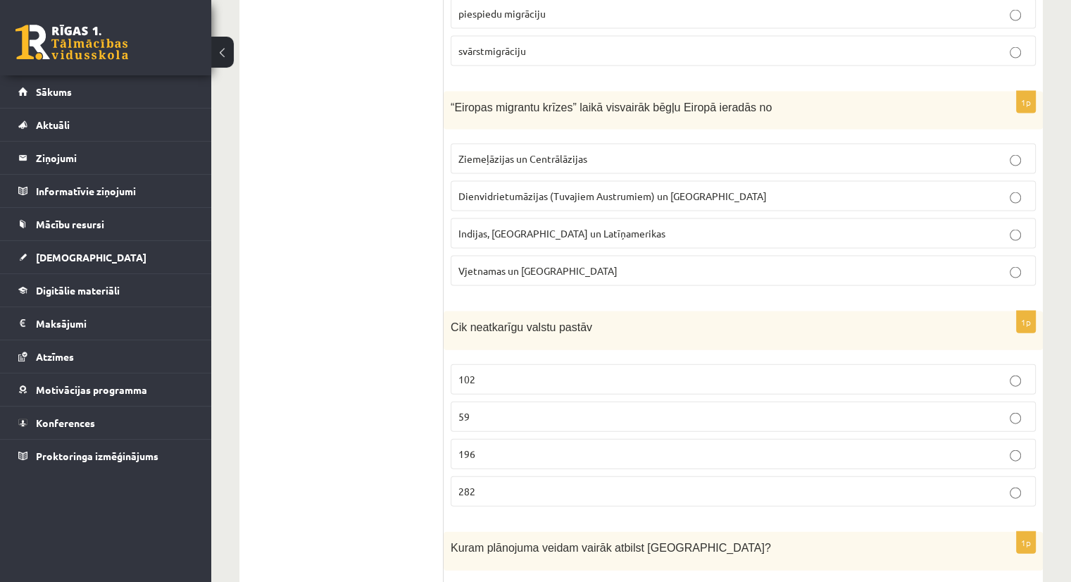
scroll to position [3028, 0]
click at [502, 187] on span "Dienvidrietumāzijas (Tuvajiem Austrumiem) un Āfrikas" at bounding box center [612, 193] width 308 height 13
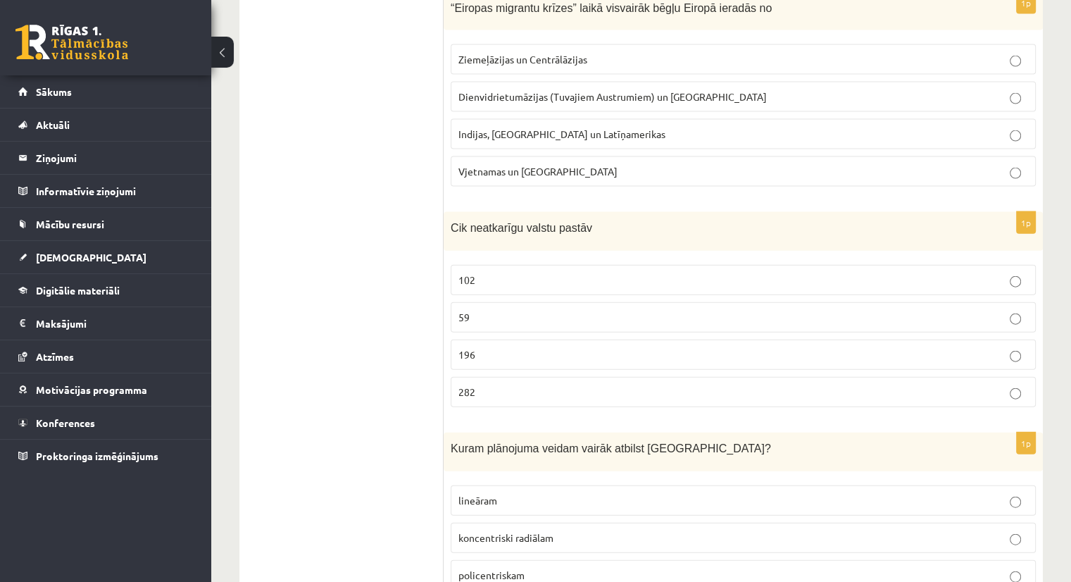
scroll to position [3168, 0]
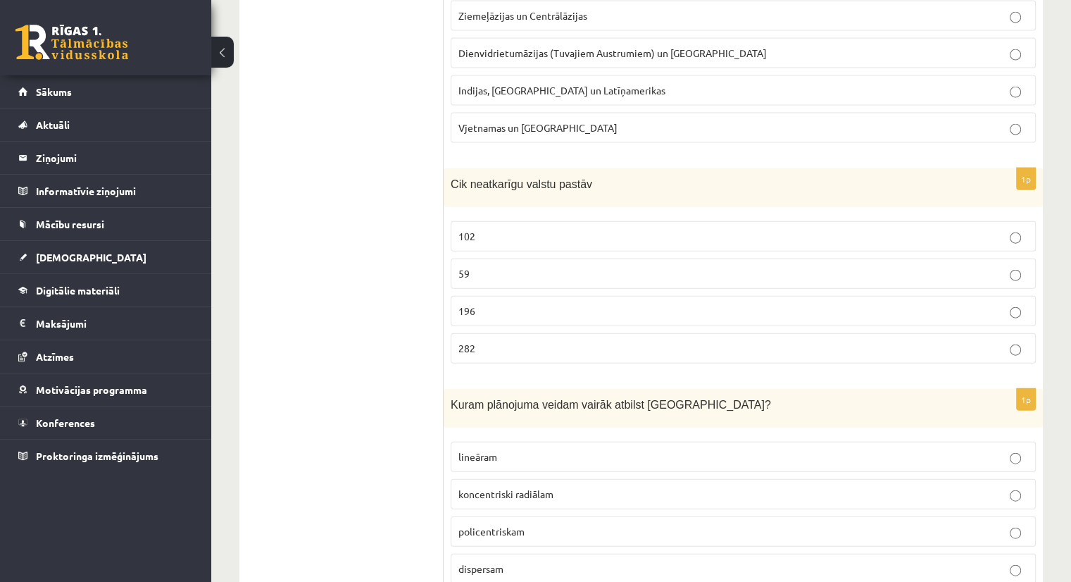
click at [495, 303] on p "196" at bounding box center [743, 310] width 570 height 15
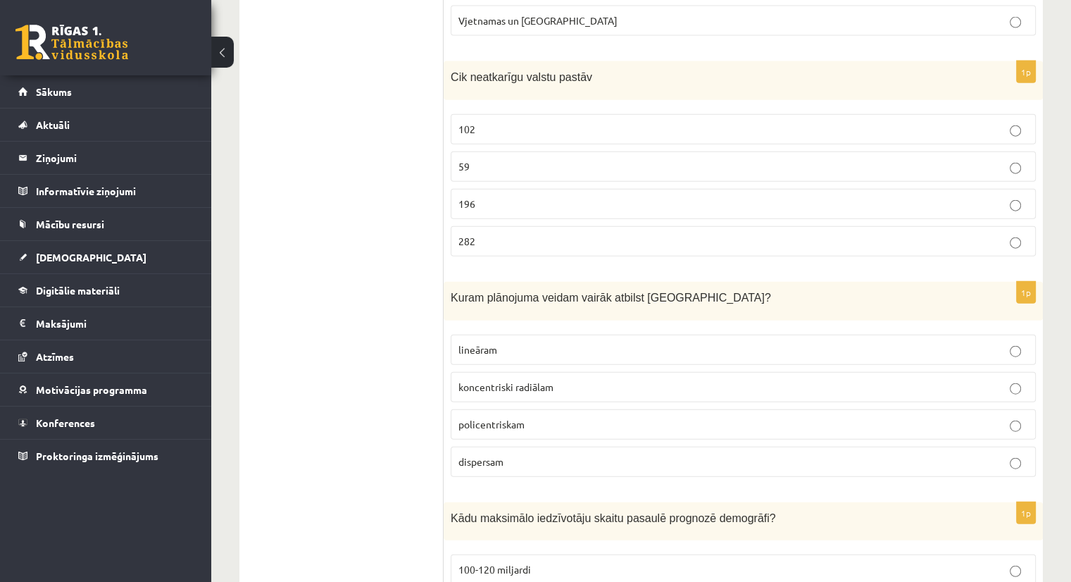
scroll to position [3309, 0]
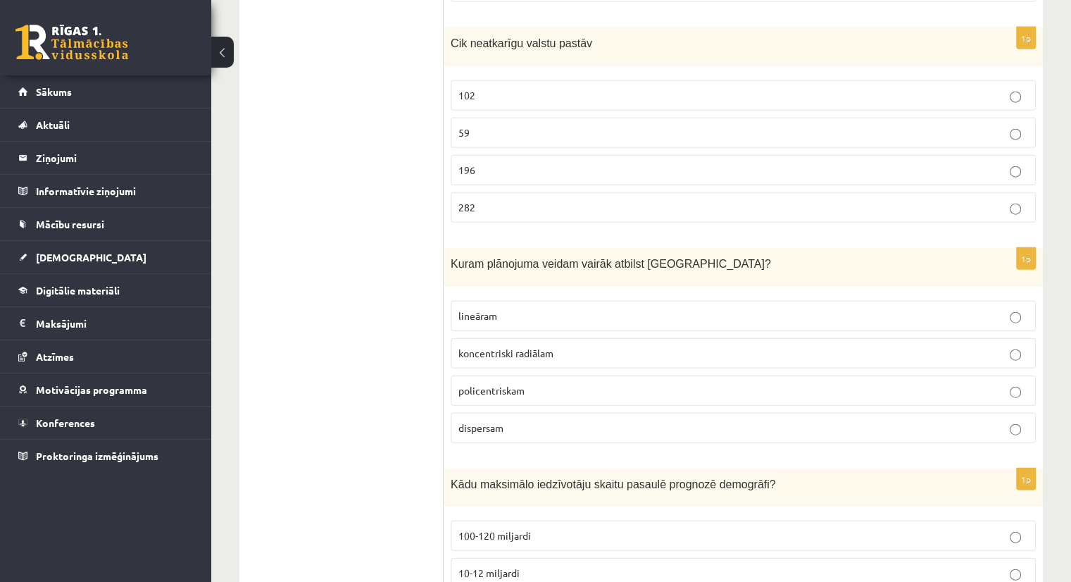
click at [528, 346] on span "koncentriski radiālam" at bounding box center [505, 352] width 95 height 13
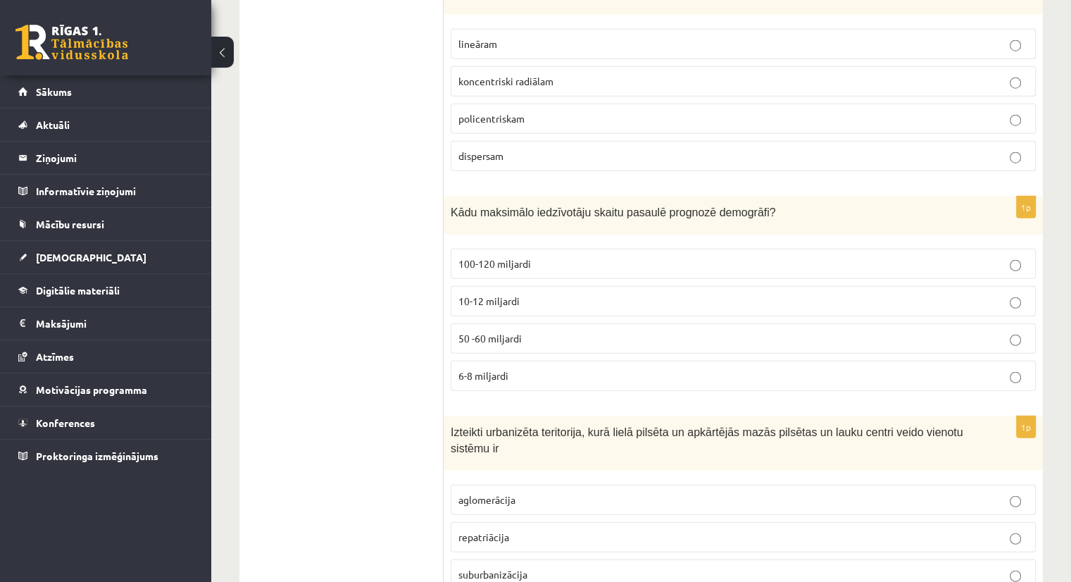
scroll to position [3591, 0]
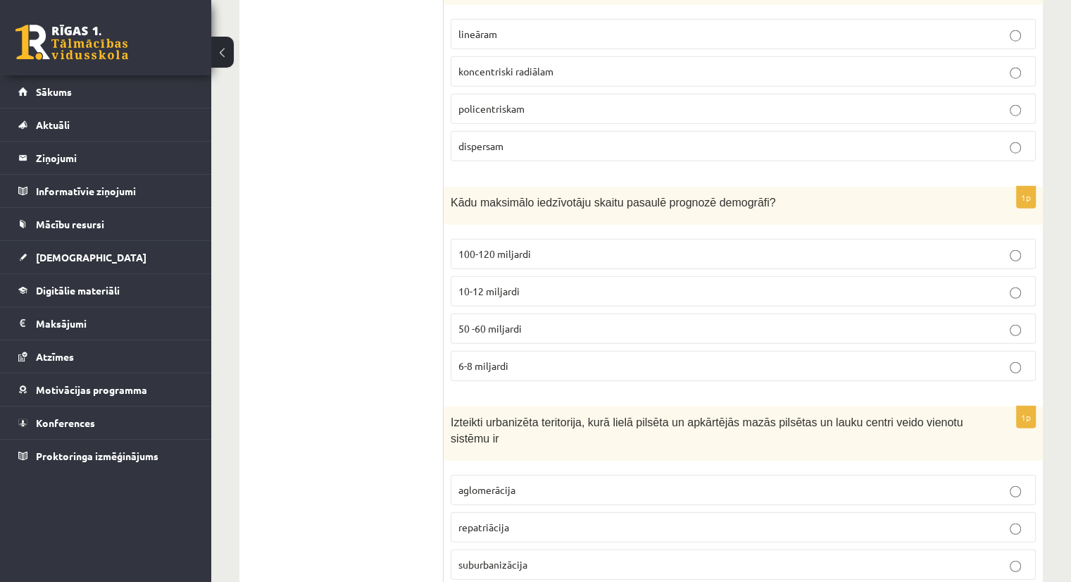
click at [476, 284] on span "10-12 miljardi" at bounding box center [488, 290] width 61 height 13
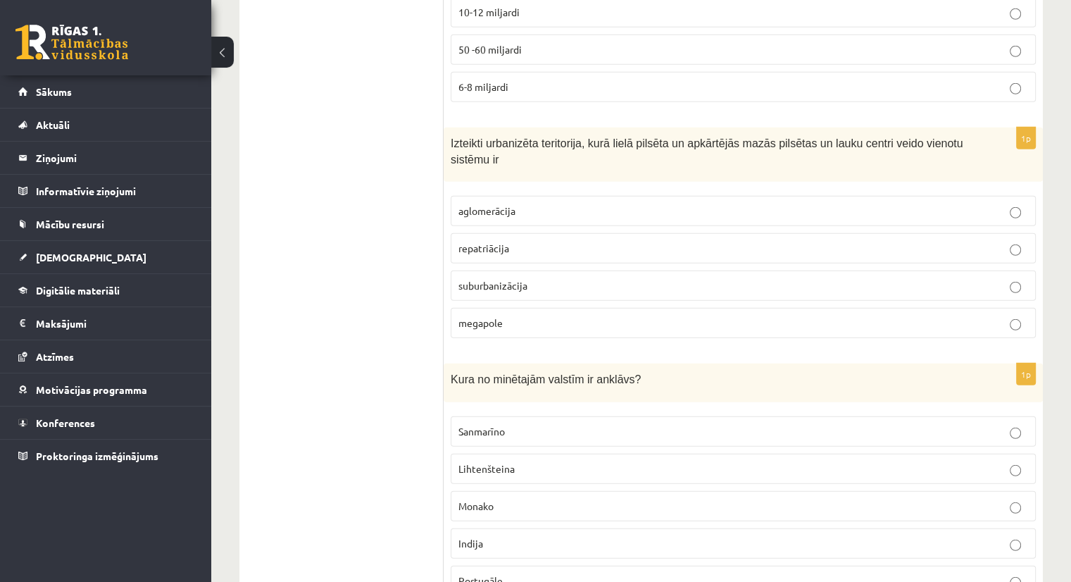
scroll to position [3872, 0]
click at [482, 201] on span "aglomerācija" at bounding box center [486, 207] width 57 height 13
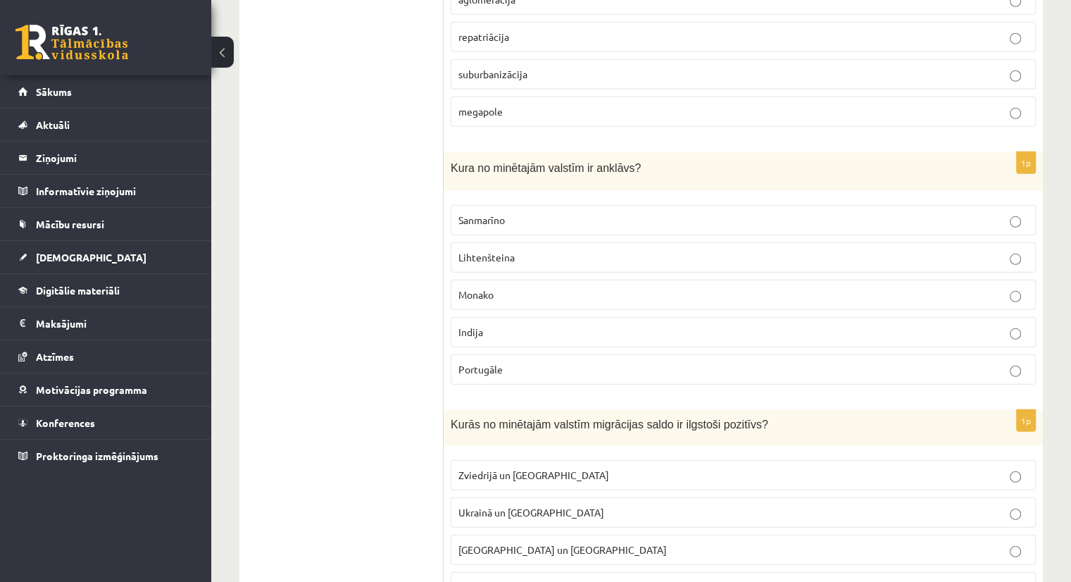
scroll to position [4084, 0]
click at [501, 211] on span "Sanmarīno" at bounding box center [481, 217] width 46 height 13
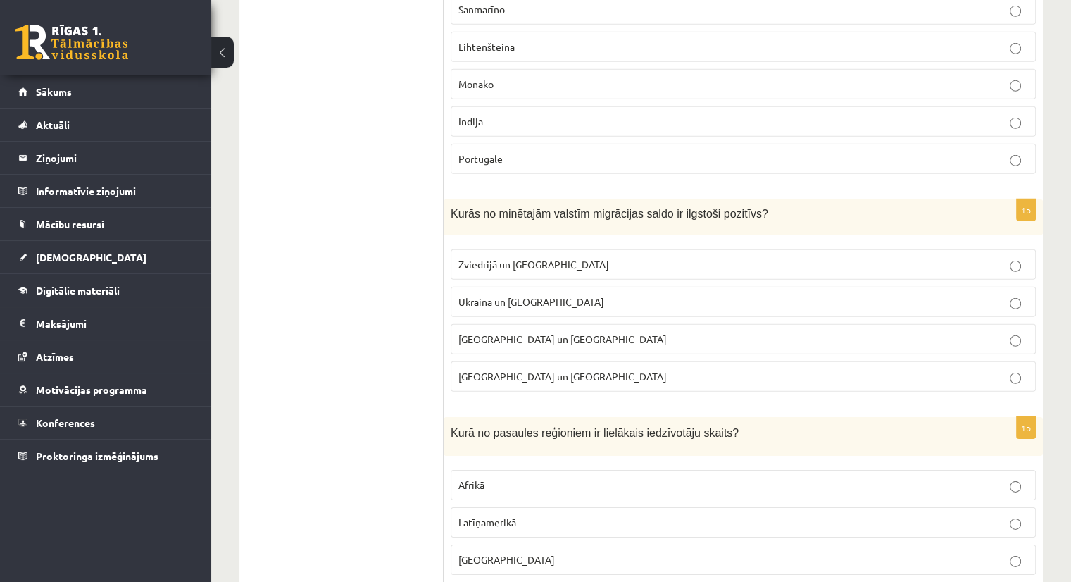
scroll to position [4295, 0]
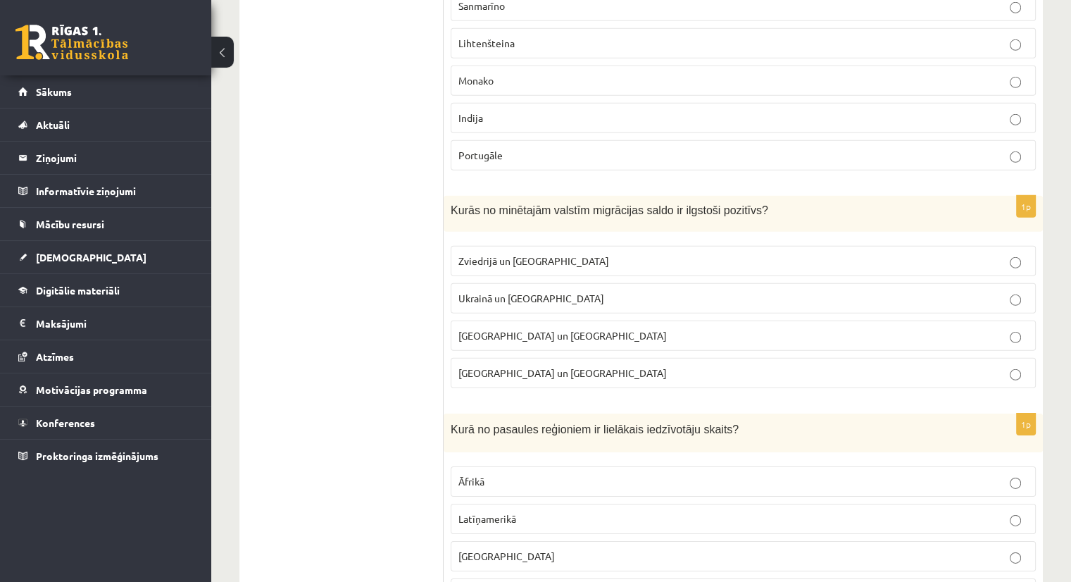
click at [524, 254] on span "Zviedrijā un ASV" at bounding box center [533, 260] width 151 height 13
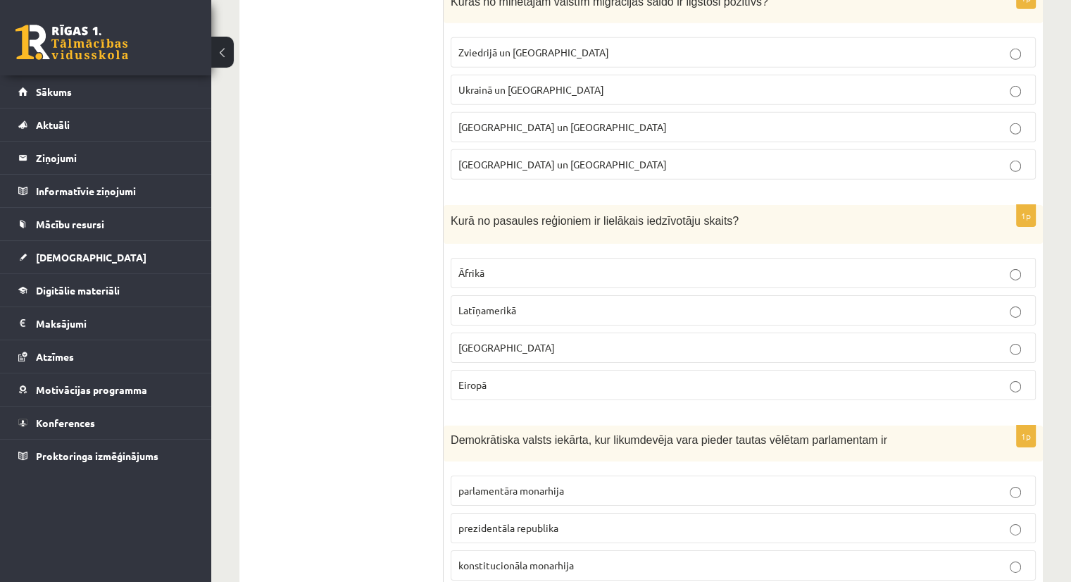
scroll to position [4506, 0]
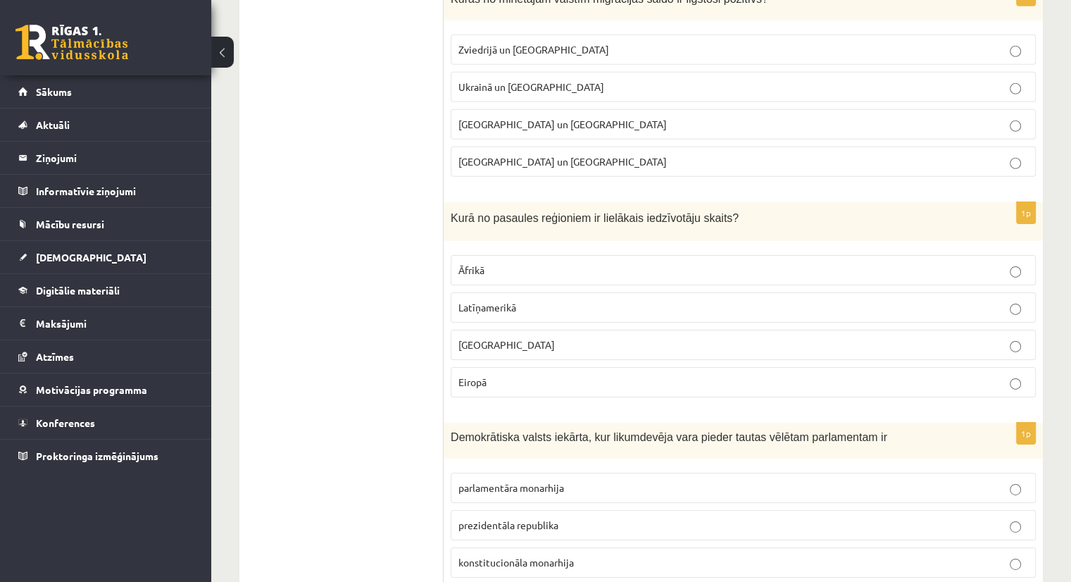
click at [501, 337] on p "Āzijā" at bounding box center [743, 344] width 570 height 15
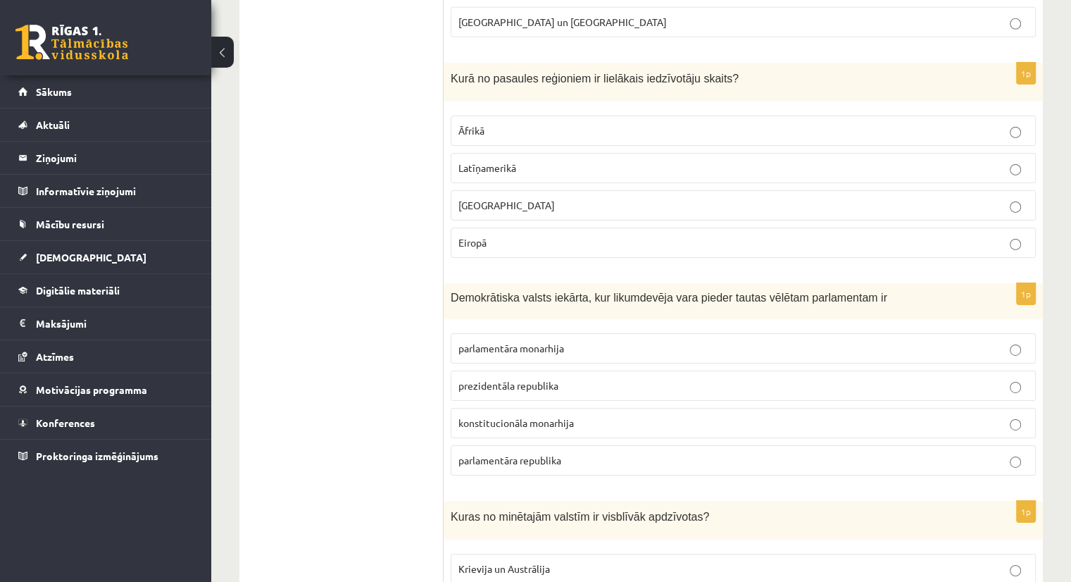
scroll to position [4647, 0]
click at [546, 452] on span "parlamentāra republika" at bounding box center [509, 458] width 103 height 13
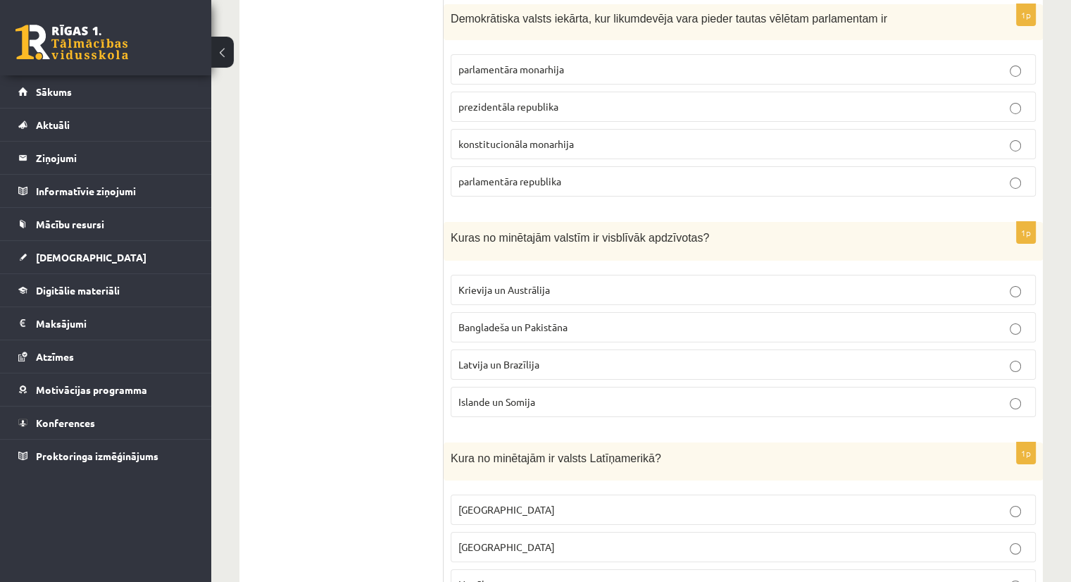
scroll to position [4929, 0]
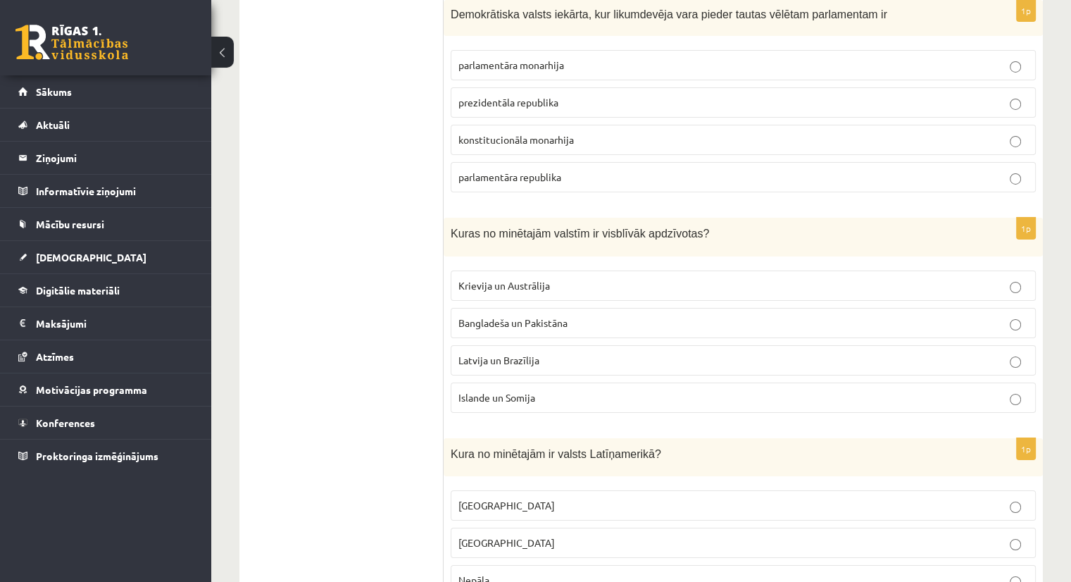
click at [491, 316] on span "Bangladeša un Pakistāna" at bounding box center [512, 322] width 109 height 13
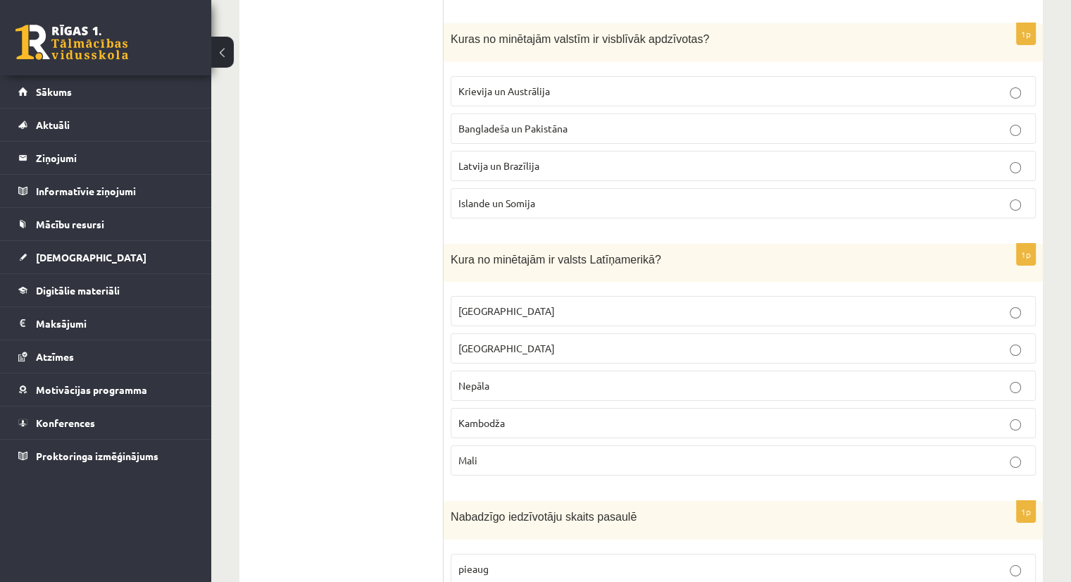
scroll to position [5140, 0]
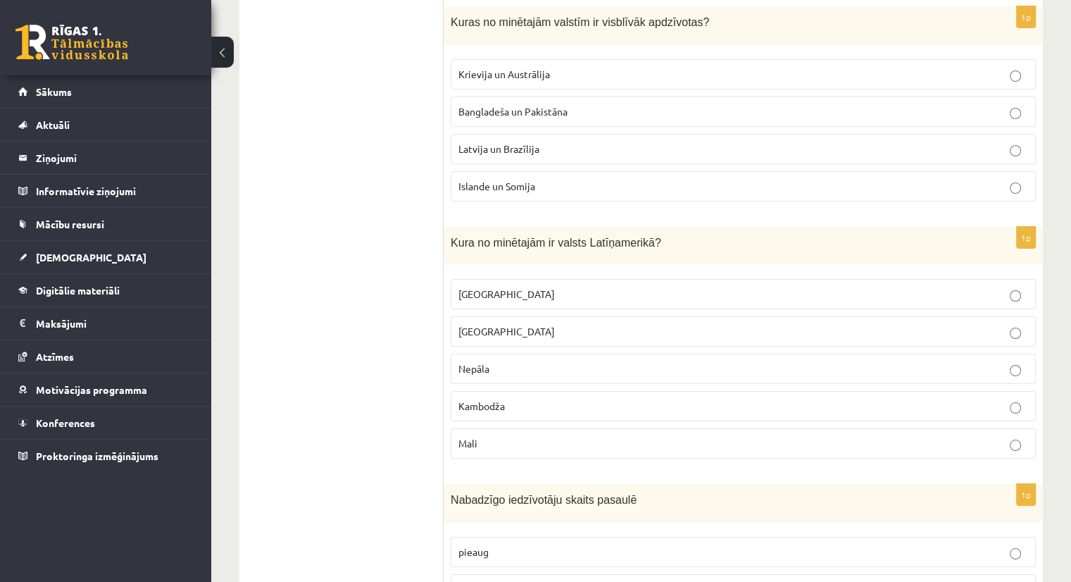
click at [494, 287] on span "Meksika" at bounding box center [506, 293] width 96 height 13
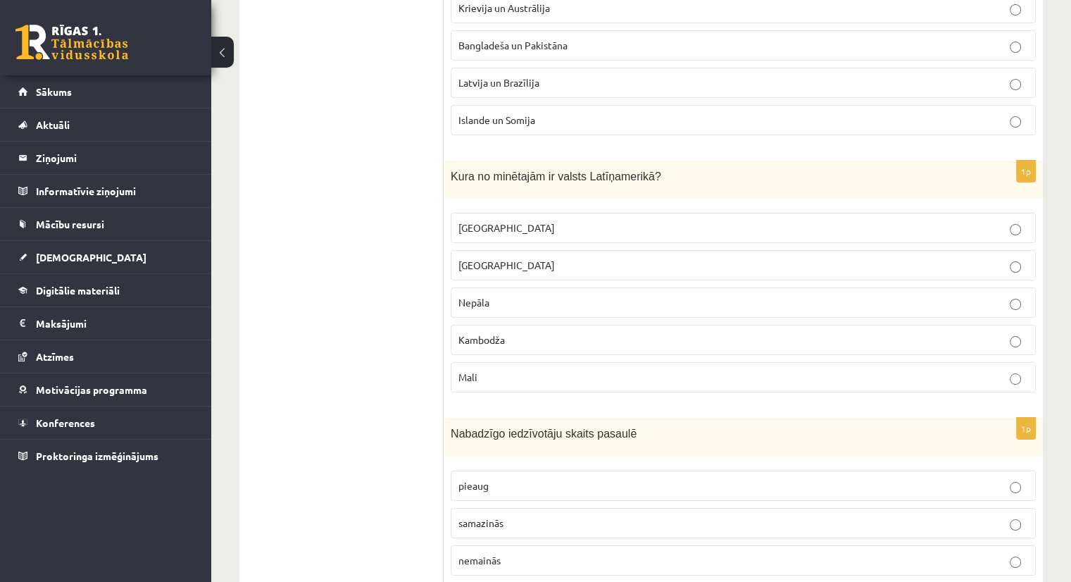
scroll to position [5210, 0]
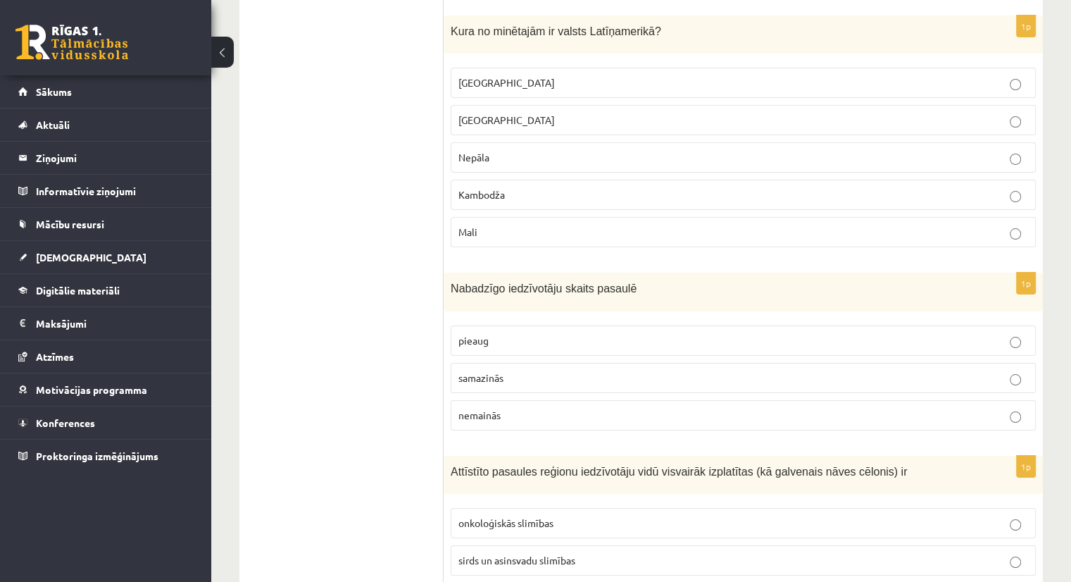
click at [501, 371] on span "samazinās" at bounding box center [480, 377] width 45 height 13
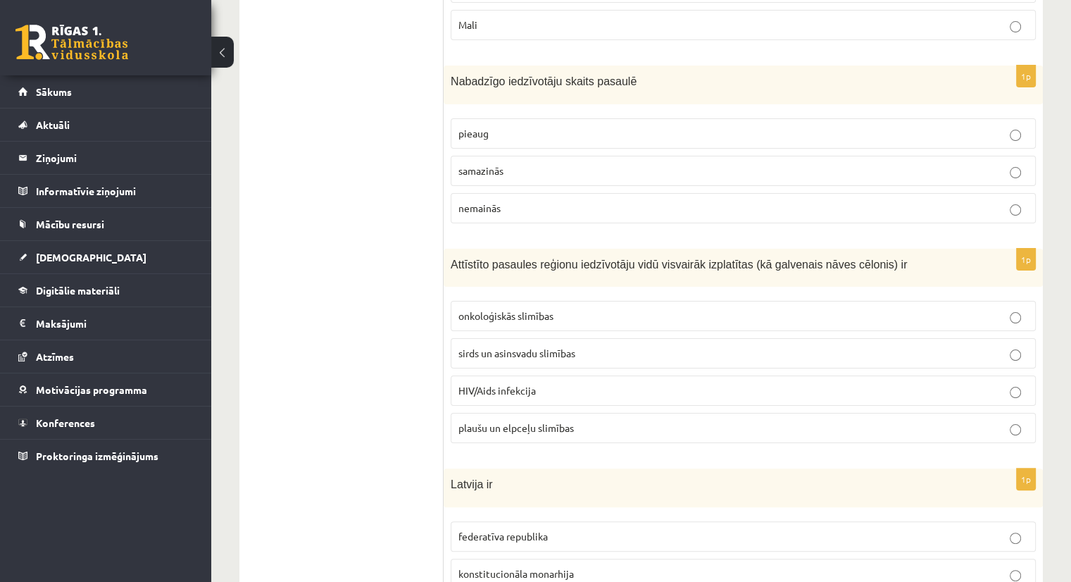
scroll to position [5562, 0]
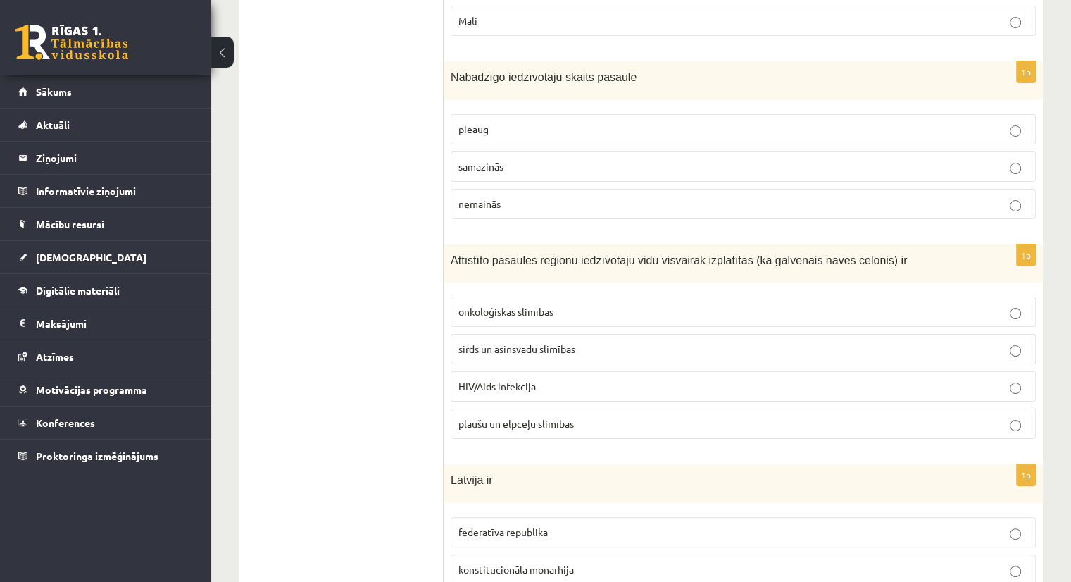
click at [513, 342] on span "sirds un asinsvadu slimības" at bounding box center [516, 348] width 117 height 13
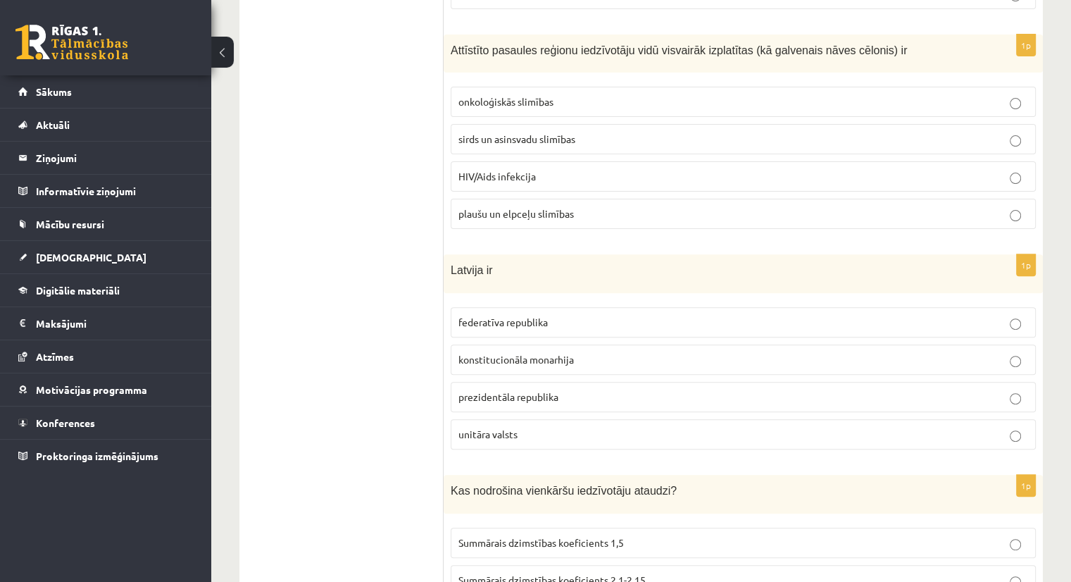
scroll to position [5773, 0]
click at [519, 425] on p "unitāra valsts" at bounding box center [743, 432] width 570 height 15
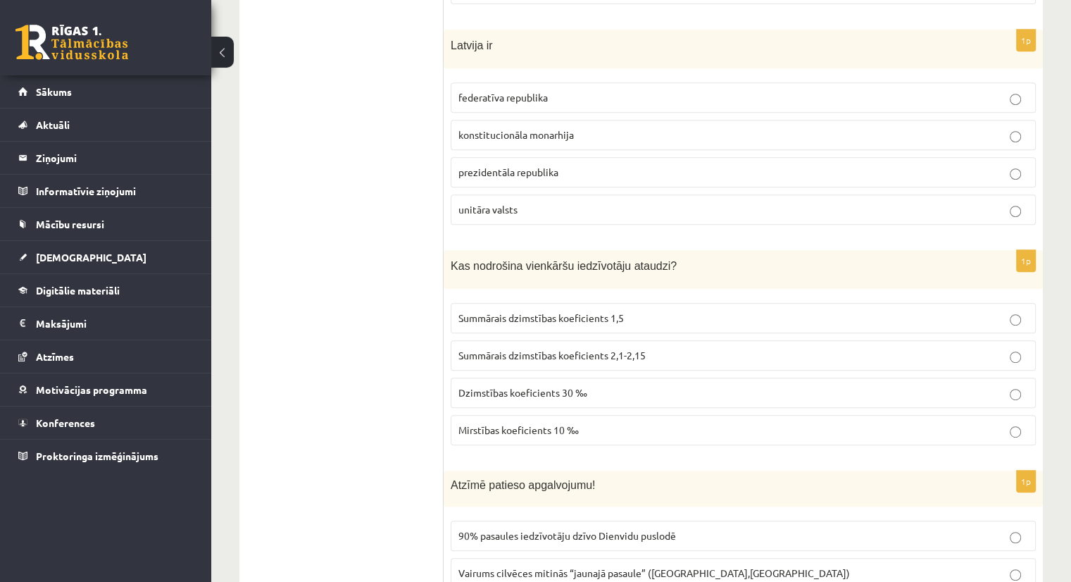
scroll to position [6055, 0]
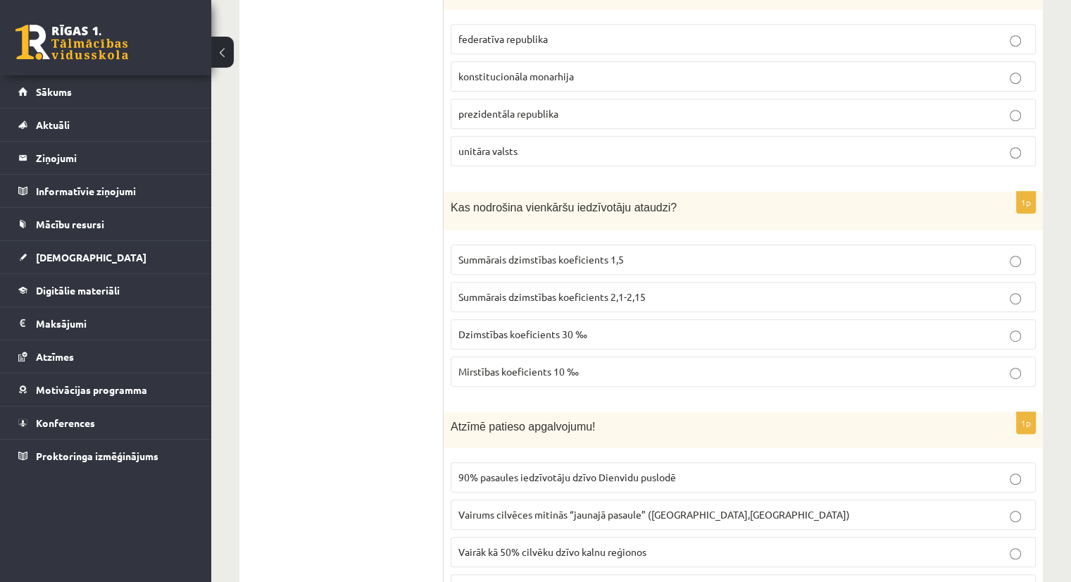
click at [507, 290] on span "Summārais dzimstības koeficients 2,1-2,15" at bounding box center [551, 296] width 187 height 13
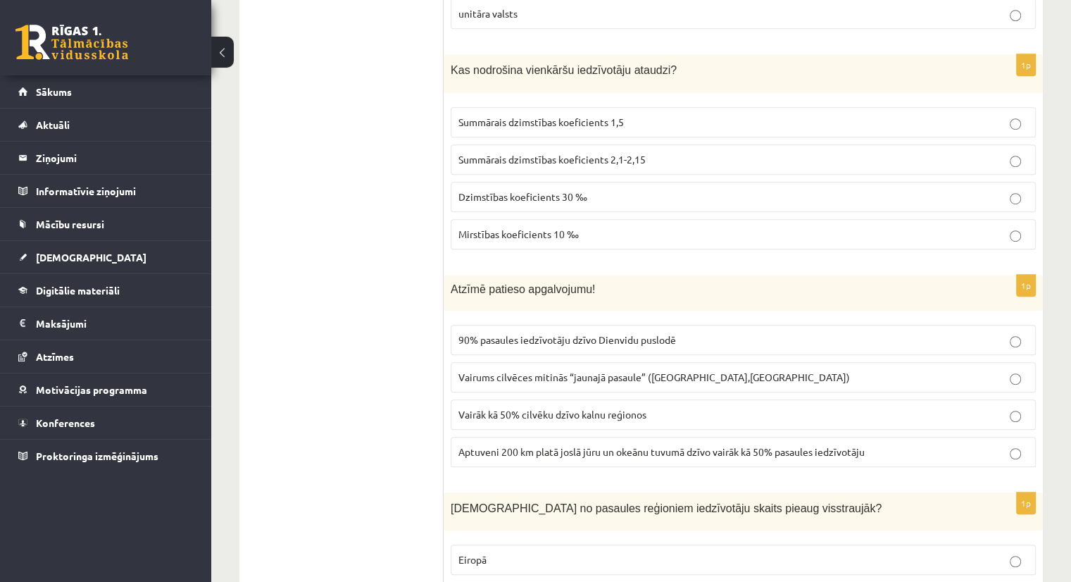
scroll to position [6196, 0]
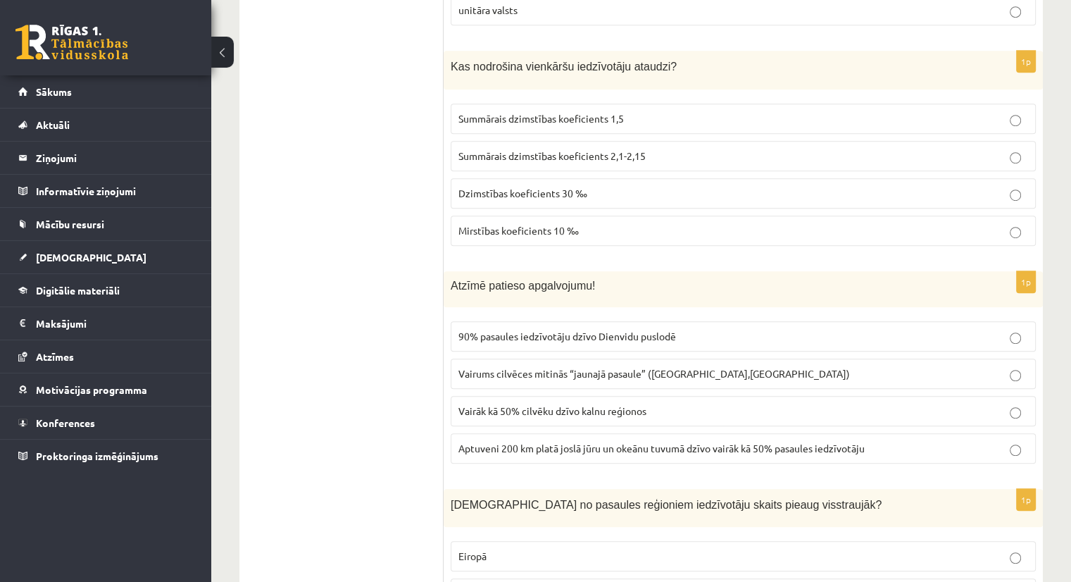
click at [539, 441] on span "Aptuveni 200 km platā joslā jūru un okeānu tuvumā dzīvo vairāk kā 50% pasaules …" at bounding box center [661, 447] width 406 height 13
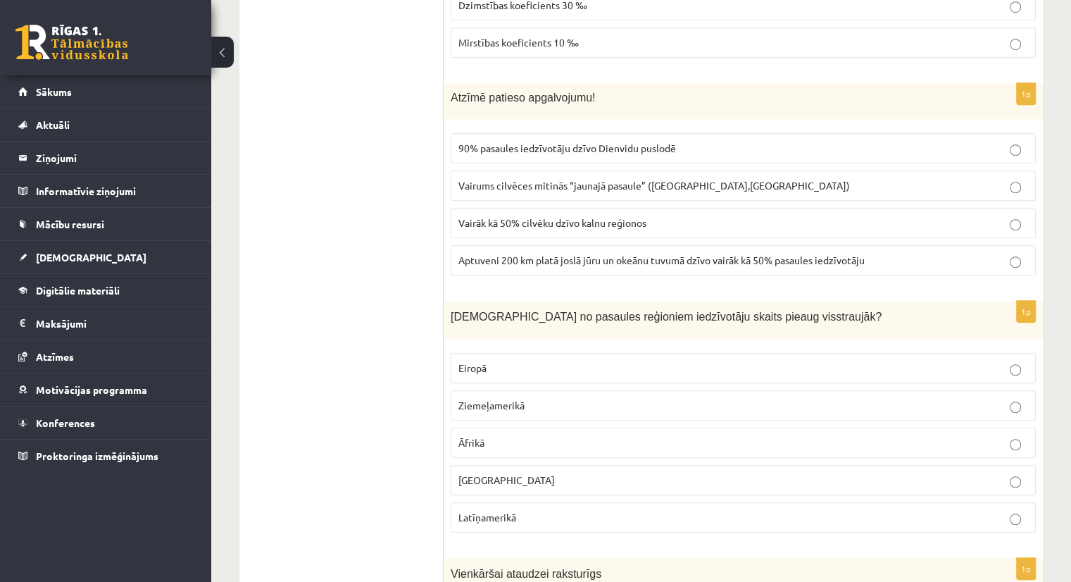
scroll to position [6407, 0]
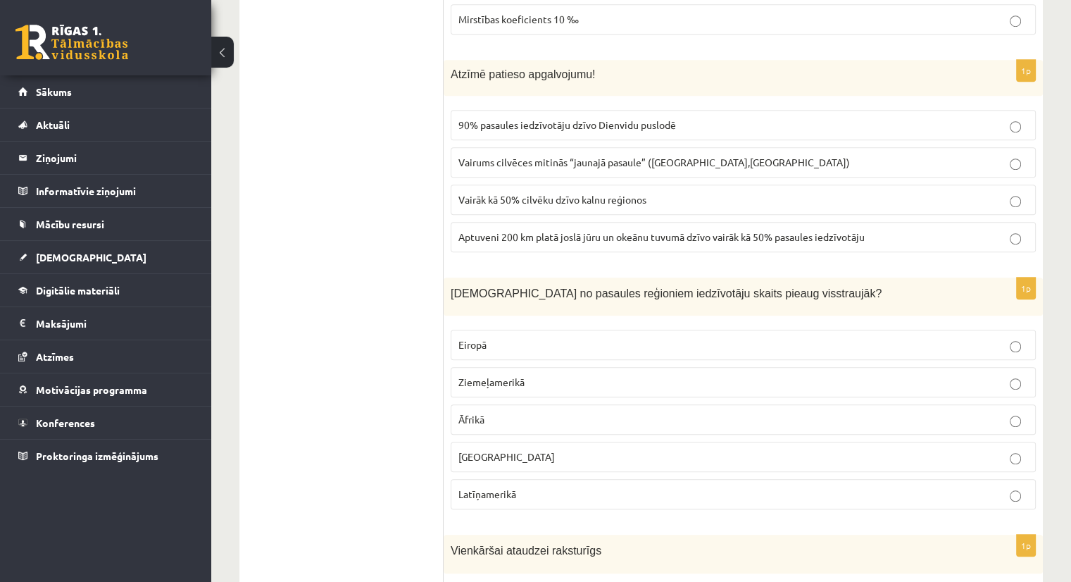
click at [481, 413] on span "Āfrikā" at bounding box center [471, 419] width 26 height 13
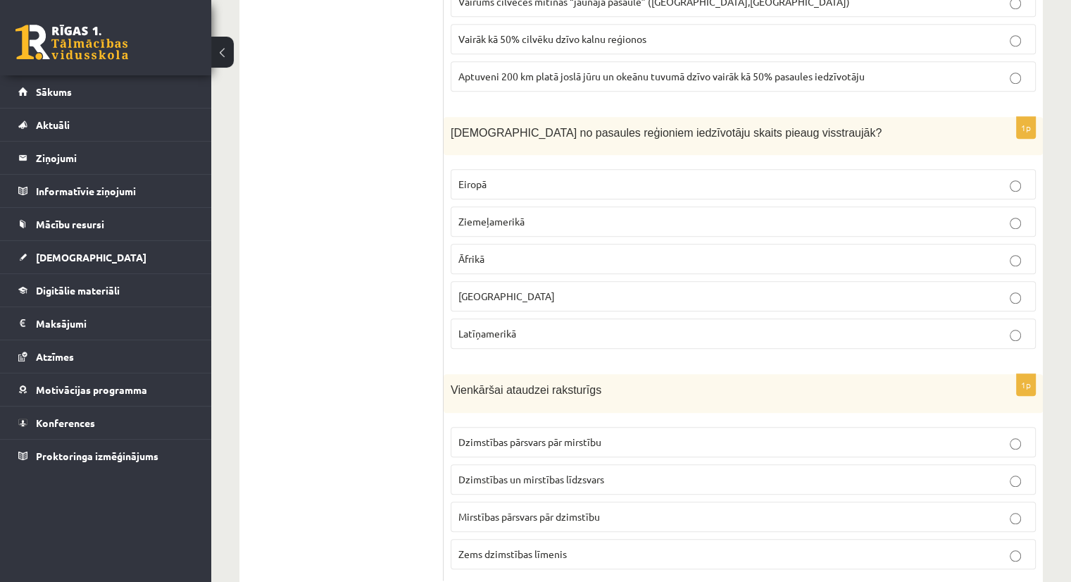
scroll to position [6571, 0]
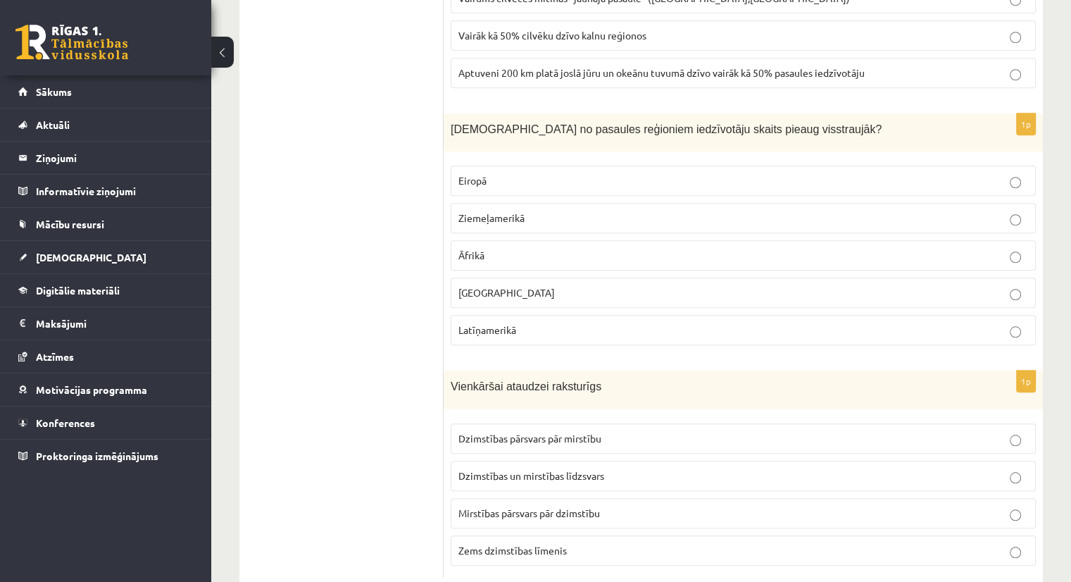
click at [510, 469] on span "Dzimstības un mirstības līdzsvars" at bounding box center [531, 475] width 146 height 13
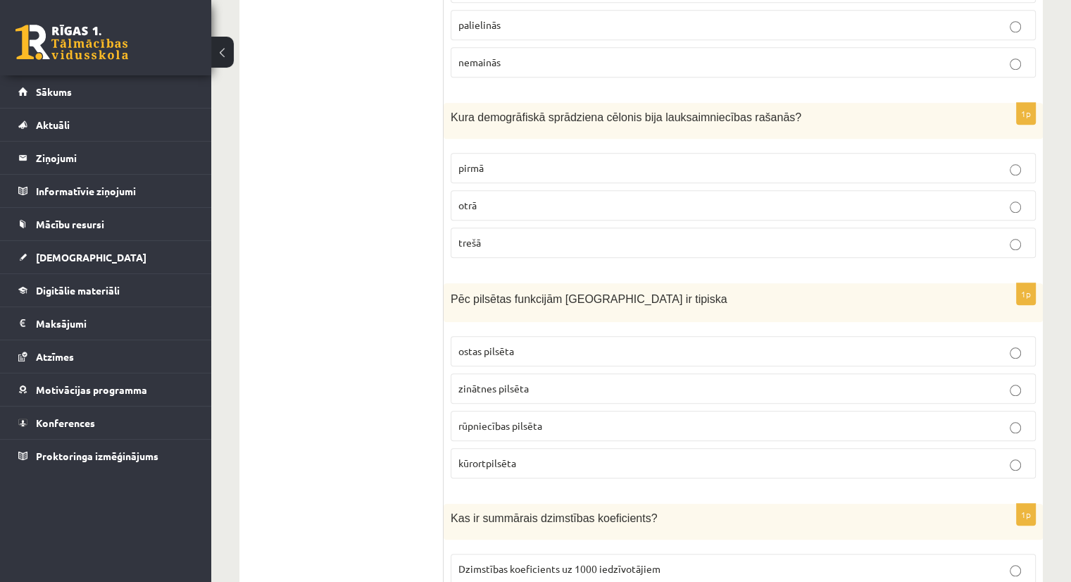
scroll to position [0, 0]
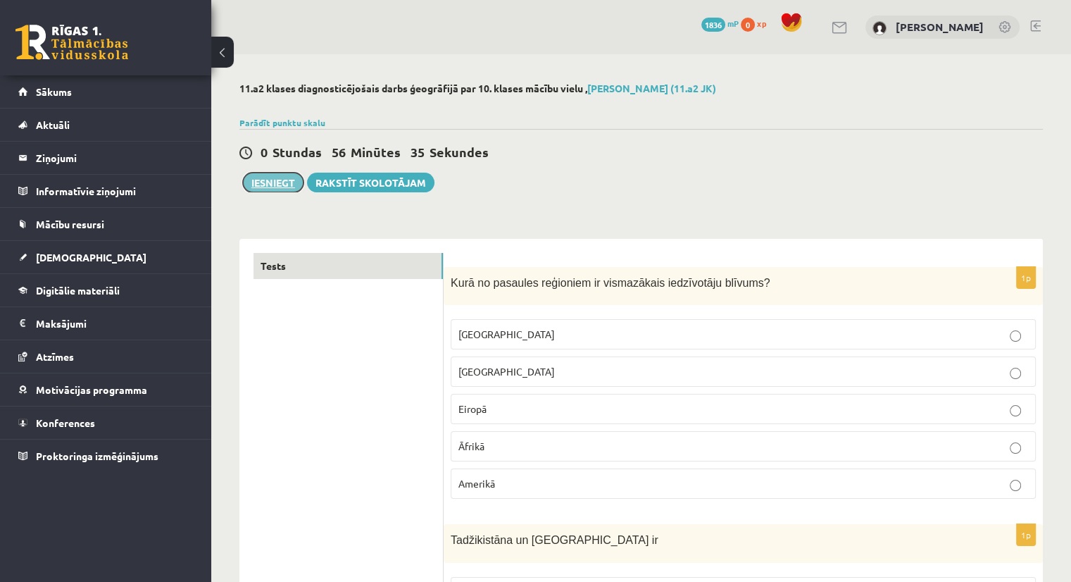
click at [286, 182] on button "Iesniegt" at bounding box center [273, 182] width 61 height 20
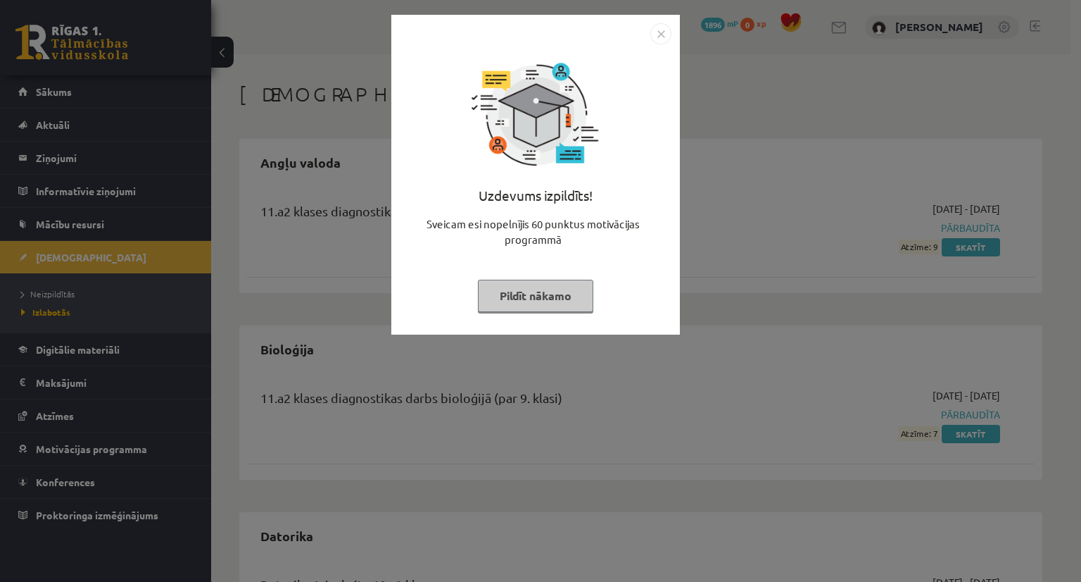
click at [658, 34] on img "Close" at bounding box center [661, 33] width 21 height 21
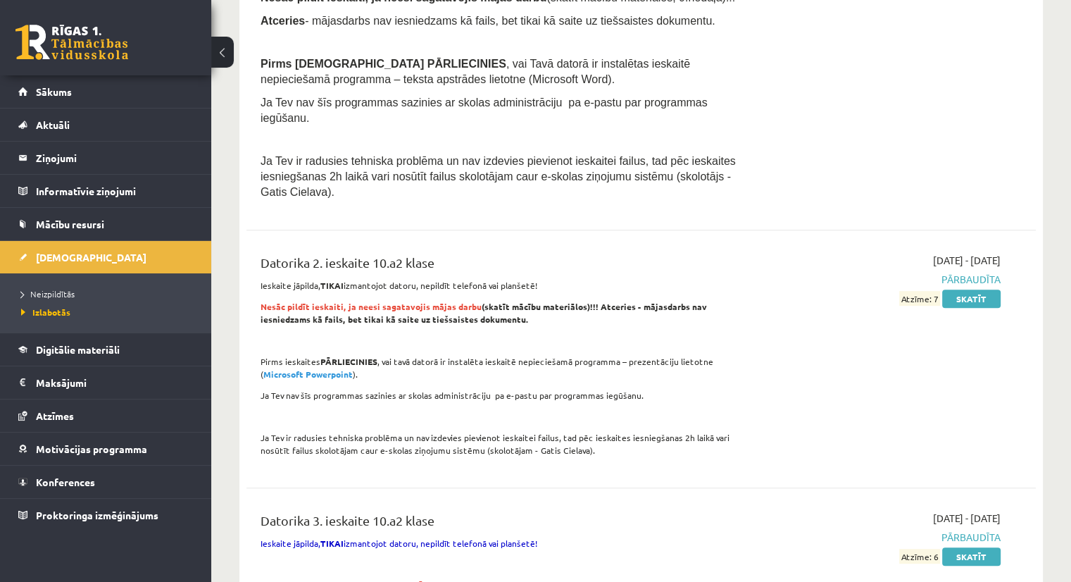
scroll to position [704, 0]
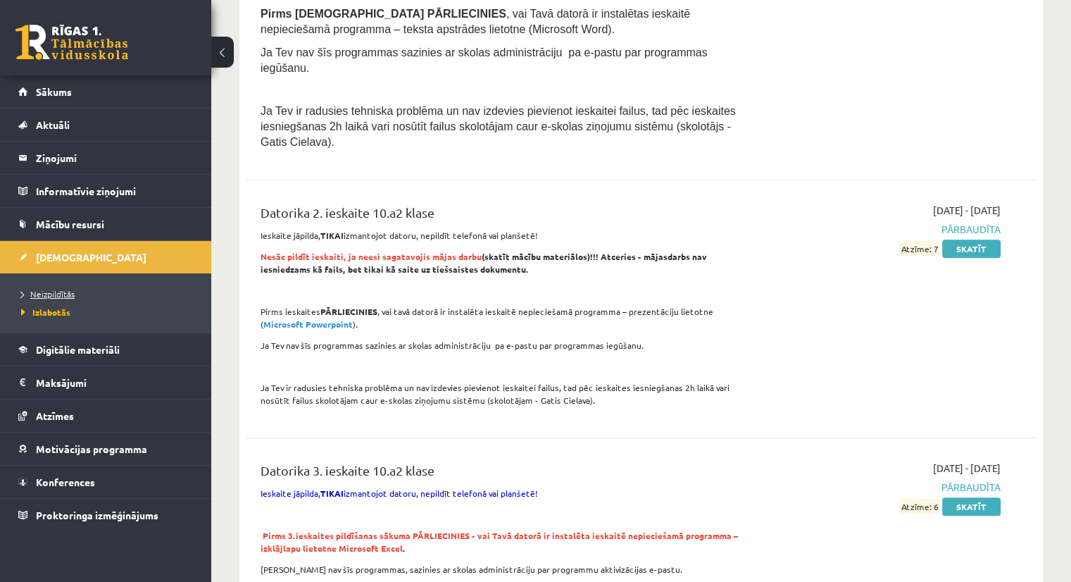
click at [51, 295] on span "Neizpildītās" at bounding box center [48, 293] width 54 height 11
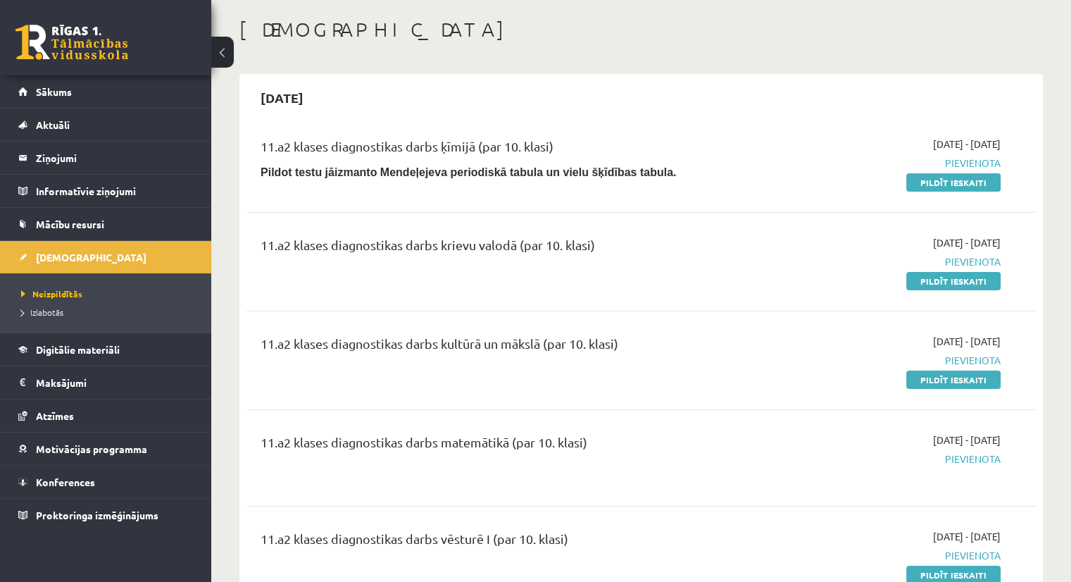
scroll to position [70, 0]
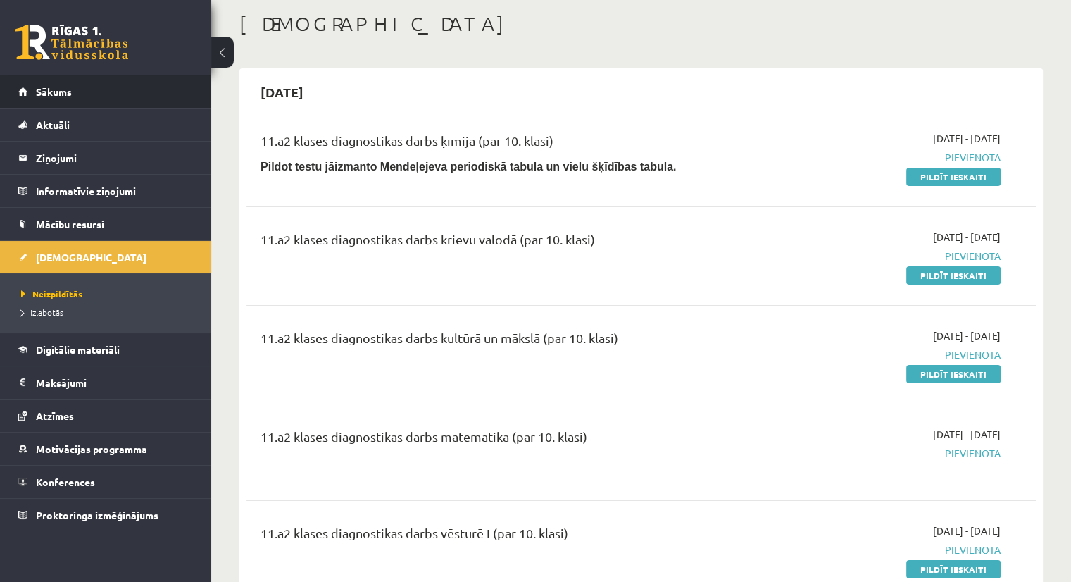
click at [108, 92] on link "Sākums" at bounding box center [105, 91] width 175 height 32
